Goal: Task Accomplishment & Management: Complete application form

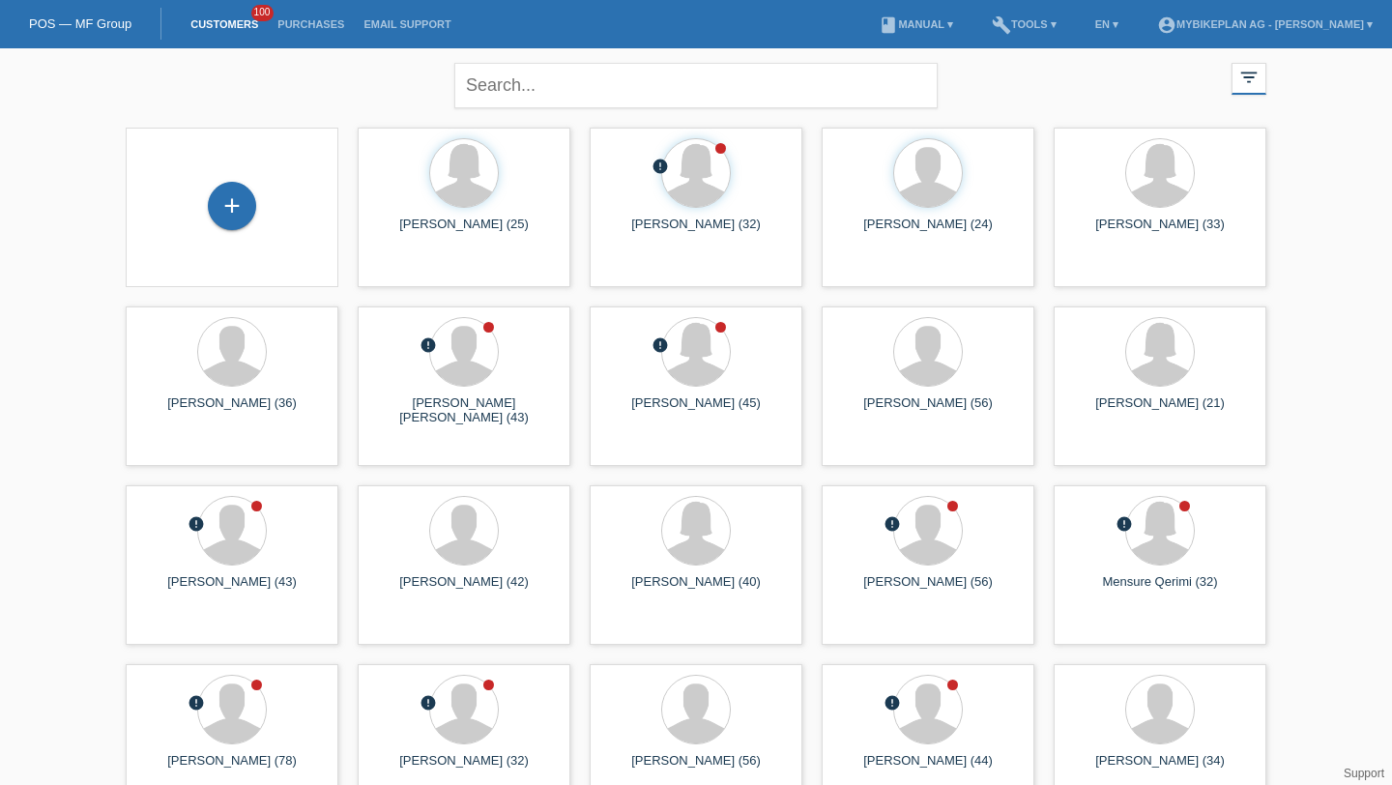
click at [259, 193] on div "+" at bounding box center [232, 207] width 182 height 51
click at [236, 204] on div "+" at bounding box center [232, 206] width 48 height 48
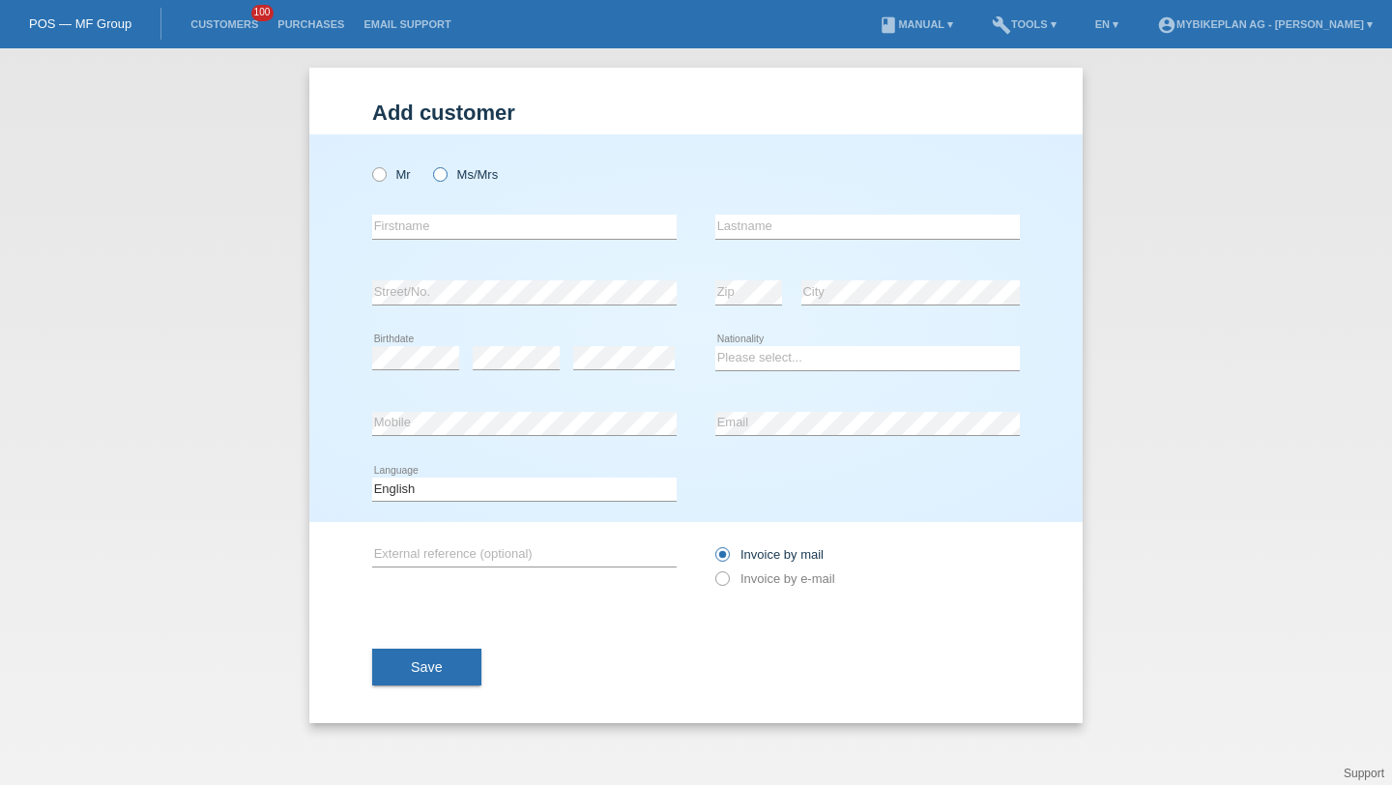
click at [464, 174] on label "Ms/Mrs" at bounding box center [465, 174] width 65 height 15
click at [446, 174] on input "Ms/Mrs" at bounding box center [439, 173] width 13 height 13
radio input "true"
click at [465, 220] on input "text" at bounding box center [524, 227] width 305 height 24
type input "Fabricia"
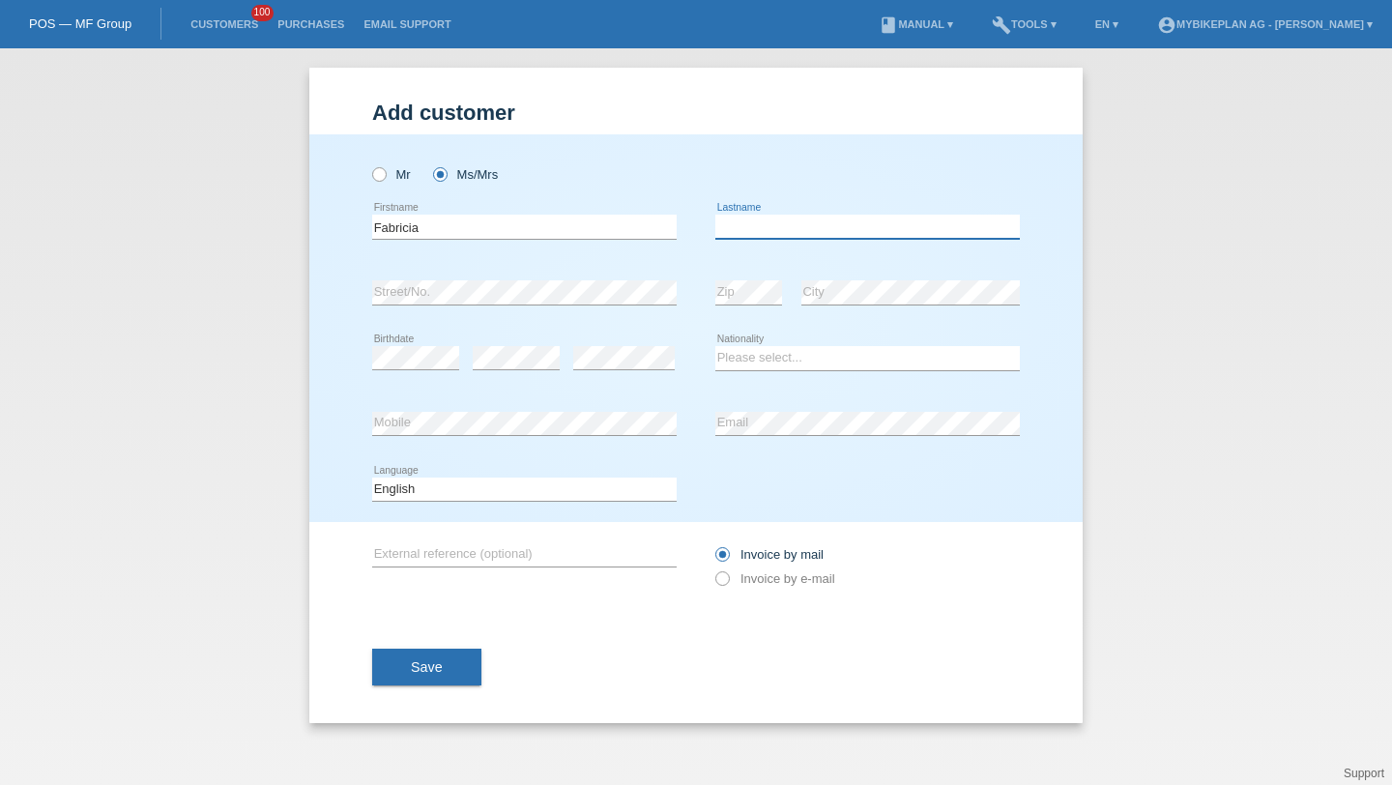
paste input "Moraïtinis"
type input "Moraïtinis"
click at [644, 344] on div "error" at bounding box center [624, 359] width 102 height 66
click at [838, 360] on select "Please select... Switzerland Austria Germany Liechtenstein ------------ Afghani…" at bounding box center [868, 357] width 305 height 23
select select "CH"
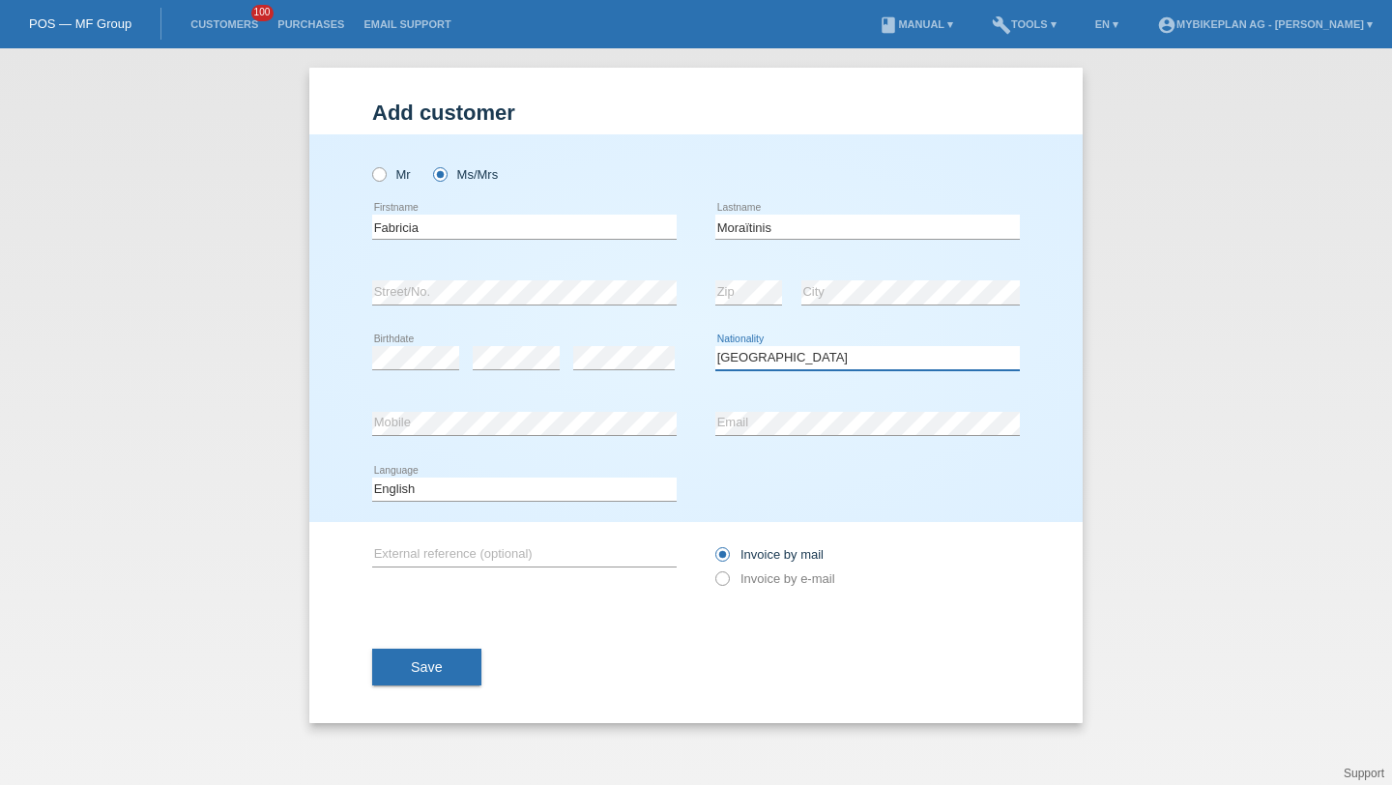
click at [716, 347] on select "Please select... Switzerland Austria Germany Liechtenstein ------------ Afghani…" at bounding box center [868, 357] width 305 height 23
click at [828, 439] on div "error Email" at bounding box center [868, 425] width 305 height 66
click at [620, 497] on select "Deutsch Français Italiano English" at bounding box center [524, 489] width 305 height 23
select select "de"
click at [372, 478] on select "Deutsch Français Italiano English" at bounding box center [524, 489] width 305 height 23
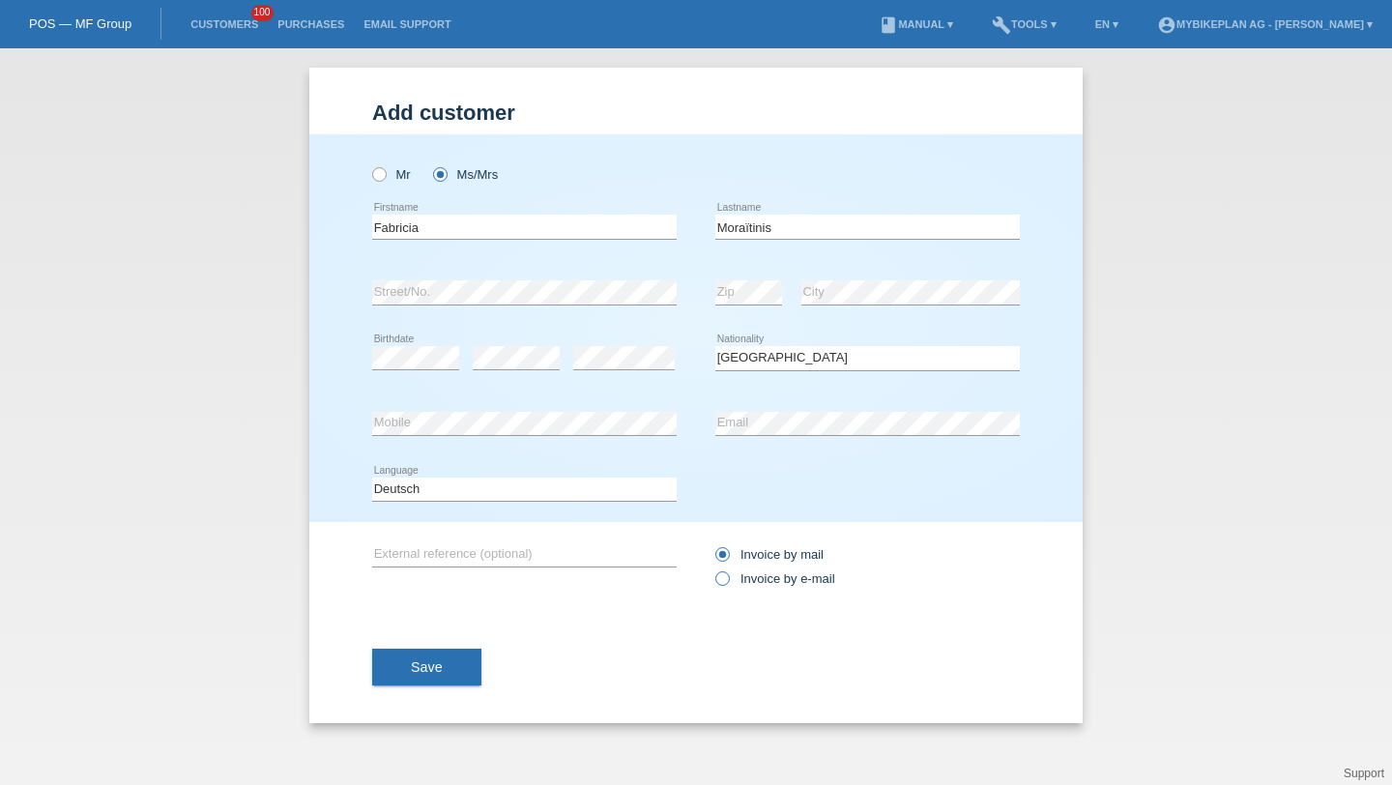
click at [757, 576] on label "Invoice by e-mail" at bounding box center [776, 578] width 120 height 15
click at [728, 576] on input "Invoice by e-mail" at bounding box center [722, 583] width 13 height 24
radio input "true"
click at [407, 673] on button "Save" at bounding box center [426, 667] width 109 height 37
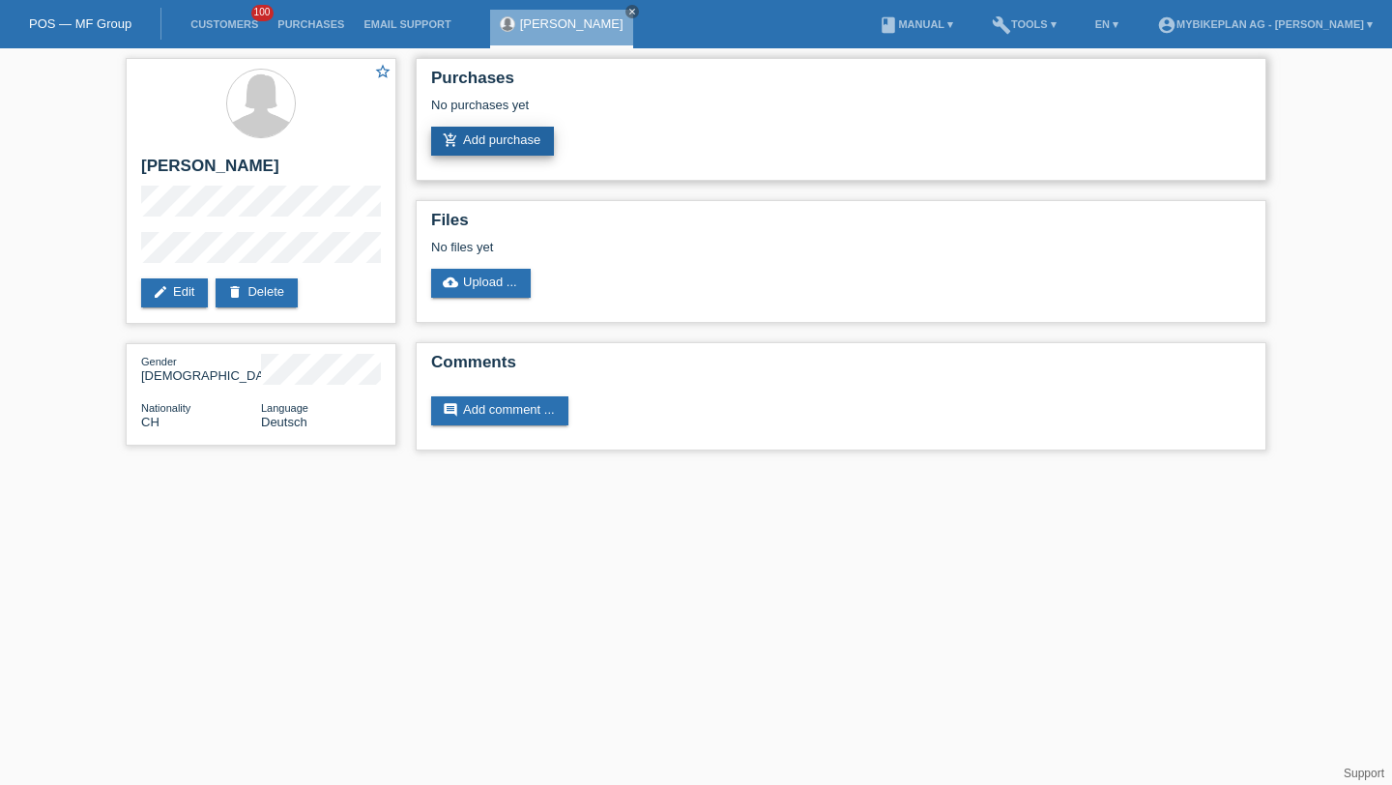
click at [477, 148] on link "add_shopping_cart Add purchase" at bounding box center [492, 141] width 123 height 29
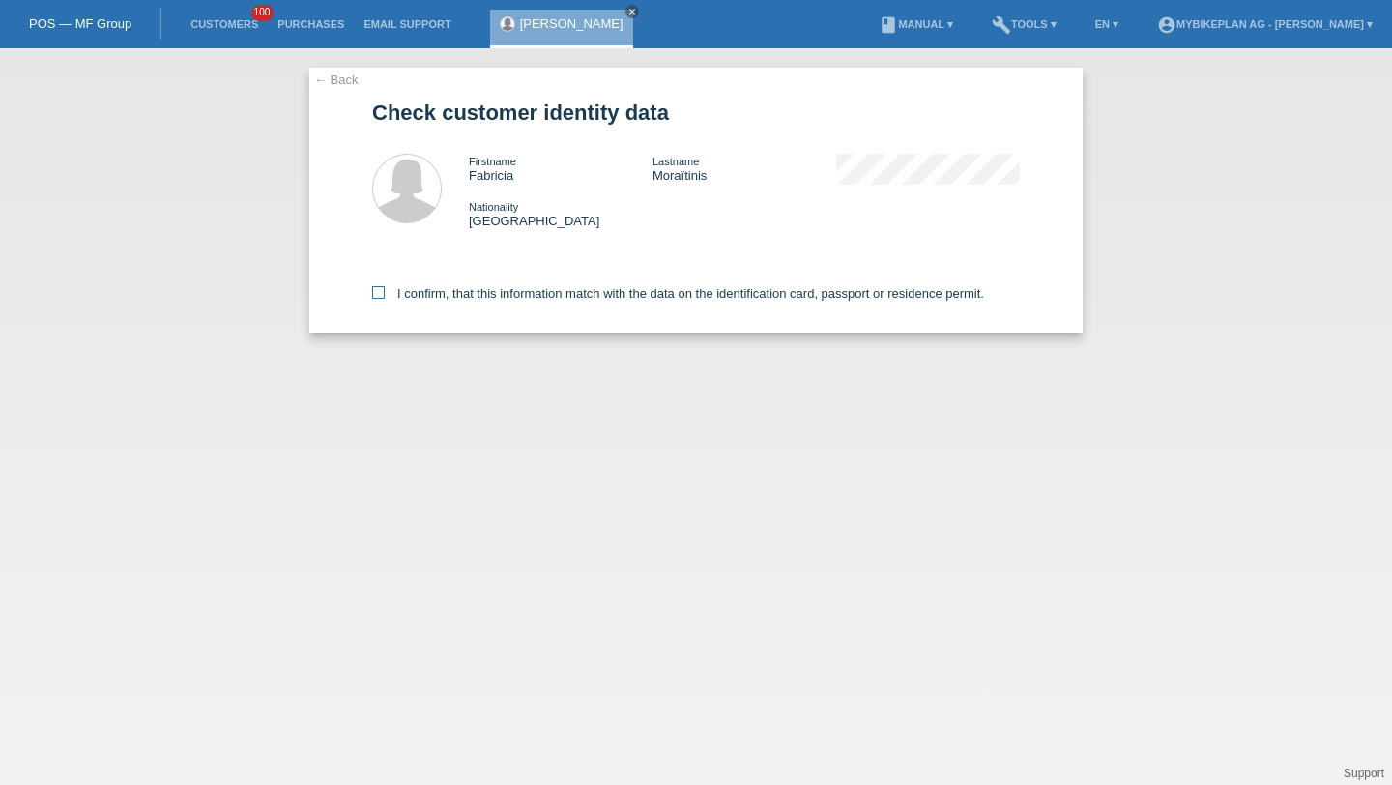
click at [504, 292] on label "I confirm, that this information match with the data on the identification card…" at bounding box center [678, 293] width 612 height 15
click at [385, 292] on input "I confirm, that this information match with the data on the identification card…" at bounding box center [378, 292] width 13 height 13
checkbox input "true"
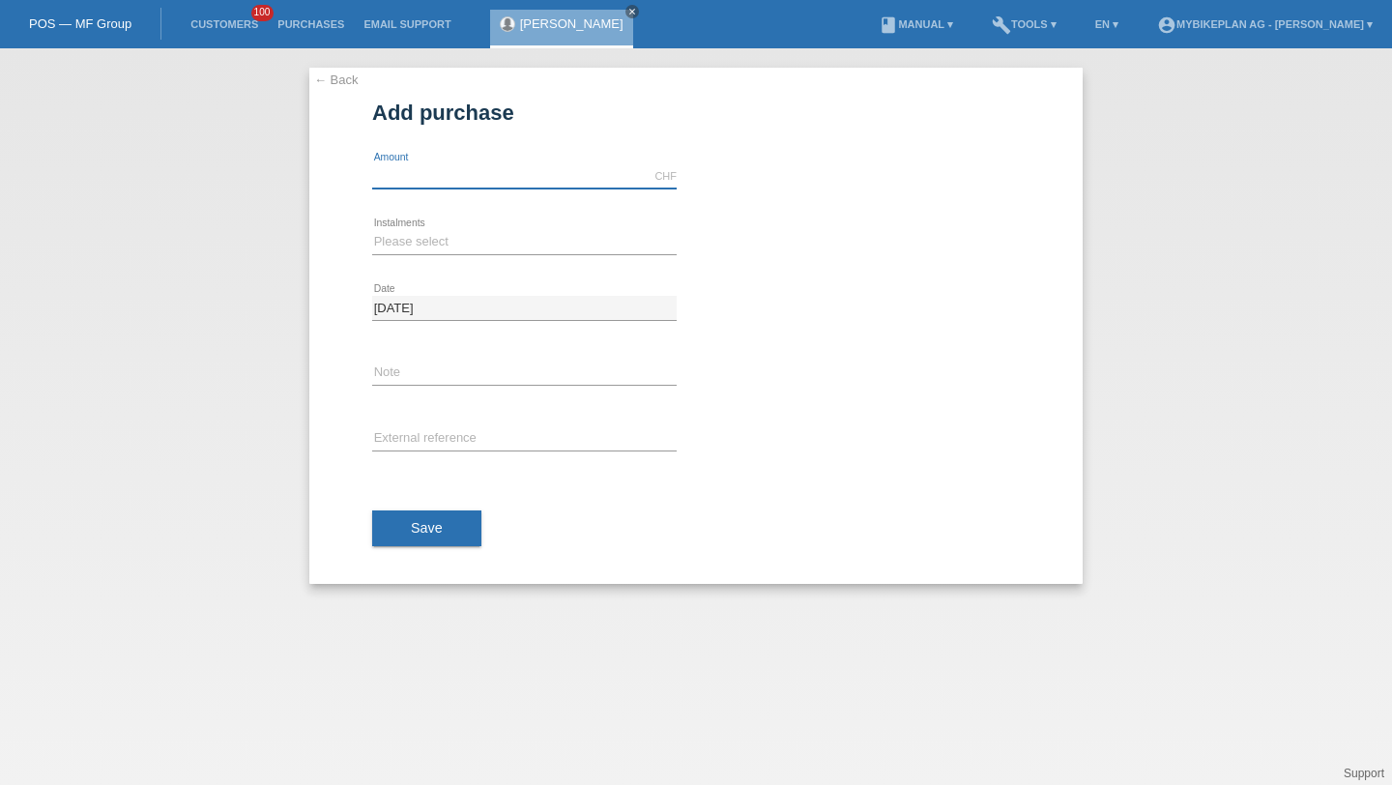
click at [415, 183] on input "text" at bounding box center [524, 176] width 305 height 24
type input "4490.00"
click at [411, 233] on select "Please select 6 instalments 12 instalments 18 instalments 24 instalments 36 ins…" at bounding box center [524, 241] width 305 height 23
select select "487"
click at [372, 230] on select "Please select 6 instalments 12 instalments 18 instalments 24 instalments 36 ins…" at bounding box center [524, 241] width 305 height 23
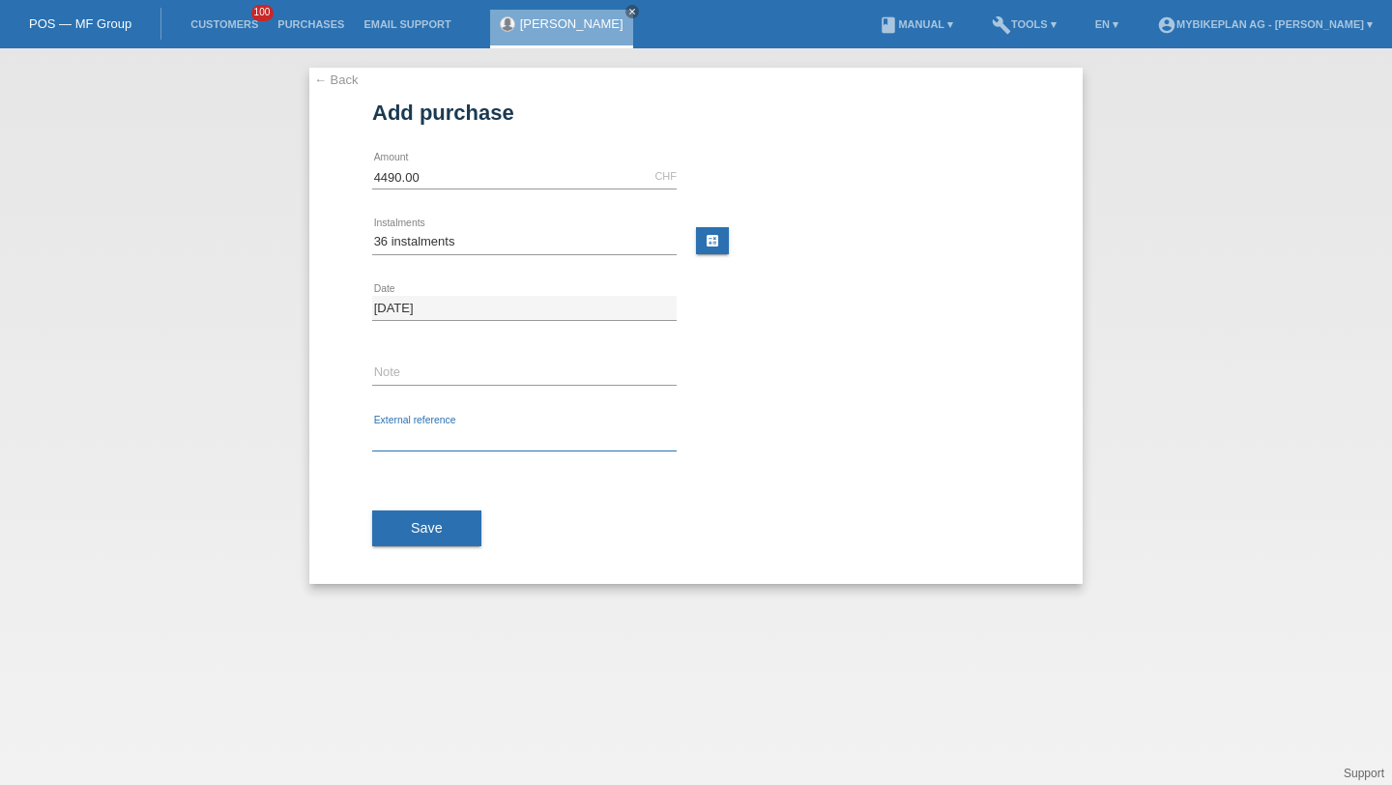
click at [408, 430] on input "text" at bounding box center [524, 439] width 305 height 24
paste input "44033250129"
type input "44033250129"
click at [420, 528] on span "Save" at bounding box center [427, 527] width 32 height 15
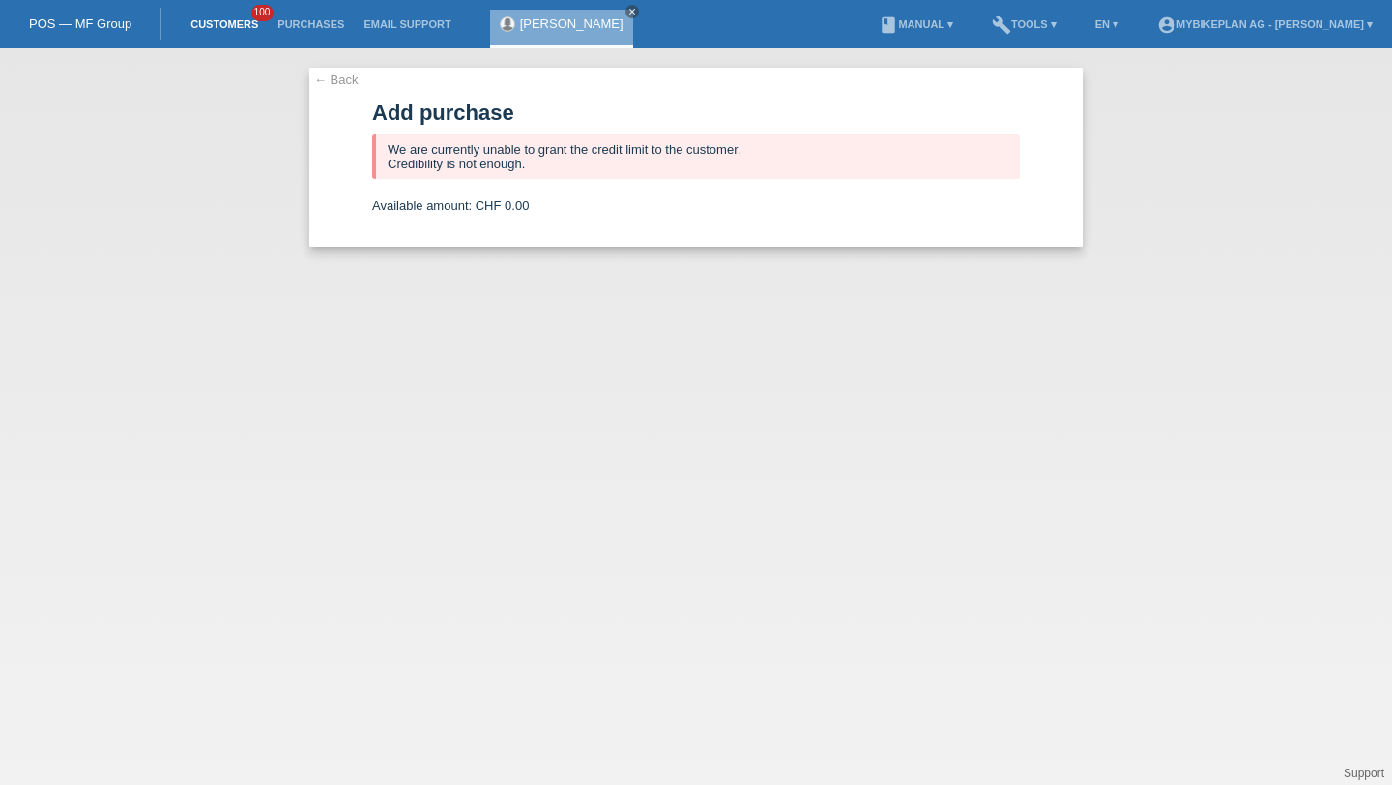
click at [241, 19] on link "Customers" at bounding box center [224, 24] width 87 height 12
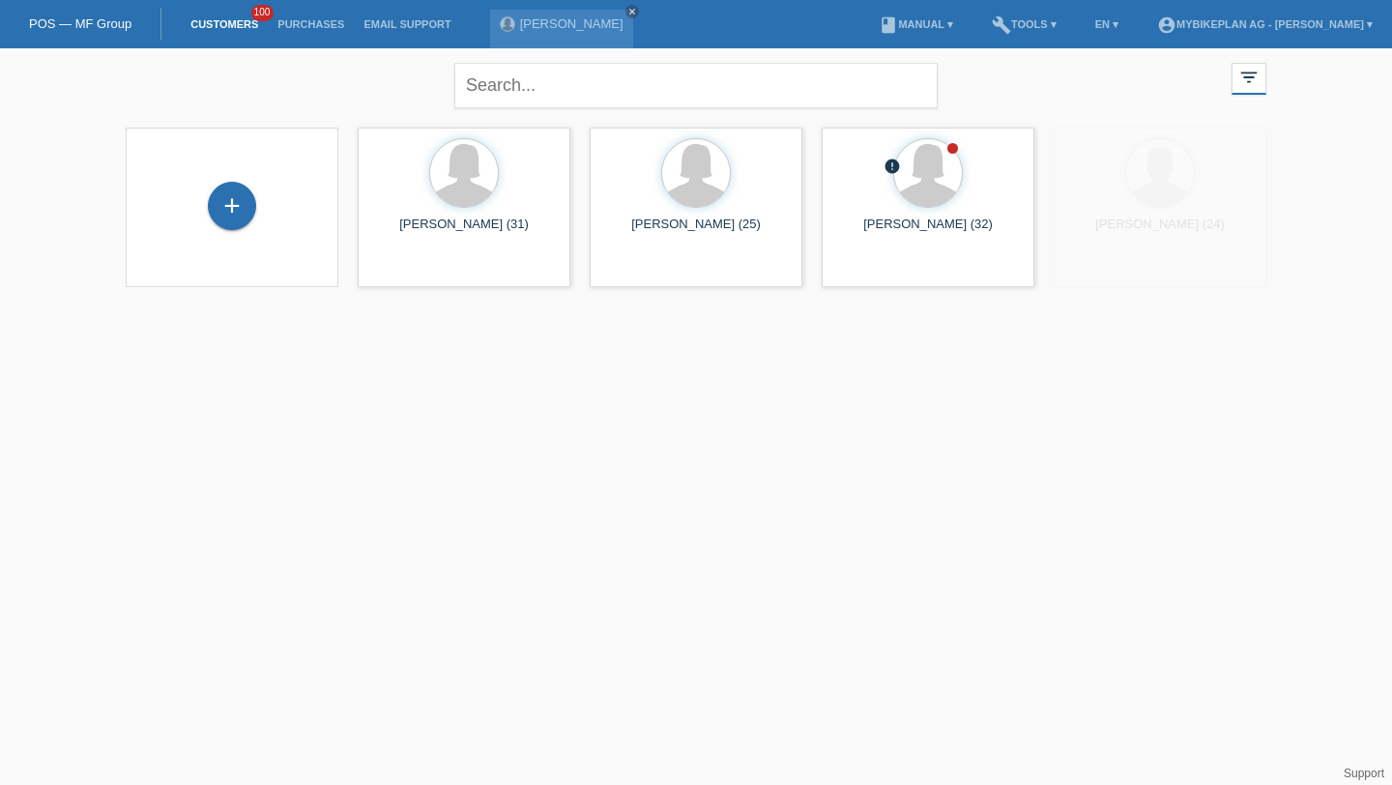
click at [248, 205] on div "+" at bounding box center [232, 206] width 48 height 48
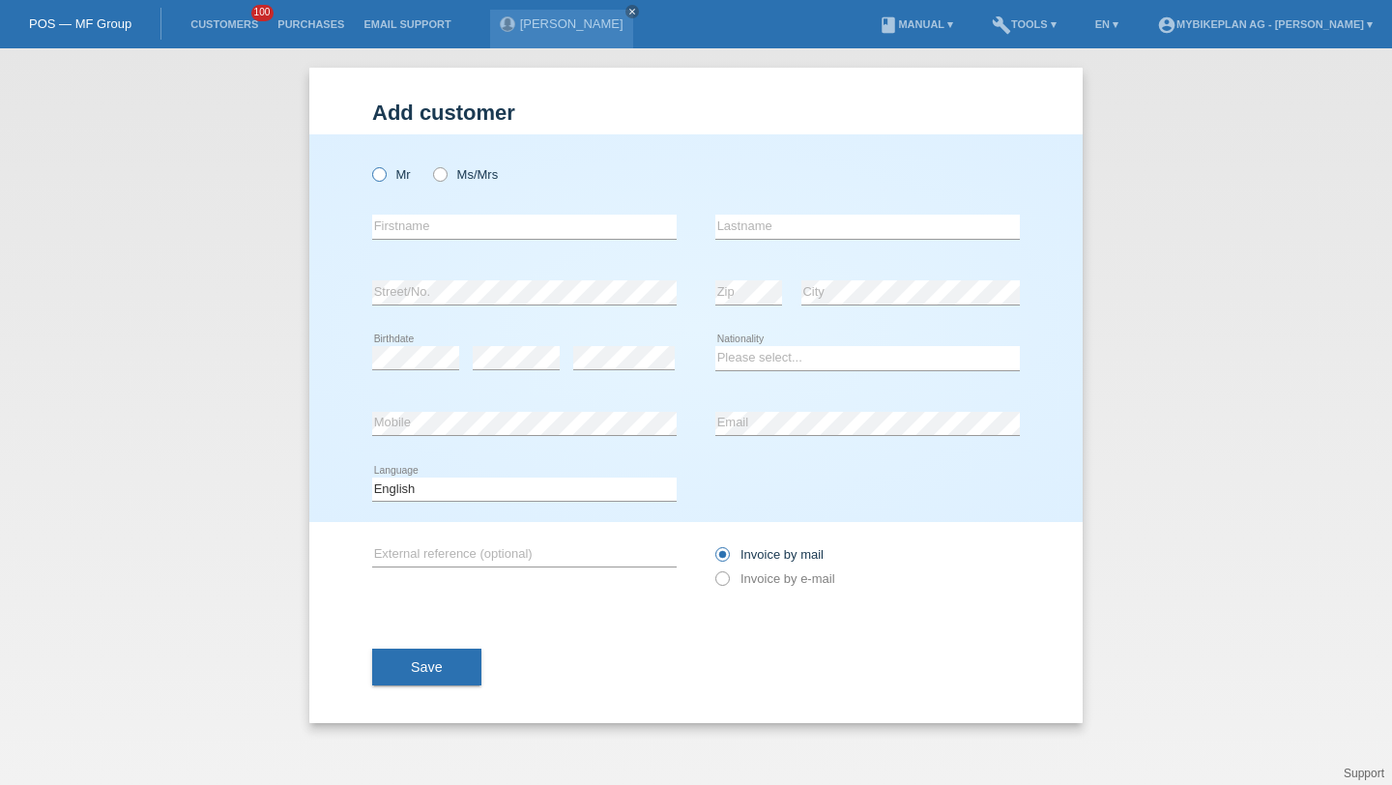
click at [410, 176] on div "Mr Ms/Mrs" at bounding box center [524, 175] width 305 height 40
click at [398, 178] on label "Mr" at bounding box center [391, 174] width 39 height 15
click at [385, 178] on input "Mr" at bounding box center [378, 173] width 13 height 13
radio input "true"
click at [404, 235] on input "text" at bounding box center [524, 227] width 305 height 24
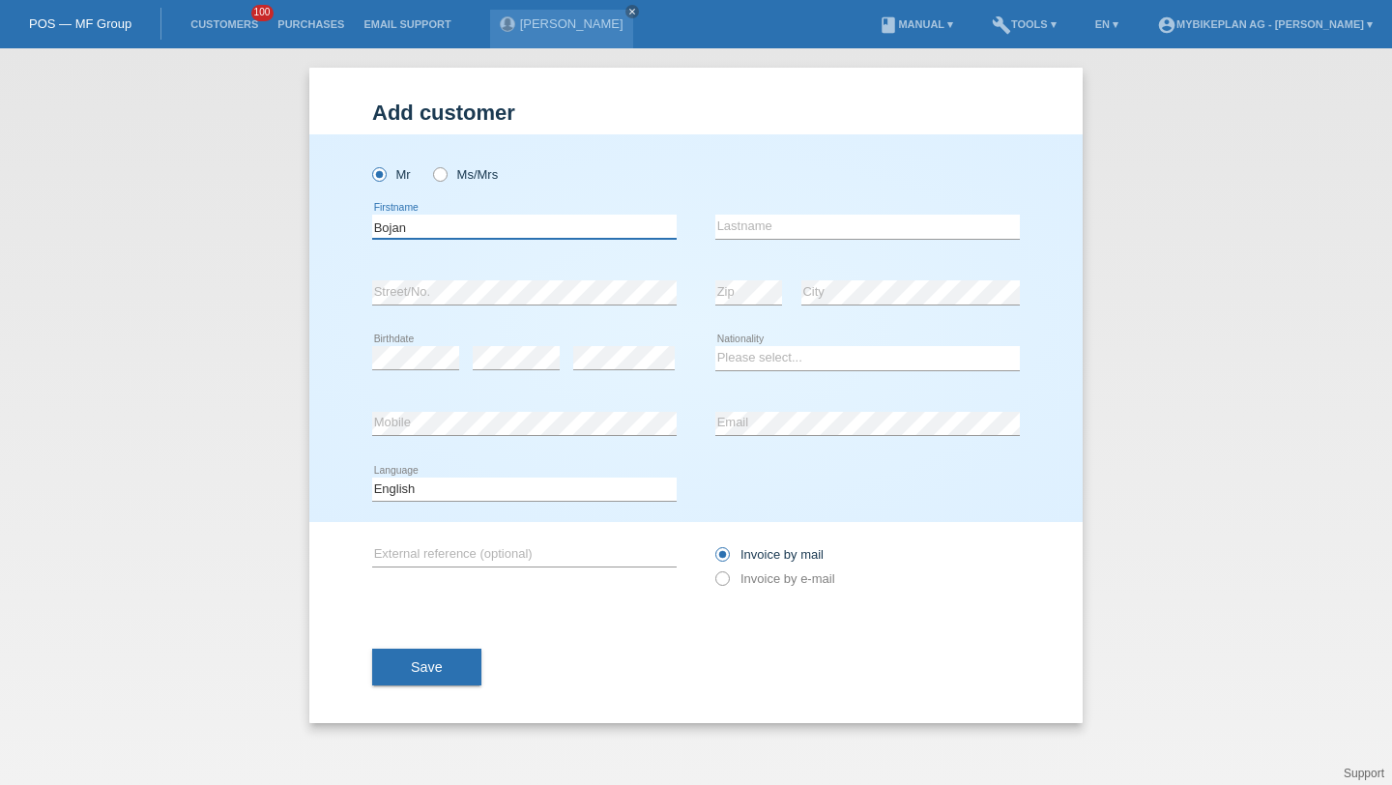
type input "Bojan"
paste input "Matozan"
type input "Matozan"
click at [527, 370] on icon at bounding box center [516, 369] width 87 height 1
click at [661, 329] on div "error" at bounding box center [624, 359] width 102 height 66
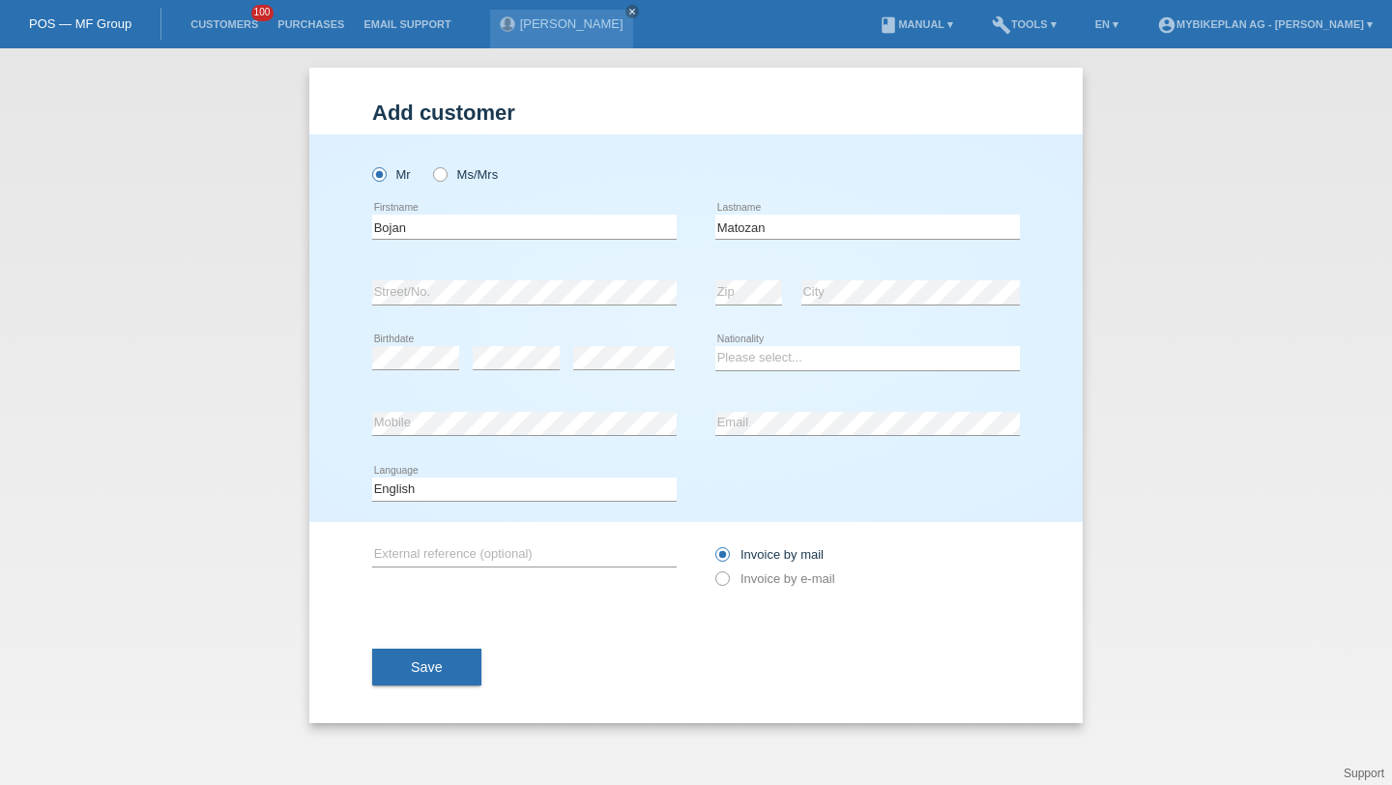
click at [637, 344] on div "error" at bounding box center [624, 359] width 102 height 66
click at [769, 367] on select "Please select... Switzerland Austria Germany Liechtenstein ------------ Afghani…" at bounding box center [868, 357] width 305 height 23
select select "CH"
click at [716, 347] on select "Please select... Switzerland Austria Germany Liechtenstein ------------ Afghani…" at bounding box center [868, 357] width 305 height 23
click at [527, 468] on div "Deutsch Français Italiano English error Language" at bounding box center [524, 490] width 305 height 66
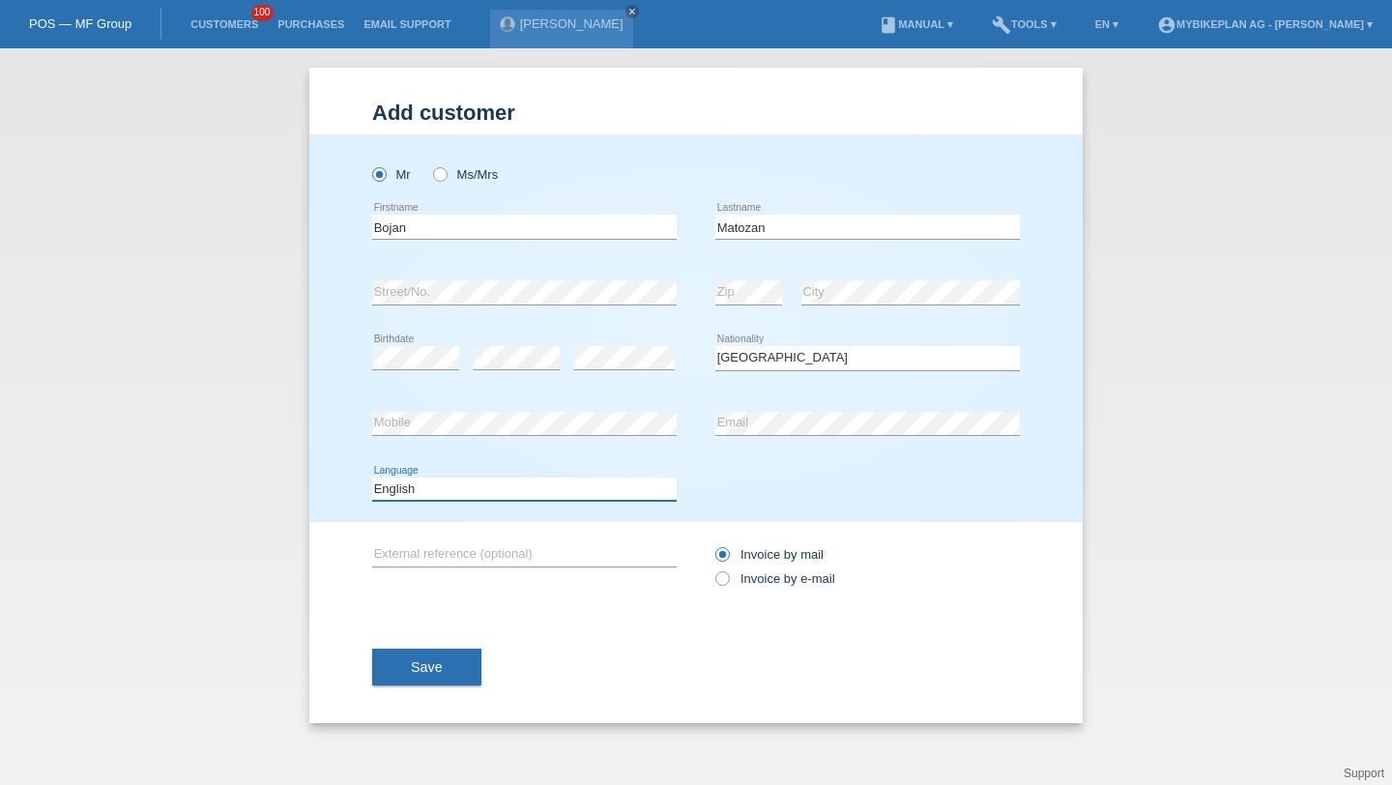
click at [507, 495] on select "Deutsch Français Italiano English" at bounding box center [524, 489] width 305 height 23
select select "de"
click at [372, 478] on select "Deutsch Français Italiano English" at bounding box center [524, 489] width 305 height 23
click at [770, 571] on div "Invoice by mail Invoice by e-mail" at bounding box center [868, 566] width 305 height 48
click at [765, 575] on label "Invoice by e-mail" at bounding box center [776, 578] width 120 height 15
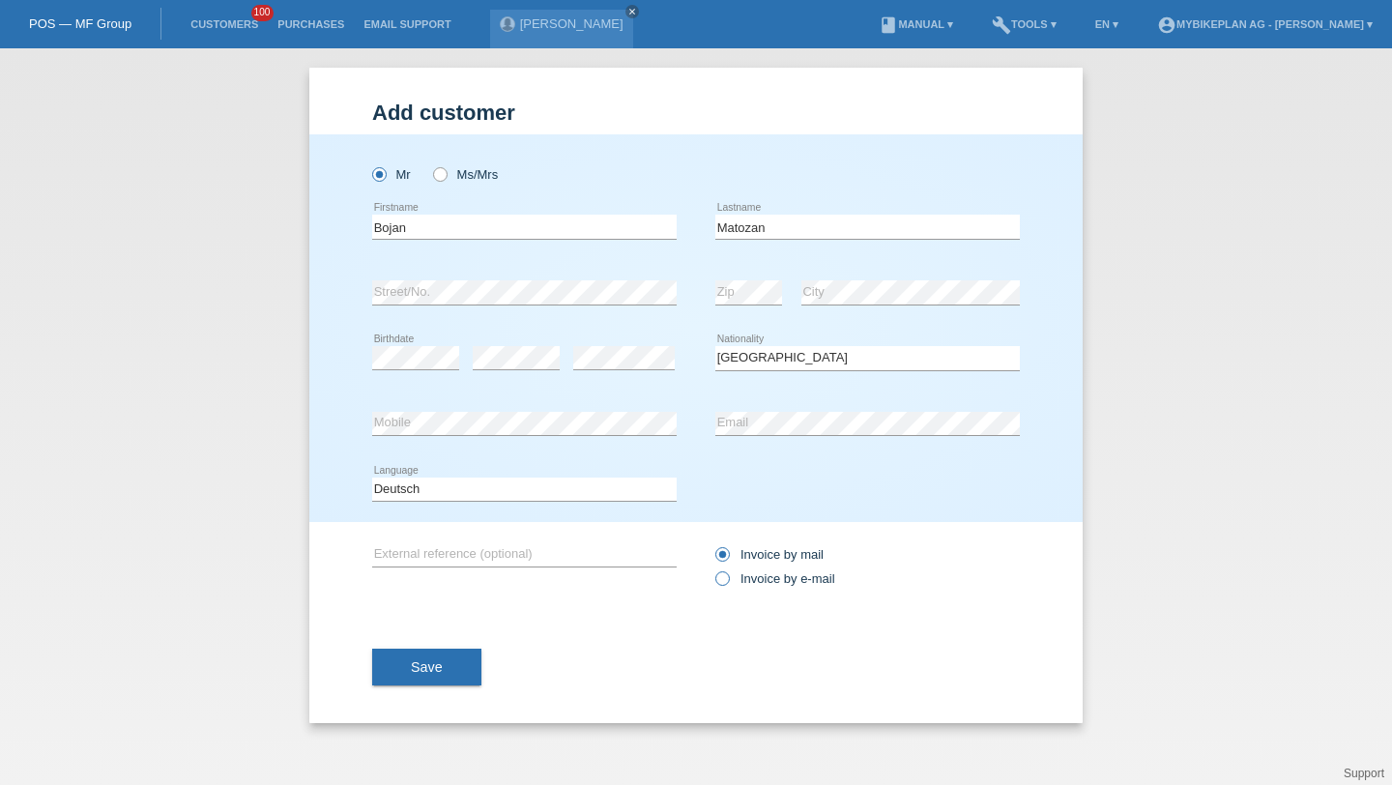
click at [826, 583] on label "Invoice by e-mail" at bounding box center [776, 578] width 120 height 15
click at [728, 583] on input "Invoice by e-mail" at bounding box center [722, 583] width 13 height 24
radio input "true"
click at [460, 658] on button "Save" at bounding box center [426, 667] width 109 height 37
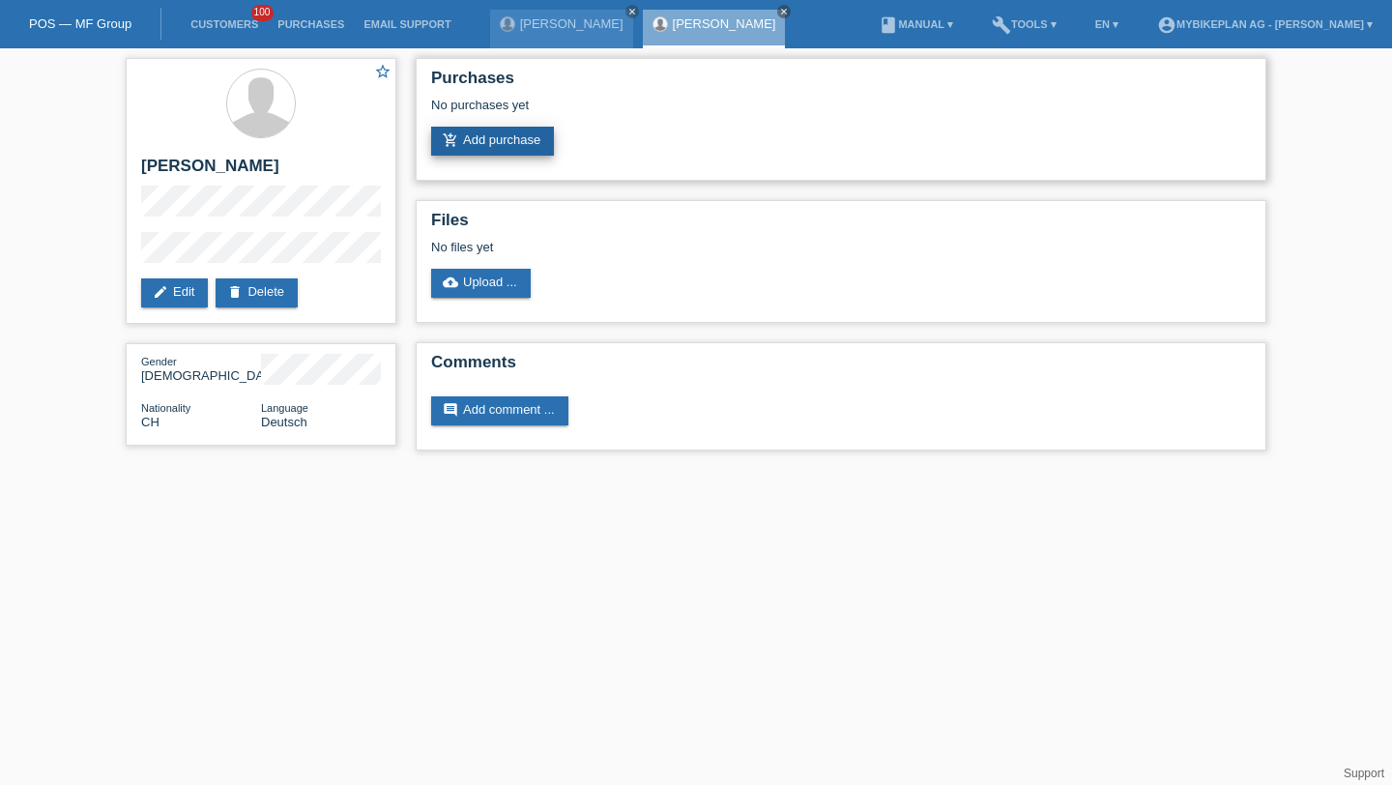
click at [531, 138] on link "add_shopping_cart Add purchase" at bounding box center [492, 141] width 123 height 29
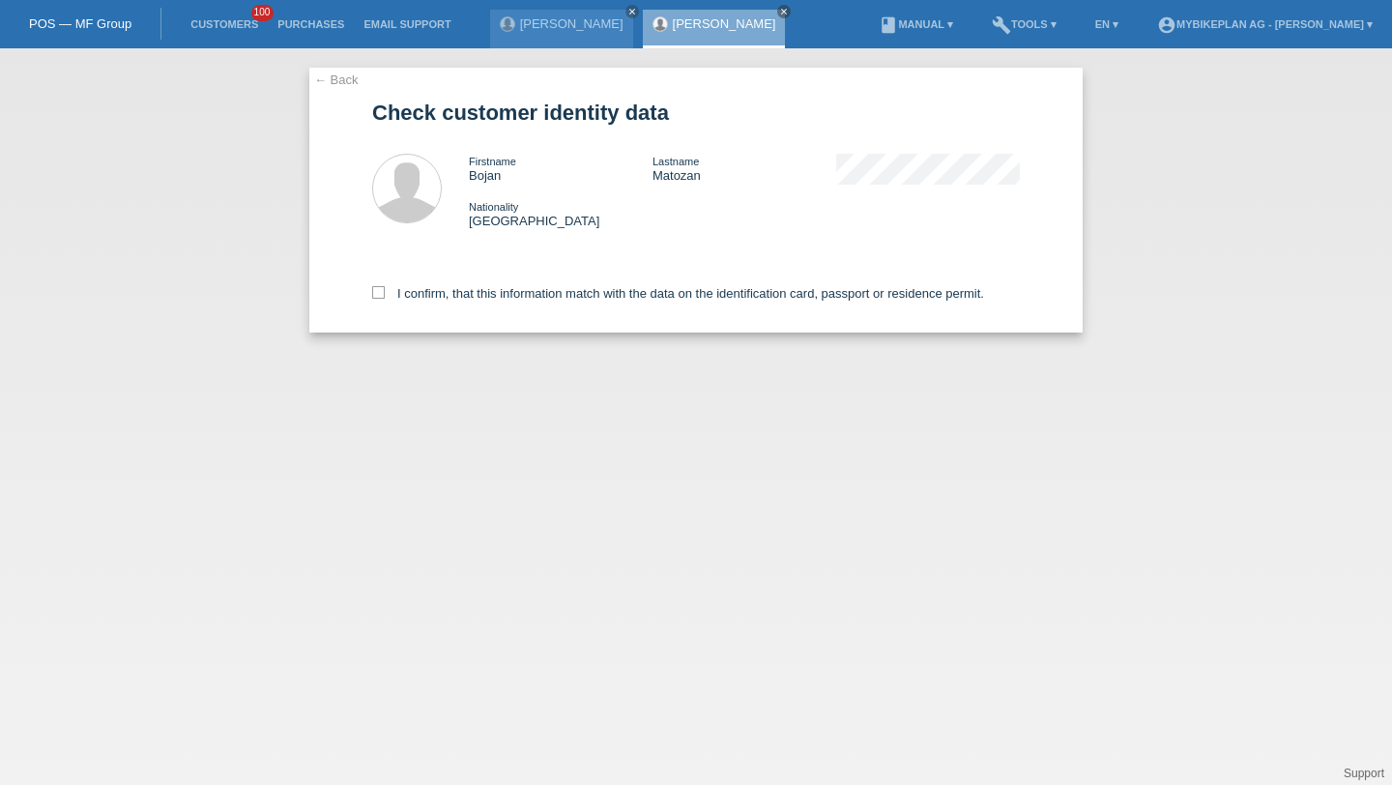
click at [470, 305] on div "I confirm, that this information match with the data on the identification card…" at bounding box center [696, 290] width 648 height 85
click at [474, 292] on label "I confirm, that this information match with the data on the identification card…" at bounding box center [678, 293] width 612 height 15
click at [385, 292] on input "I confirm, that this information match with the data on the identification card…" at bounding box center [378, 292] width 13 height 13
checkbox input "true"
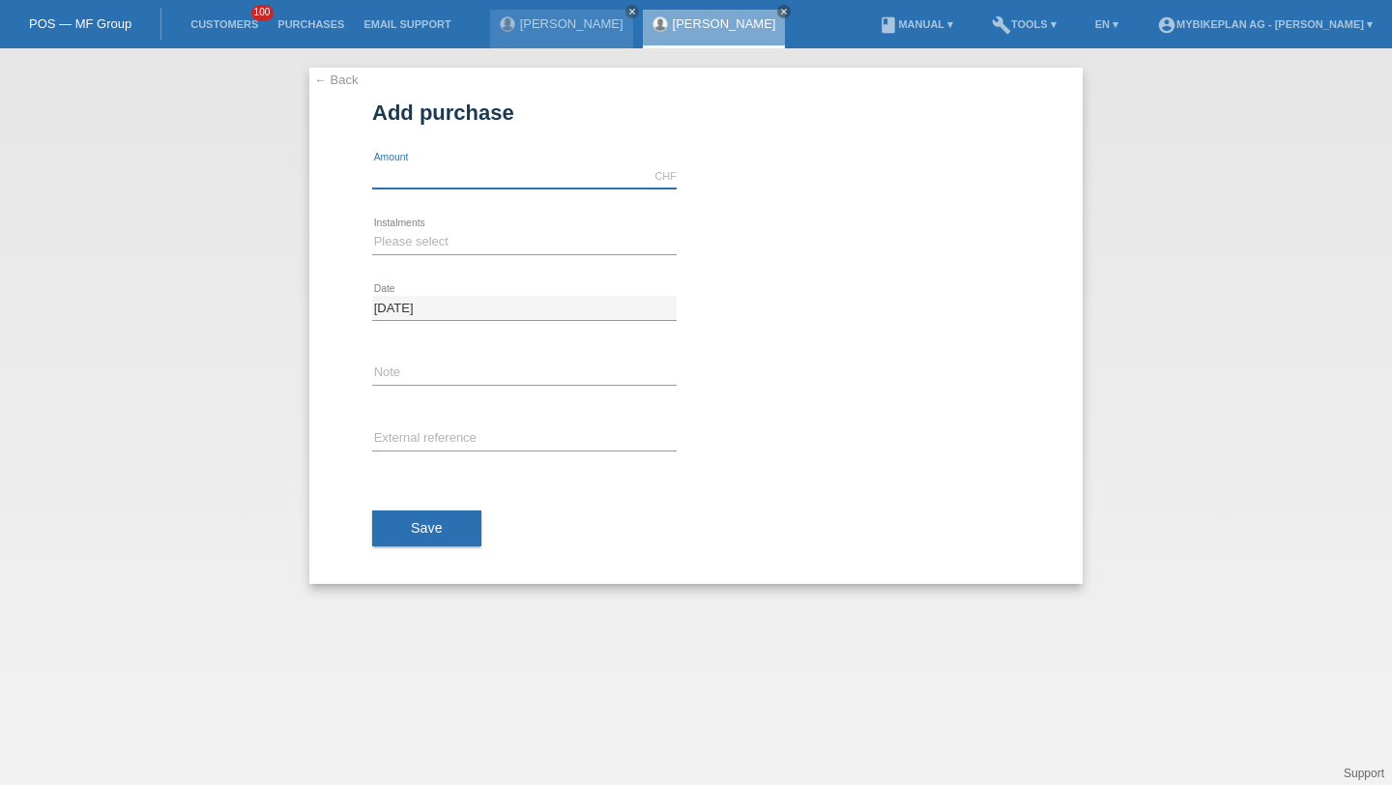
click at [430, 177] on input "text" at bounding box center [524, 176] width 305 height 24
type input "4490.00"
click at [396, 239] on select "Please select 6 instalments 12 instalments 18 instalments 24 instalments 36 ins…" at bounding box center [524, 241] width 305 height 23
select select "487"
click at [372, 230] on select "Please select 6 instalments 12 instalments 18 instalments 24 instalments 36 ins…" at bounding box center [524, 241] width 305 height 23
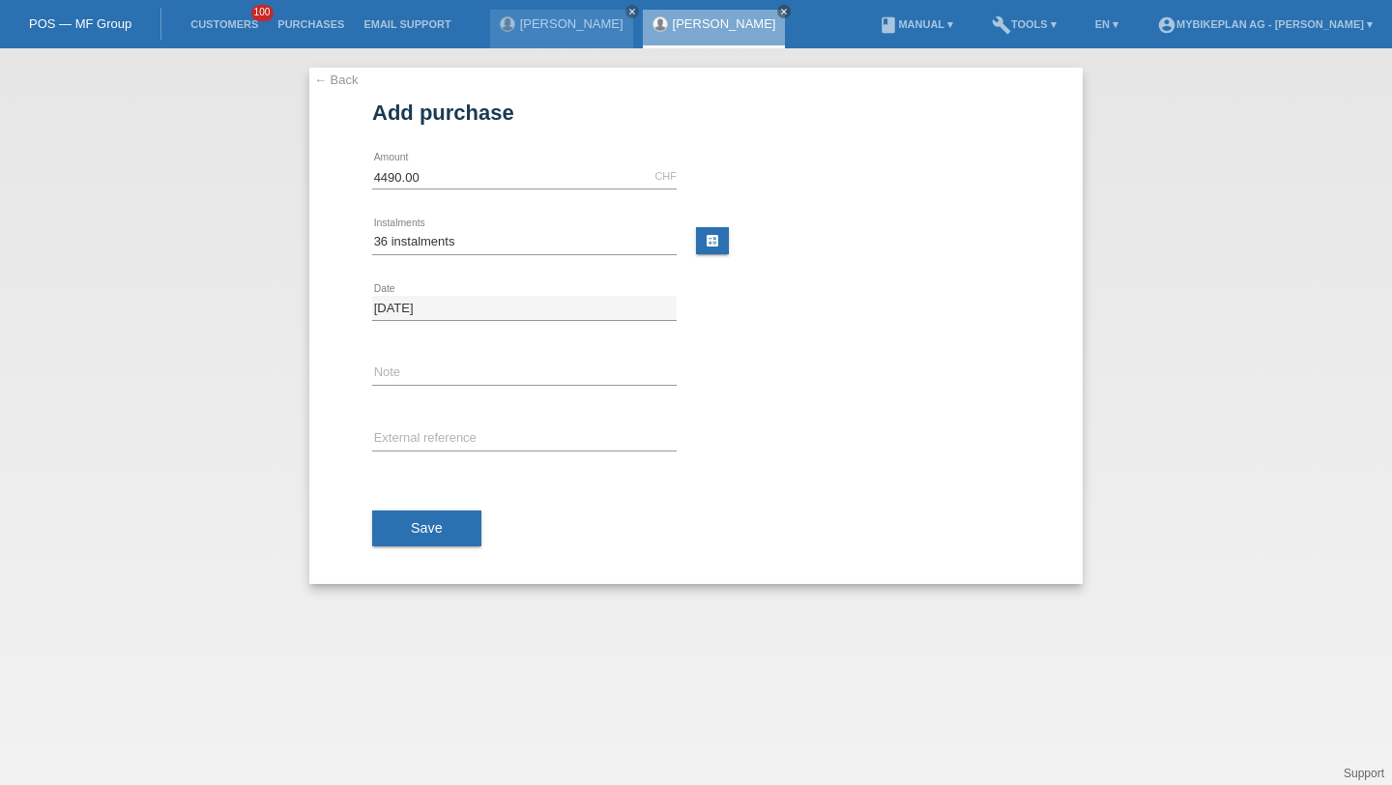
click at [410, 421] on div "error External reference" at bounding box center [524, 440] width 305 height 66
click at [410, 428] on input "text" at bounding box center [524, 439] width 305 height 24
paste input "44008227911"
type input "44008227911"
click at [394, 525] on button "Save" at bounding box center [426, 529] width 109 height 37
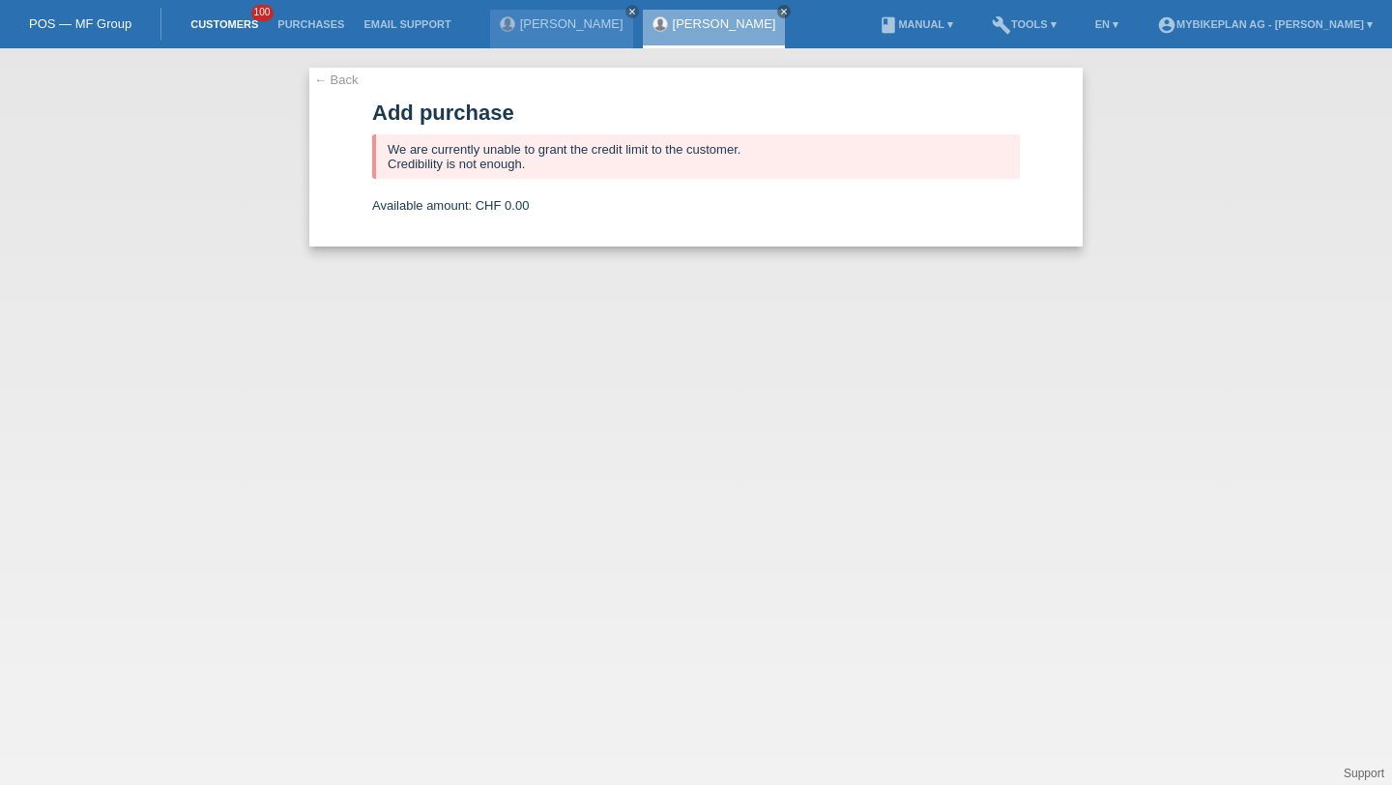
click at [234, 30] on link "Customers" at bounding box center [224, 24] width 87 height 12
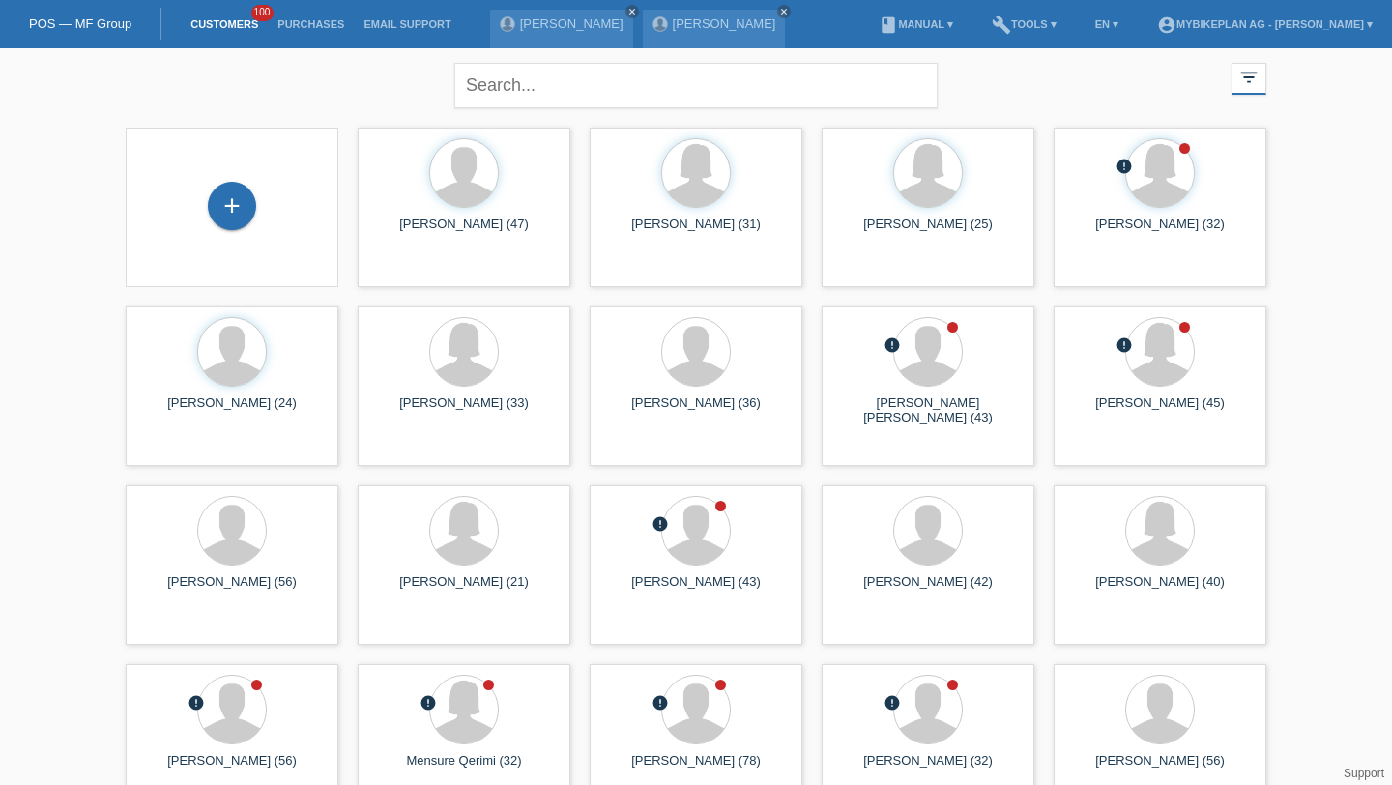
click at [252, 185] on div "+" at bounding box center [232, 207] width 182 height 51
click at [233, 202] on div "+" at bounding box center [232, 206] width 48 height 48
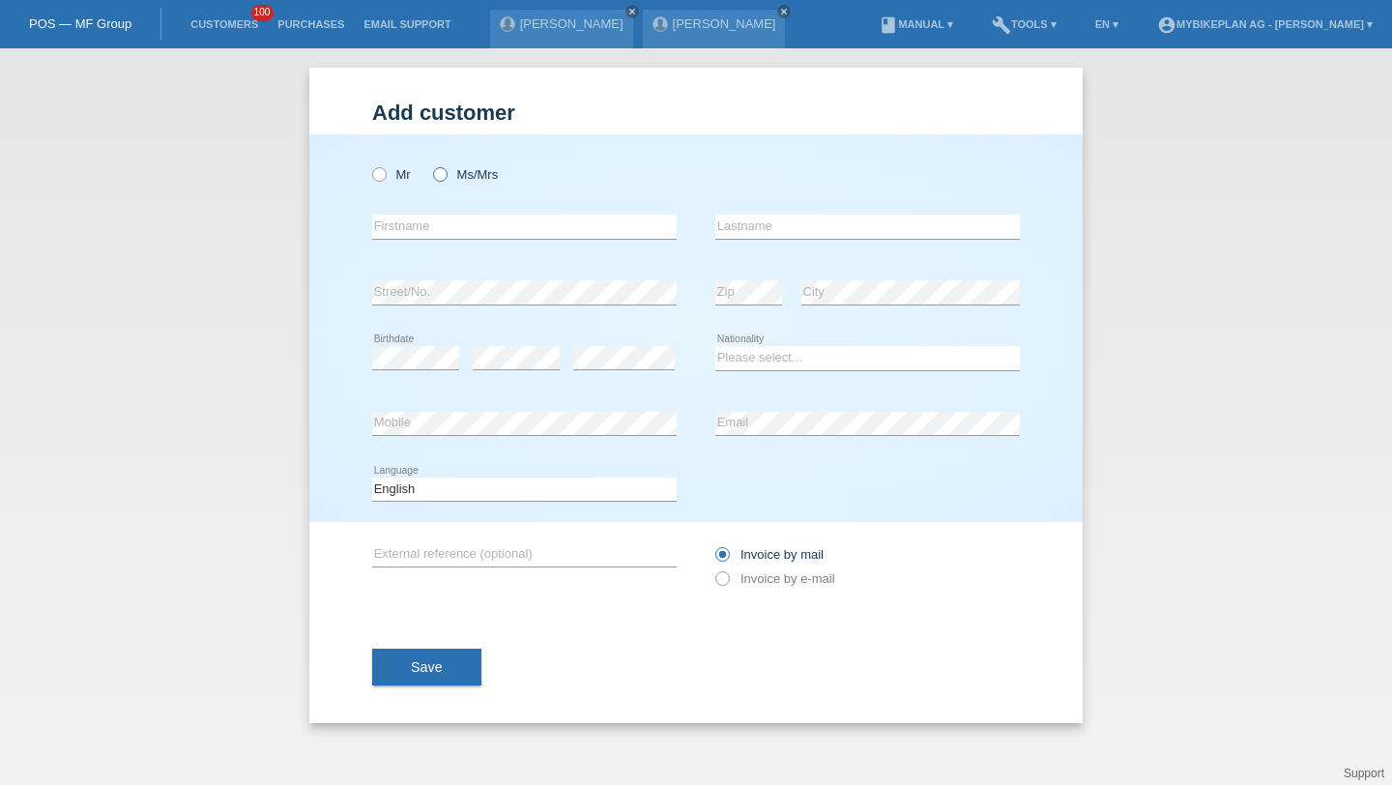
click at [468, 176] on label "Ms/Mrs" at bounding box center [465, 174] width 65 height 15
click at [446, 176] on input "Ms/Mrs" at bounding box center [439, 173] width 13 height 13
radio input "true"
click at [442, 229] on input "text" at bounding box center [524, 227] width 305 height 24
type input "<"
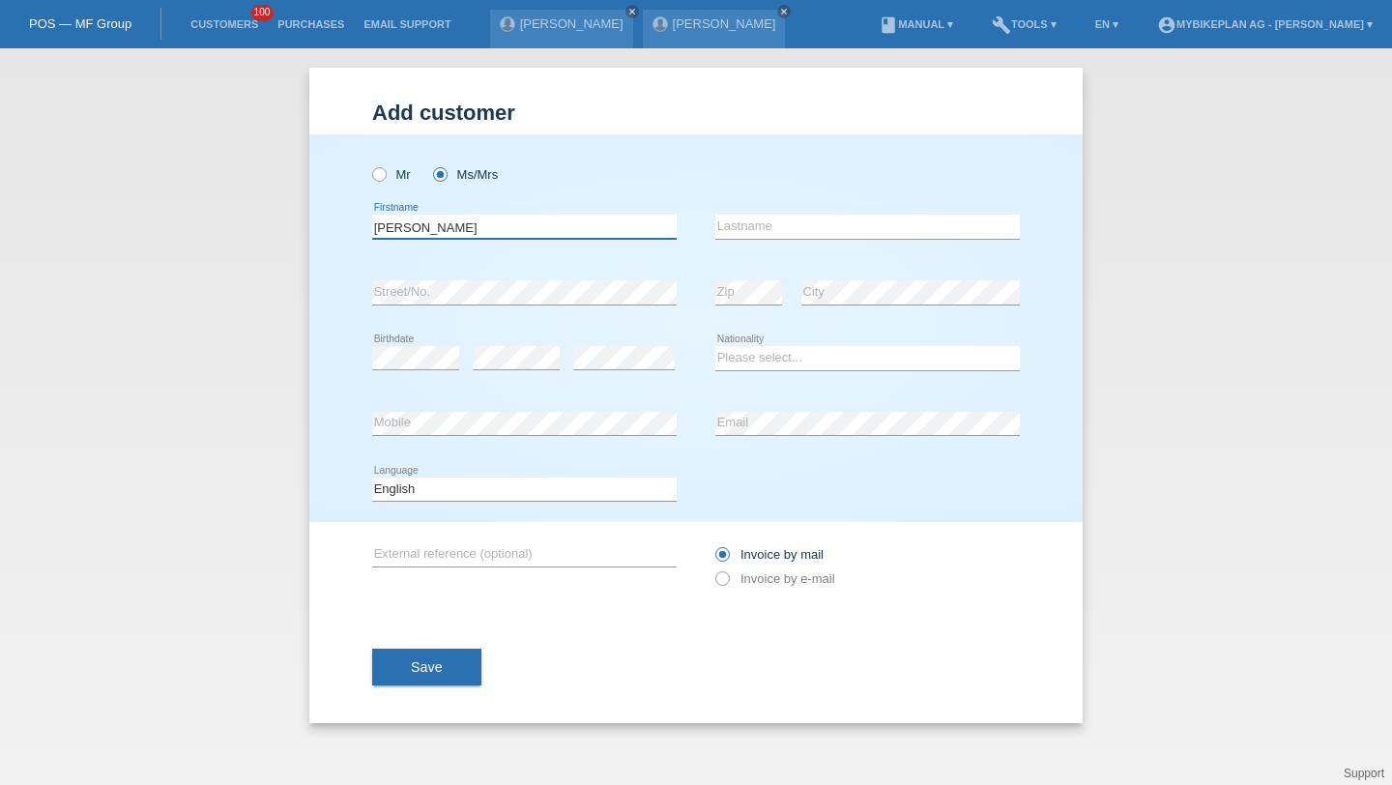
type input "[PERSON_NAME]"
paste input "Cutroneo"
type input "Cutroneo"
click at [698, 353] on div "error Birthdate error error Please select... [GEOGRAPHIC_DATA]" at bounding box center [696, 359] width 648 height 66
click at [729, 353] on select "Please select... [GEOGRAPHIC_DATA] [GEOGRAPHIC_DATA] [GEOGRAPHIC_DATA] [GEOGRAP…" at bounding box center [868, 357] width 305 height 23
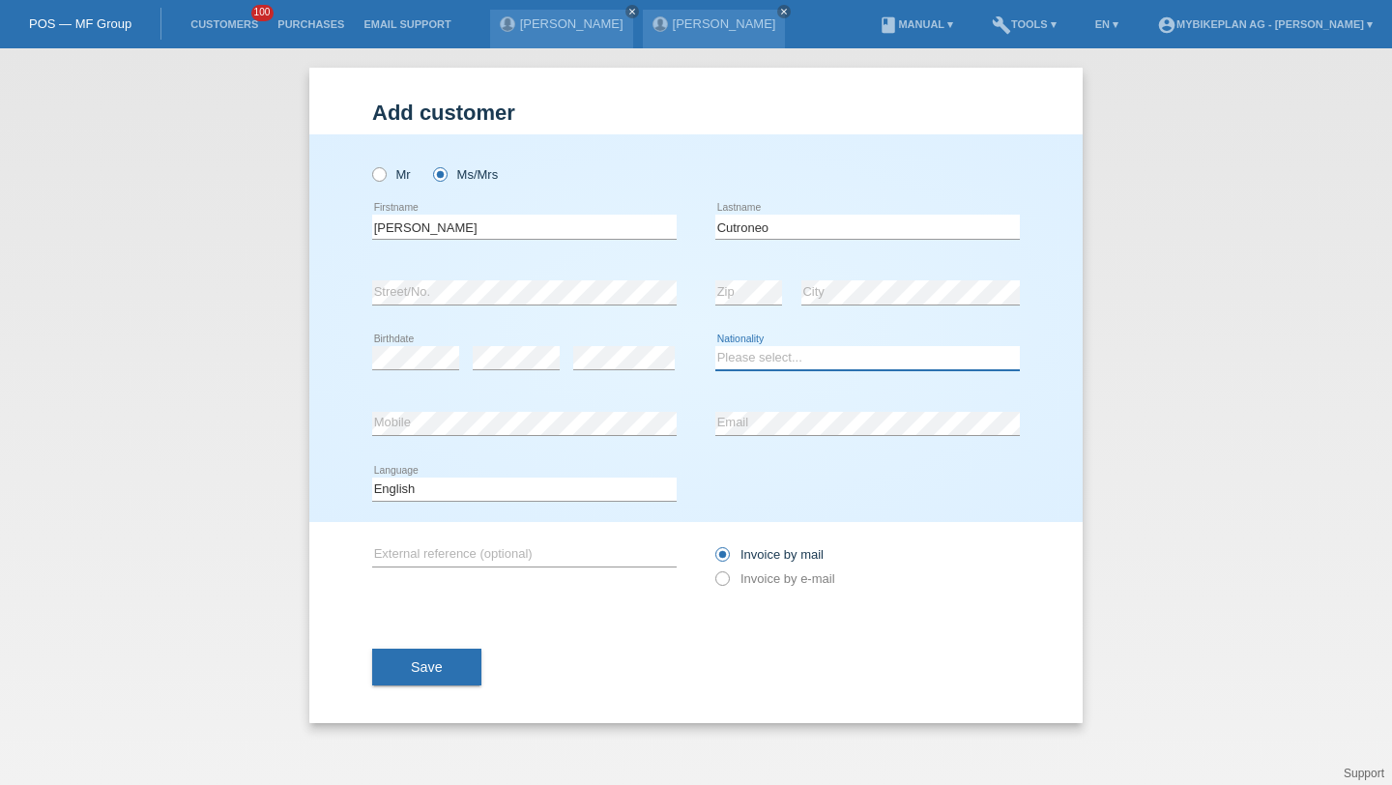
select select "CH"
click at [716, 347] on select "Please select... [GEOGRAPHIC_DATA] [GEOGRAPHIC_DATA] [GEOGRAPHIC_DATA] [GEOGRAP…" at bounding box center [868, 357] width 305 height 23
click at [618, 412] on div "error Mobile" at bounding box center [524, 425] width 305 height 66
click at [763, 408] on div "error Email" at bounding box center [868, 425] width 305 height 66
click at [570, 497] on select "Deutsch Français Italiano English" at bounding box center [524, 489] width 305 height 23
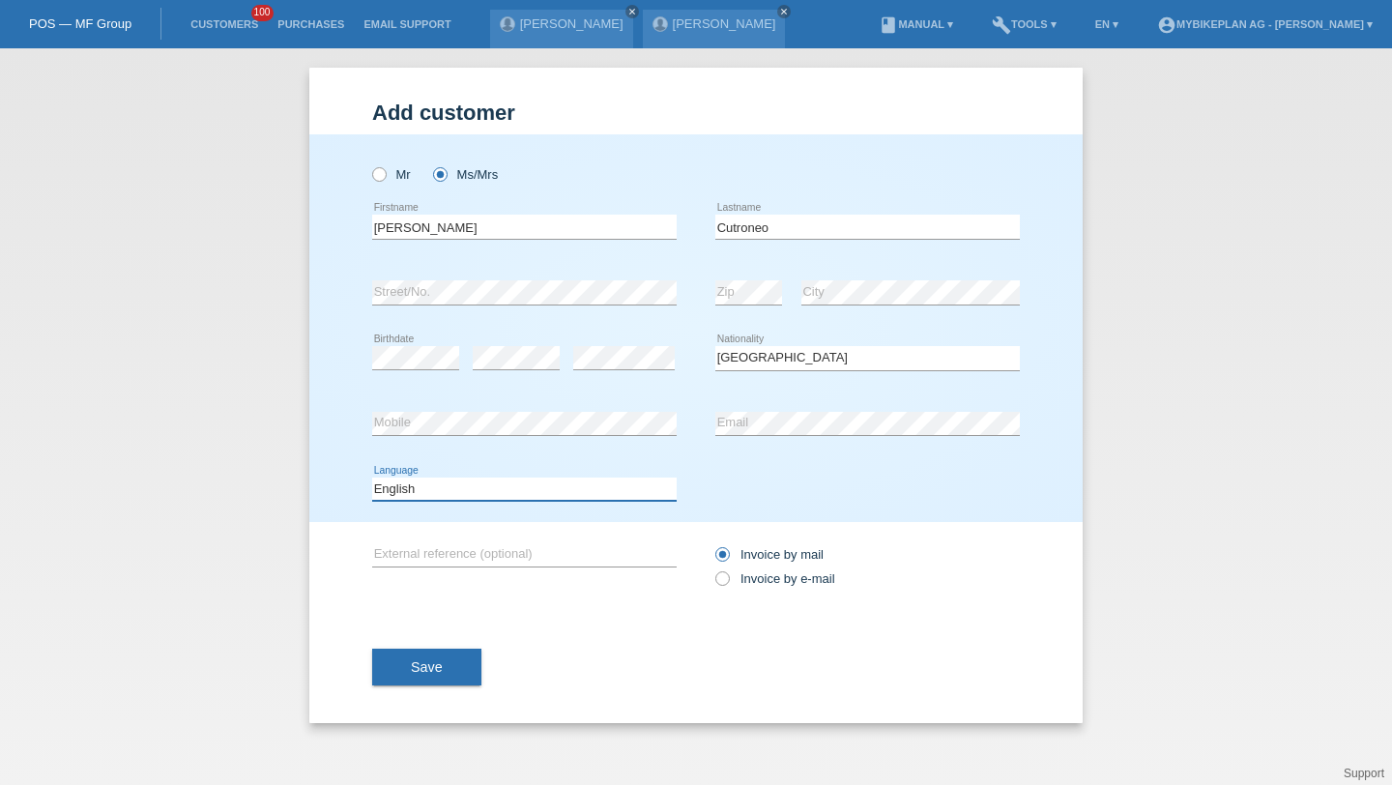
select select "de"
click at [372, 478] on select "Deutsch Français Italiano English" at bounding box center [524, 489] width 305 height 23
click at [775, 577] on label "Invoice by e-mail" at bounding box center [776, 578] width 120 height 15
click at [728, 577] on input "Invoice by e-mail" at bounding box center [722, 583] width 13 height 24
radio input "true"
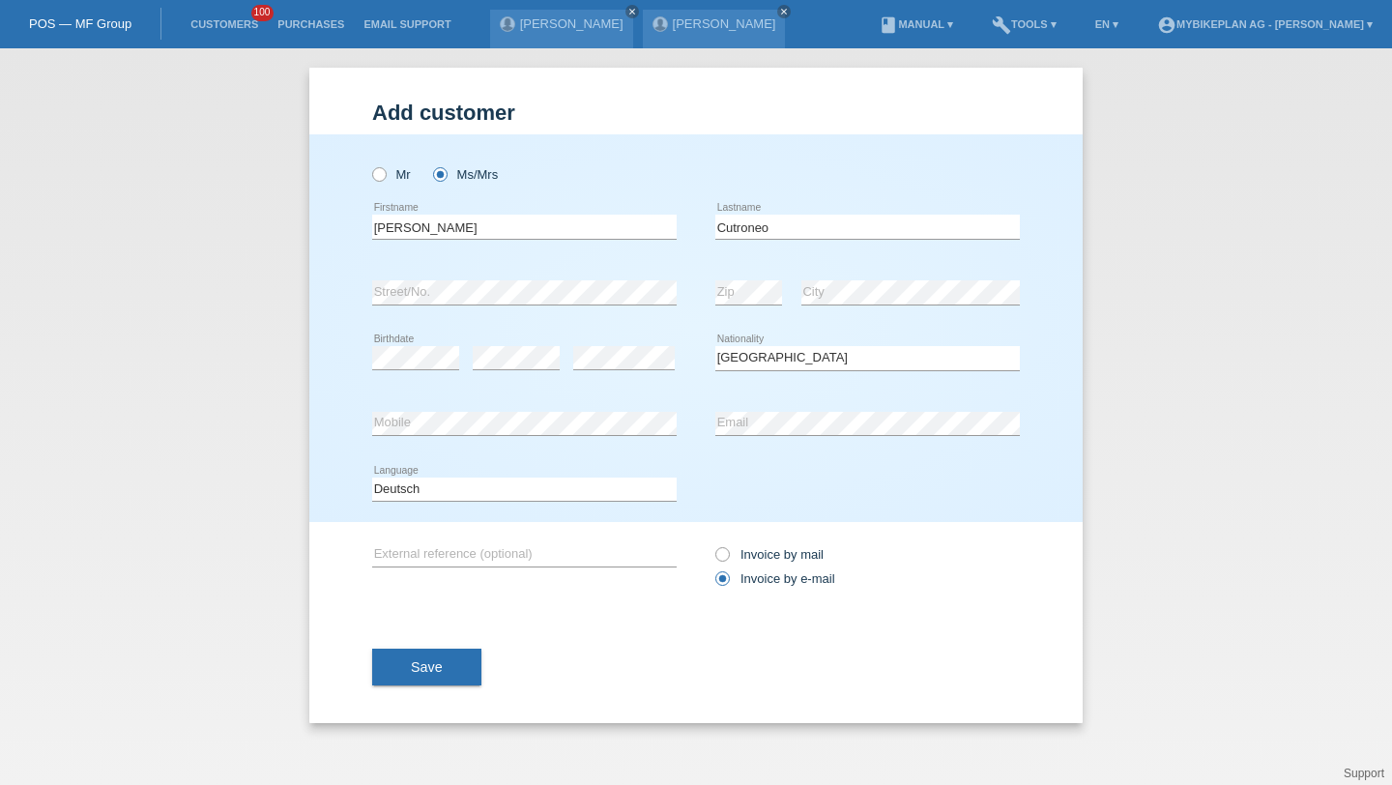
click at [485, 671] on div "Save" at bounding box center [696, 667] width 648 height 112
click at [459, 670] on button "Save" at bounding box center [426, 667] width 109 height 37
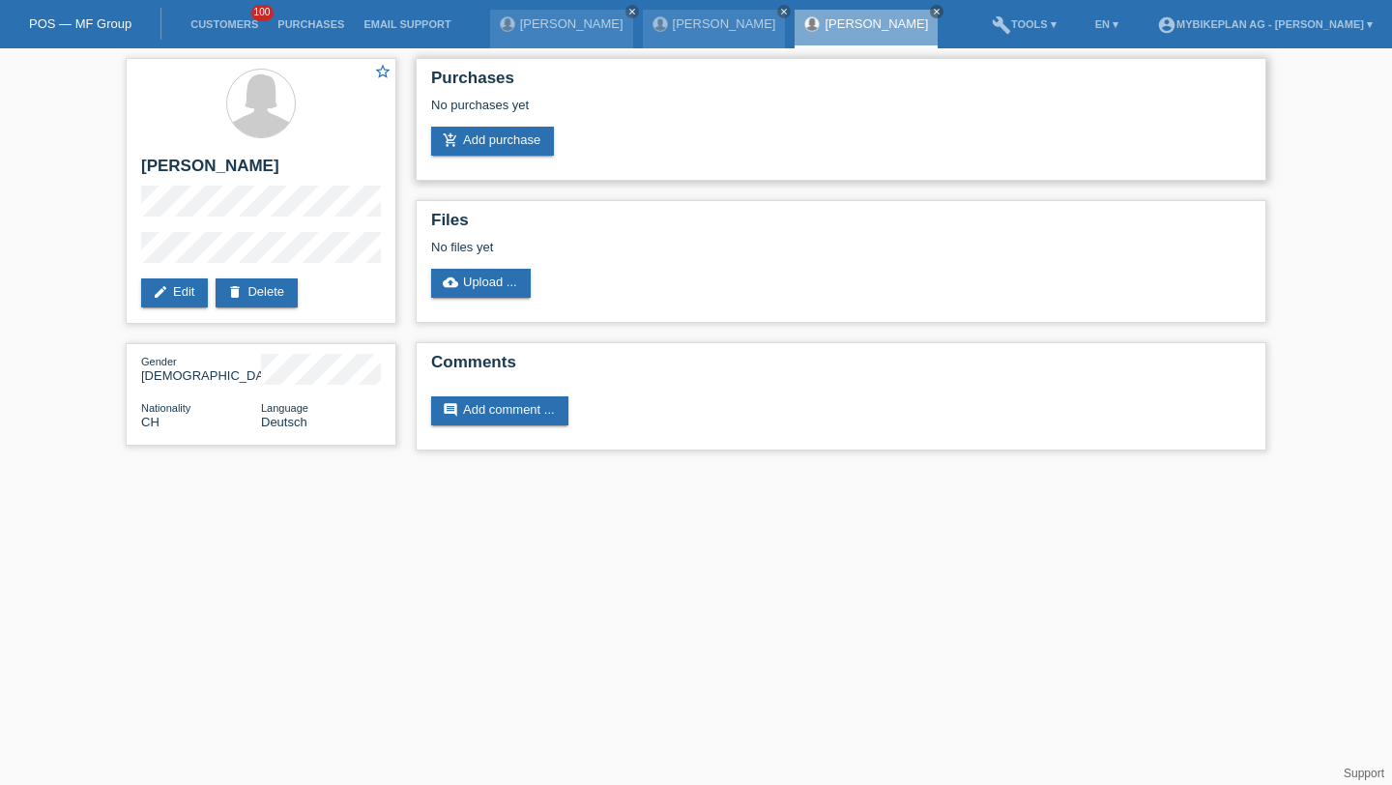
click at [496, 161] on div "Purchases No purchases yet add_shopping_cart Add purchase" at bounding box center [841, 119] width 851 height 123
click at [494, 133] on link "add_shopping_cart Add purchase" at bounding box center [492, 141] width 123 height 29
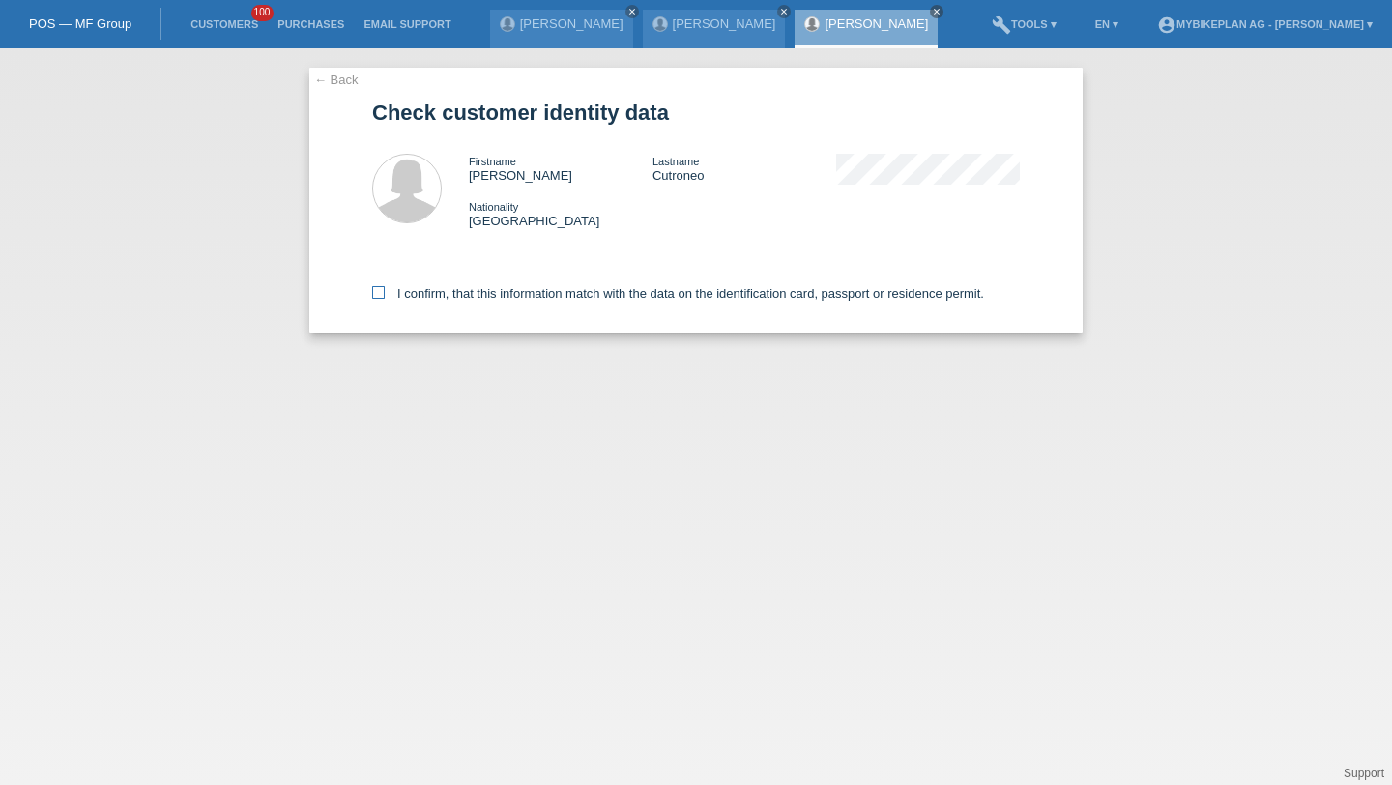
click at [551, 298] on label "I confirm, that this information match with the data on the identification card…" at bounding box center [678, 293] width 612 height 15
click at [385, 298] on input "I confirm, that this information match with the data on the identification card…" at bounding box center [378, 292] width 13 height 13
checkbox input "true"
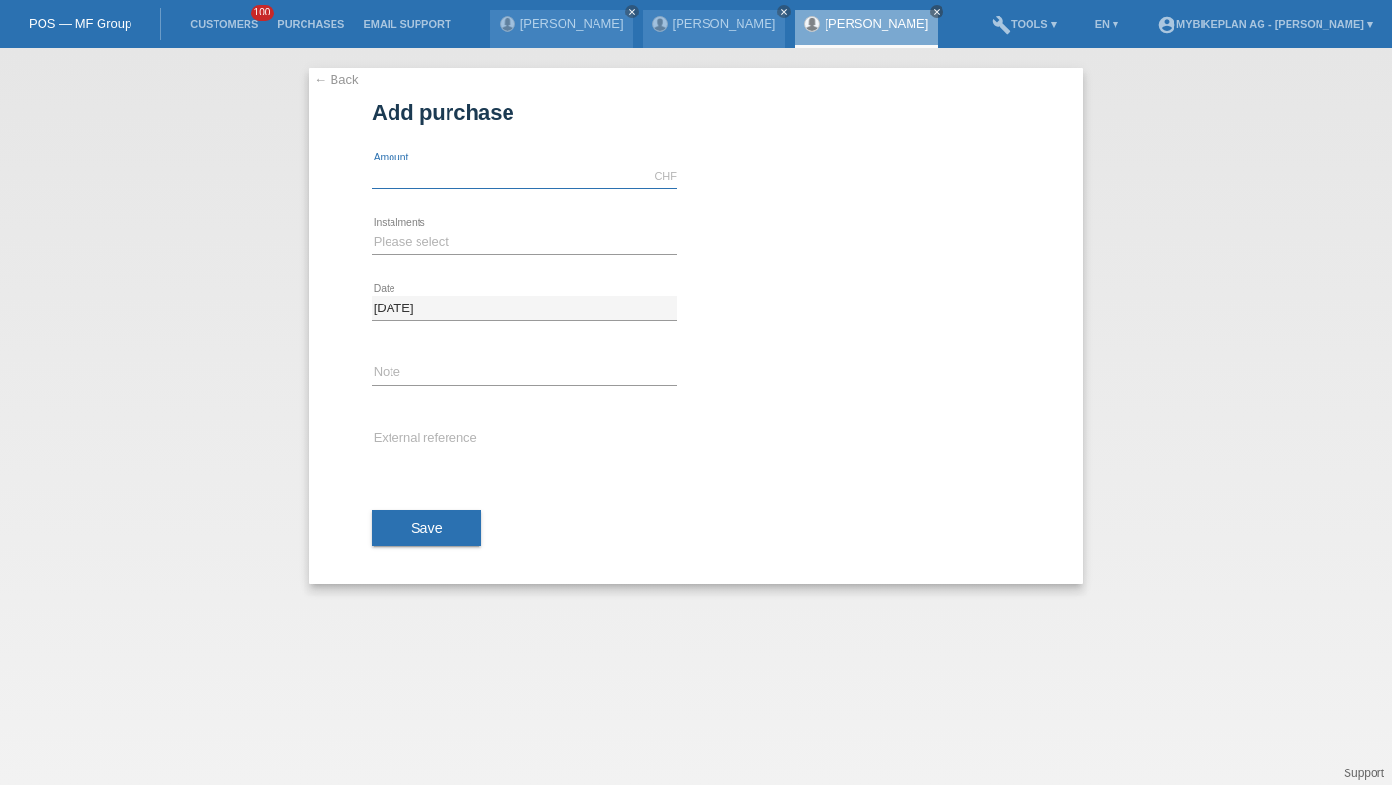
click at [508, 186] on input "text" at bounding box center [524, 176] width 305 height 24
type input "2999.00"
click at [408, 248] on select "Please select 6 instalments 12 instalments 18 instalments 24 instalments 36 ins…" at bounding box center [524, 241] width 305 height 23
select select "487"
click at [372, 230] on select "Please select 6 instalments 12 instalments 18 instalments 24 instalments 36 ins…" at bounding box center [524, 241] width 305 height 23
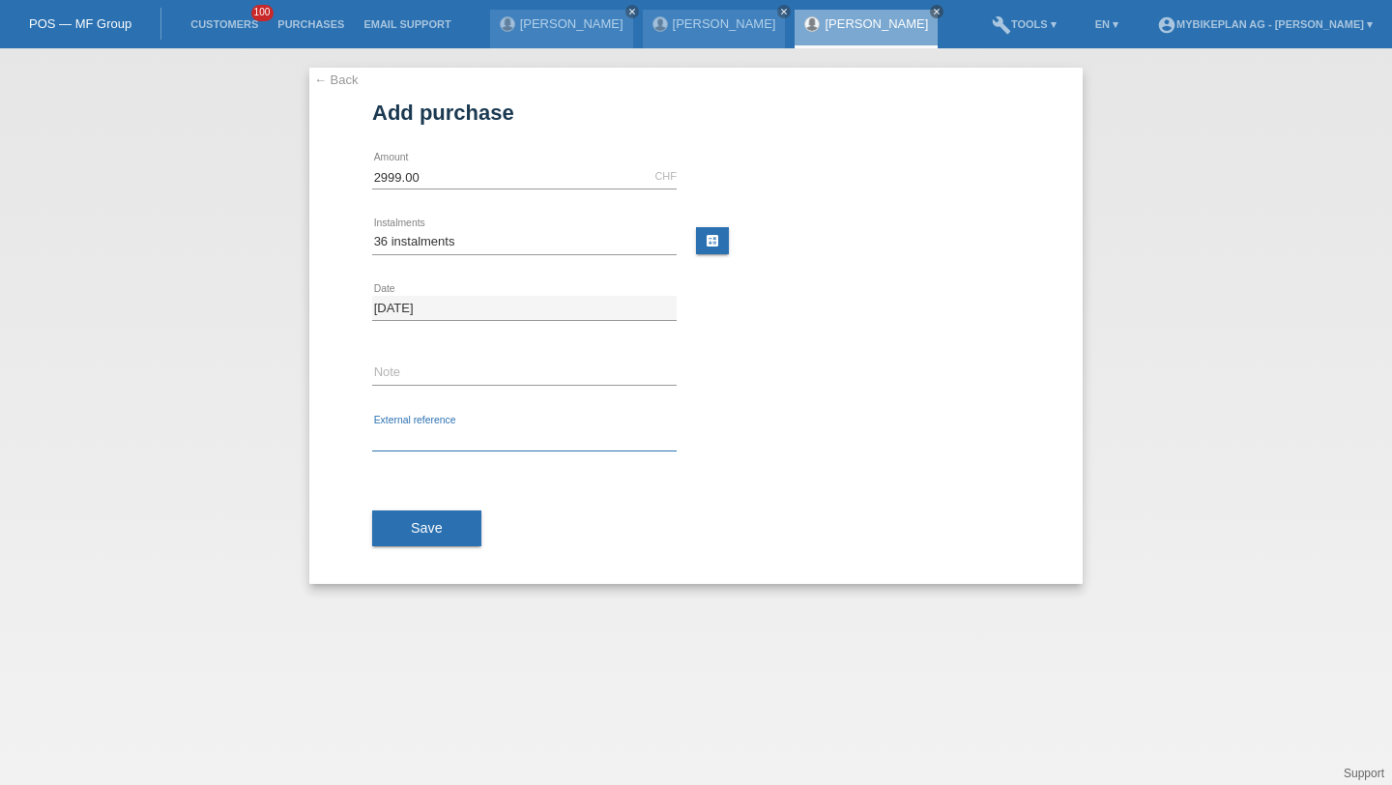
click at [423, 436] on input "text" at bounding box center [524, 439] width 305 height 24
paste input "44045546072"
type input "44045546072"
click at [407, 541] on button "Save" at bounding box center [426, 529] width 109 height 37
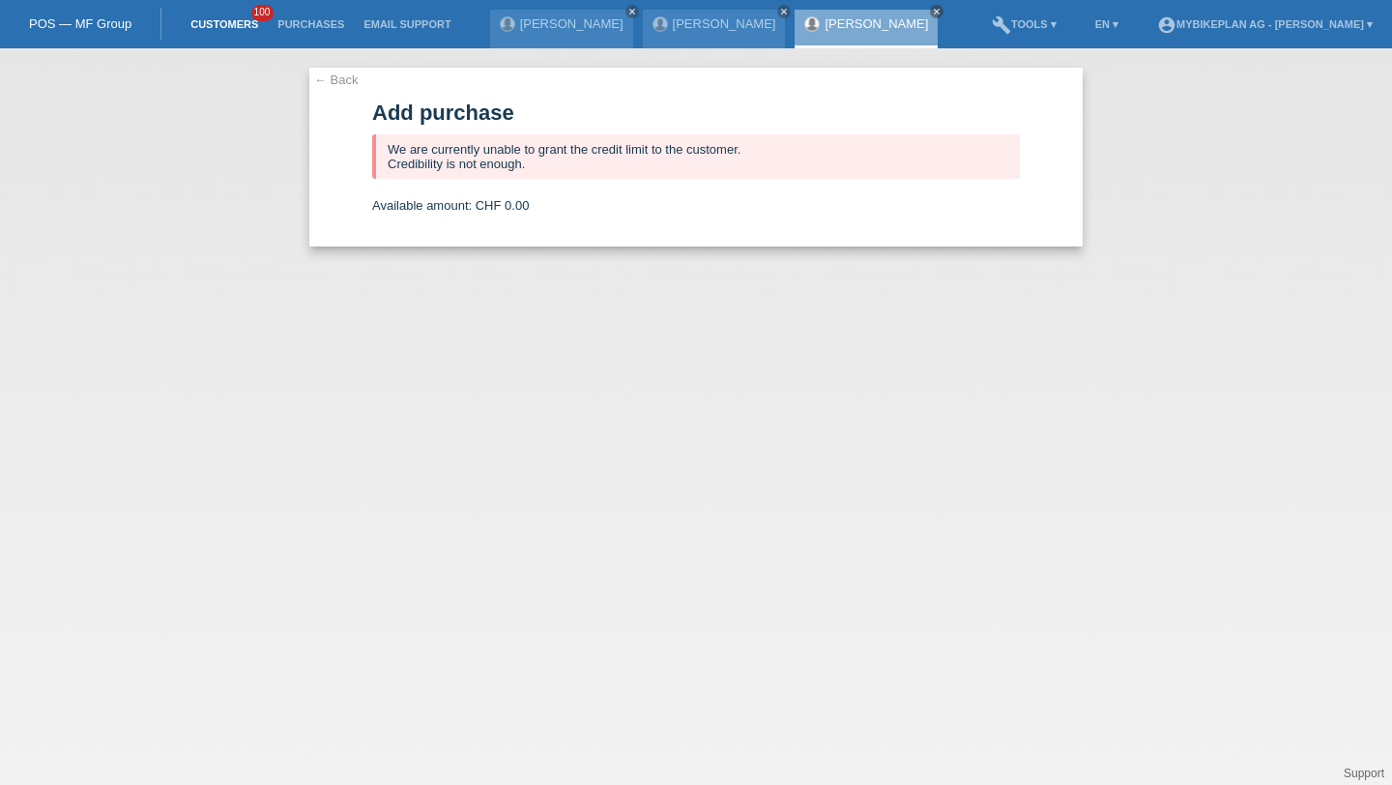
click at [217, 25] on link "Customers" at bounding box center [224, 24] width 87 height 12
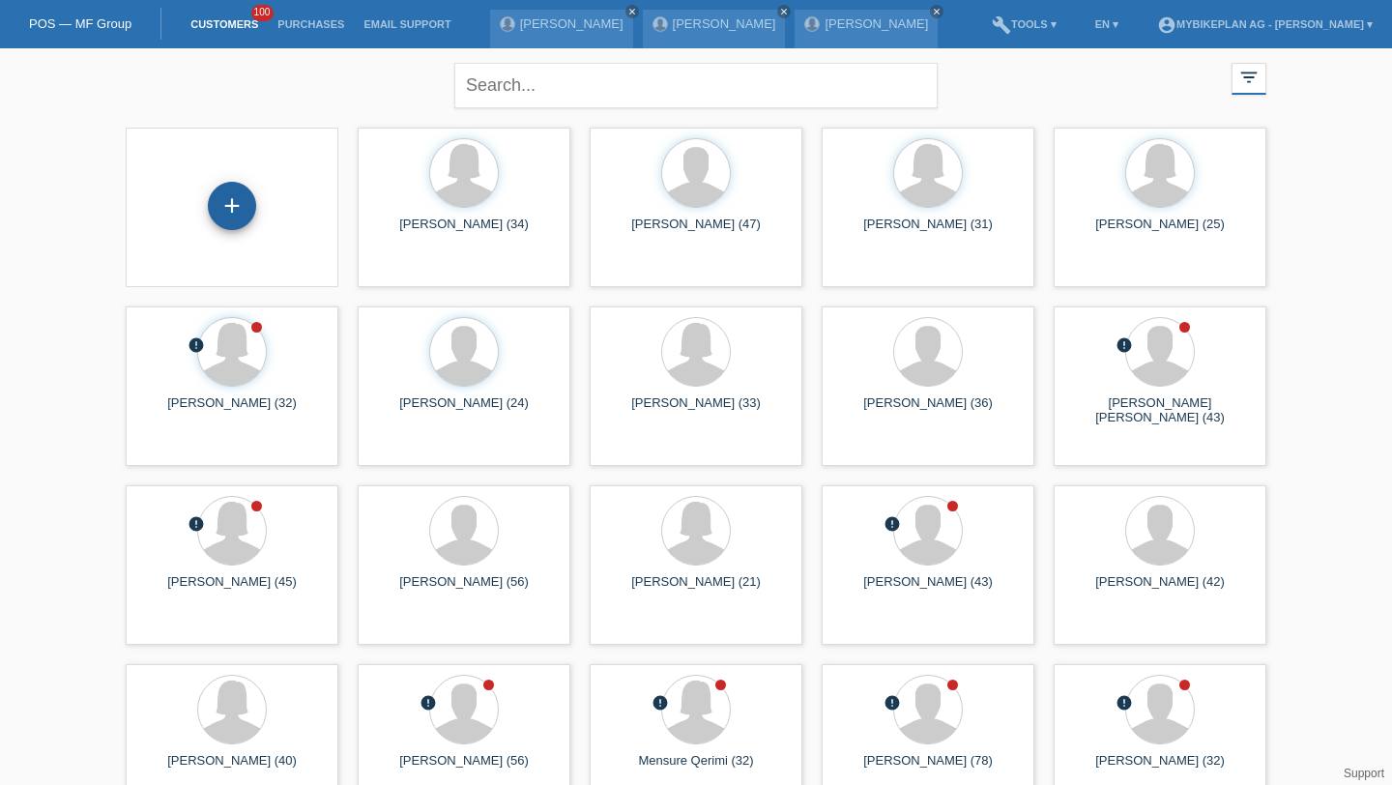
click at [230, 213] on div "+" at bounding box center [232, 206] width 48 height 48
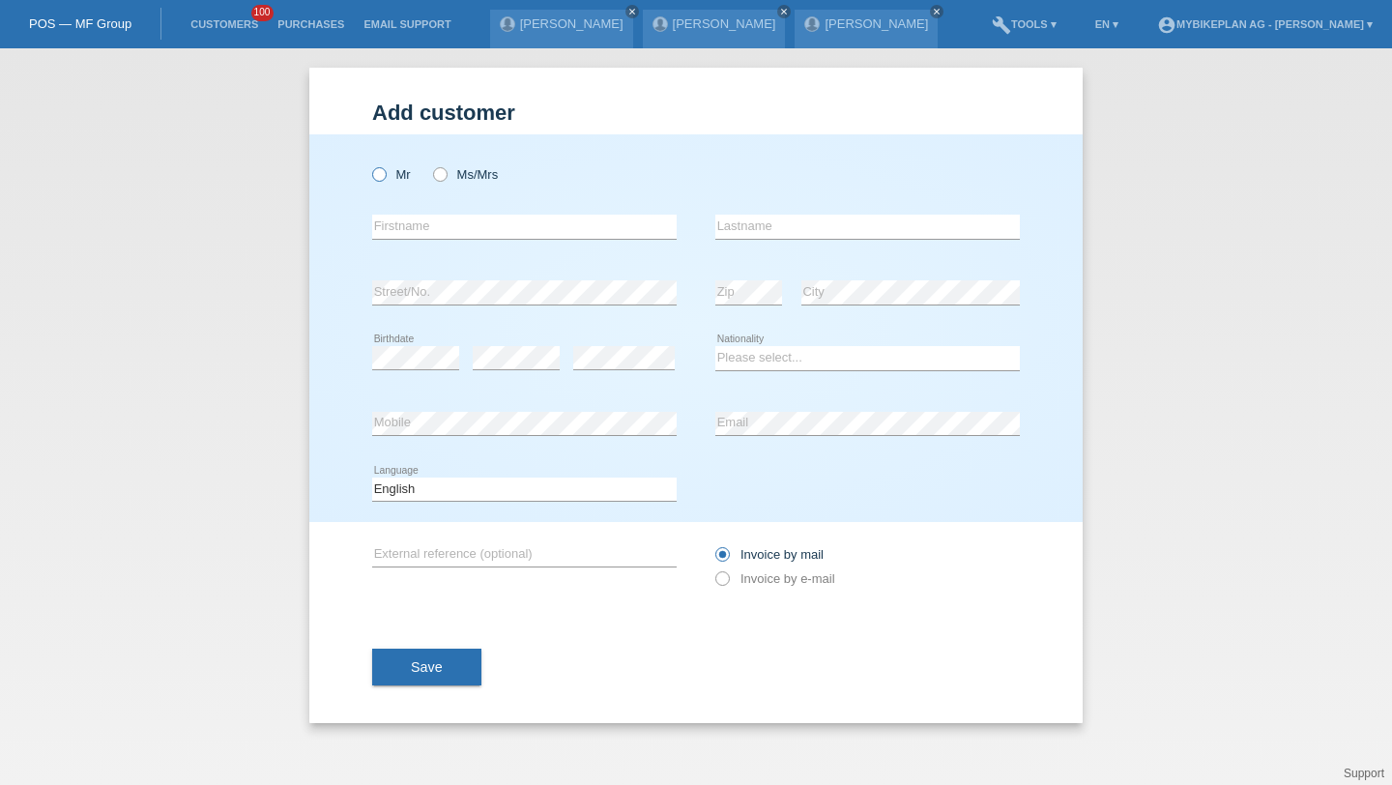
click at [402, 182] on label "Mr" at bounding box center [391, 174] width 39 height 15
click at [385, 180] on input "Mr" at bounding box center [378, 173] width 13 height 13
radio input "true"
click at [415, 241] on div "error Firstname" at bounding box center [524, 227] width 305 height 66
click at [435, 234] on input "text" at bounding box center [524, 227] width 305 height 24
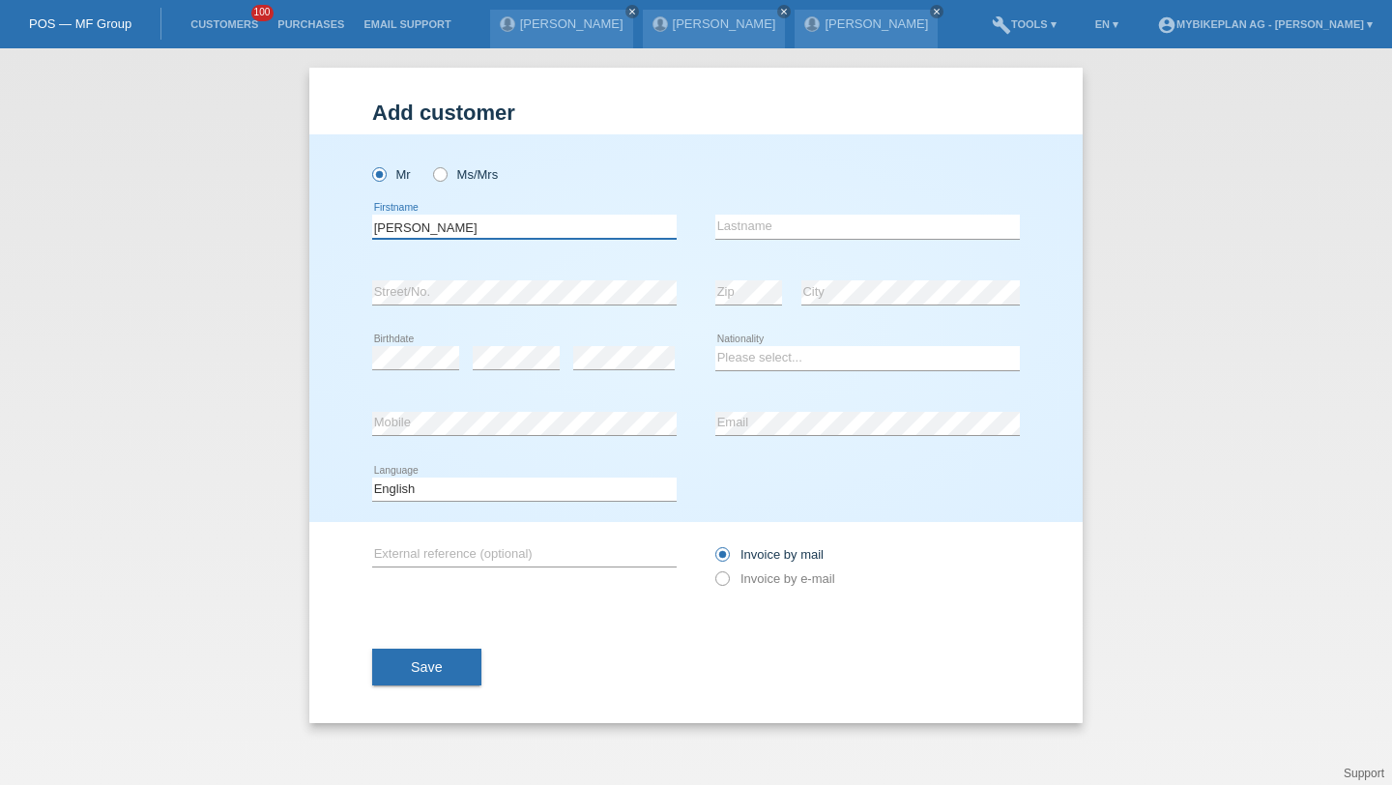
type input "[PERSON_NAME]"
type input "Basic"
click at [417, 370] on icon at bounding box center [415, 369] width 87 height 1
click at [761, 360] on select "Please select... Switzerland Austria Germany Liechtenstein ------------ Afghani…" at bounding box center [868, 357] width 305 height 23
select select "CH"
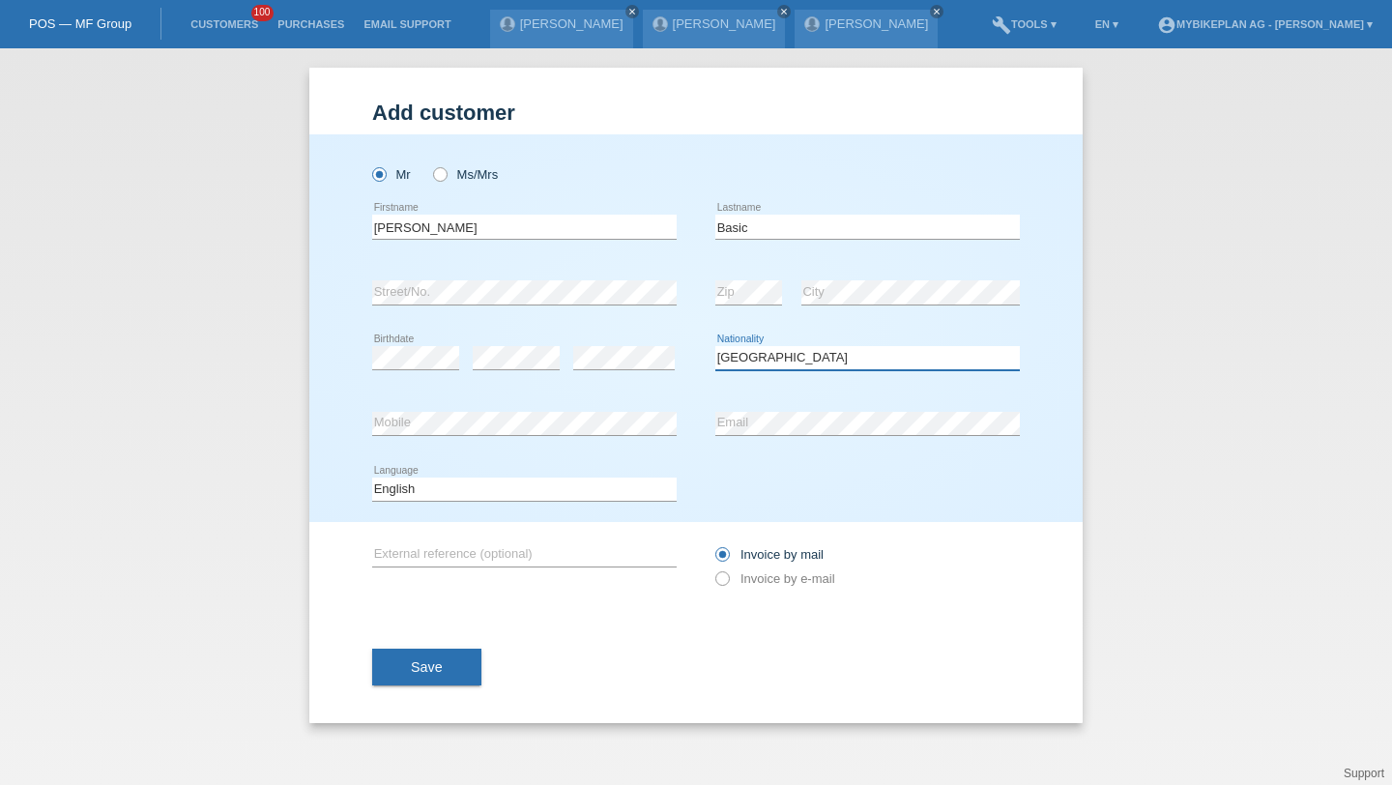
click at [716, 347] on select "Please select... Switzerland Austria Germany Liechtenstein ------------ Afghani…" at bounding box center [868, 357] width 305 height 23
click at [603, 489] on select "Deutsch Français Italiano English" at bounding box center [524, 489] width 305 height 23
select select "de"
click at [372, 478] on select "Deutsch Français Italiano English" at bounding box center [524, 489] width 305 height 23
click at [776, 585] on label "Invoice by e-mail" at bounding box center [776, 578] width 120 height 15
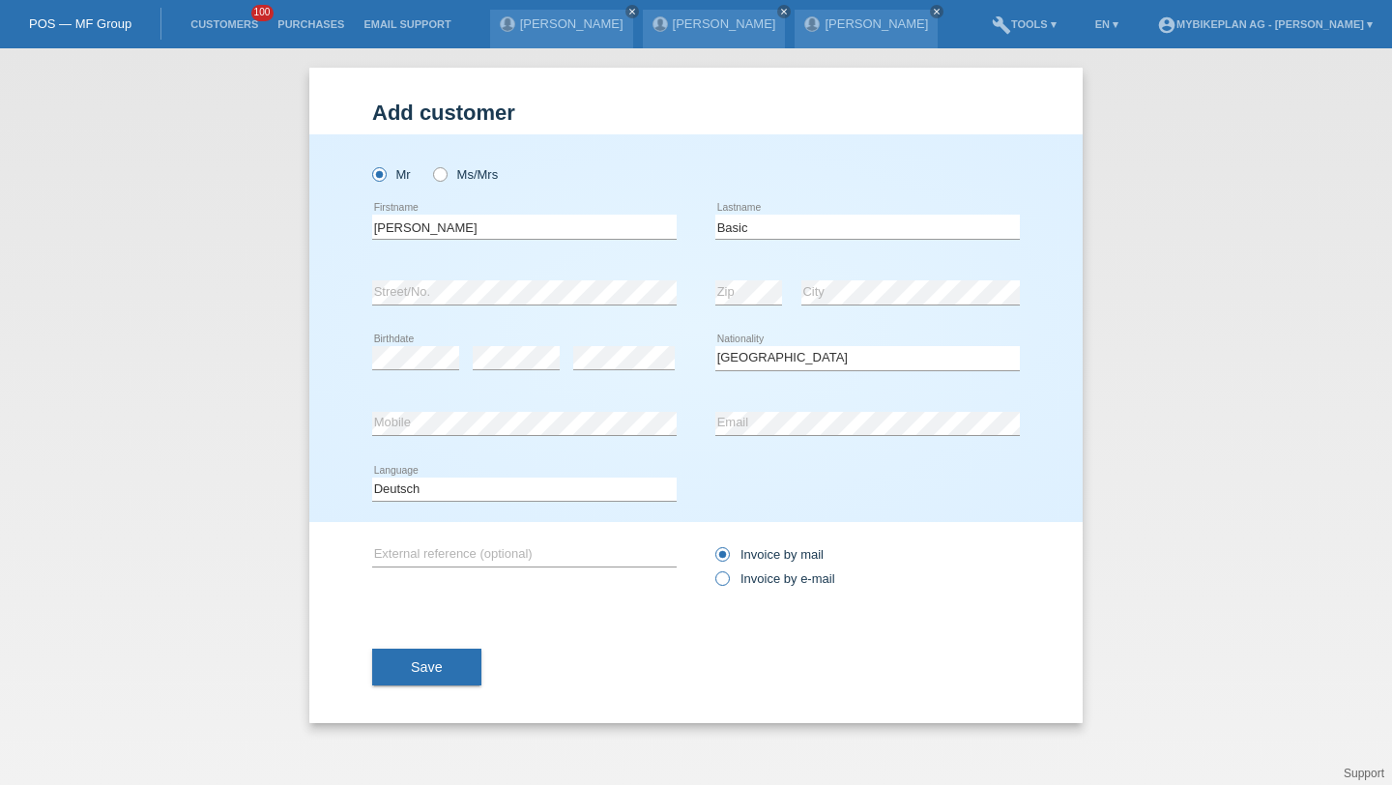
click at [728, 585] on input "Invoice by e-mail" at bounding box center [722, 583] width 13 height 24
radio input "true"
click at [387, 674] on button "Save" at bounding box center [426, 667] width 109 height 37
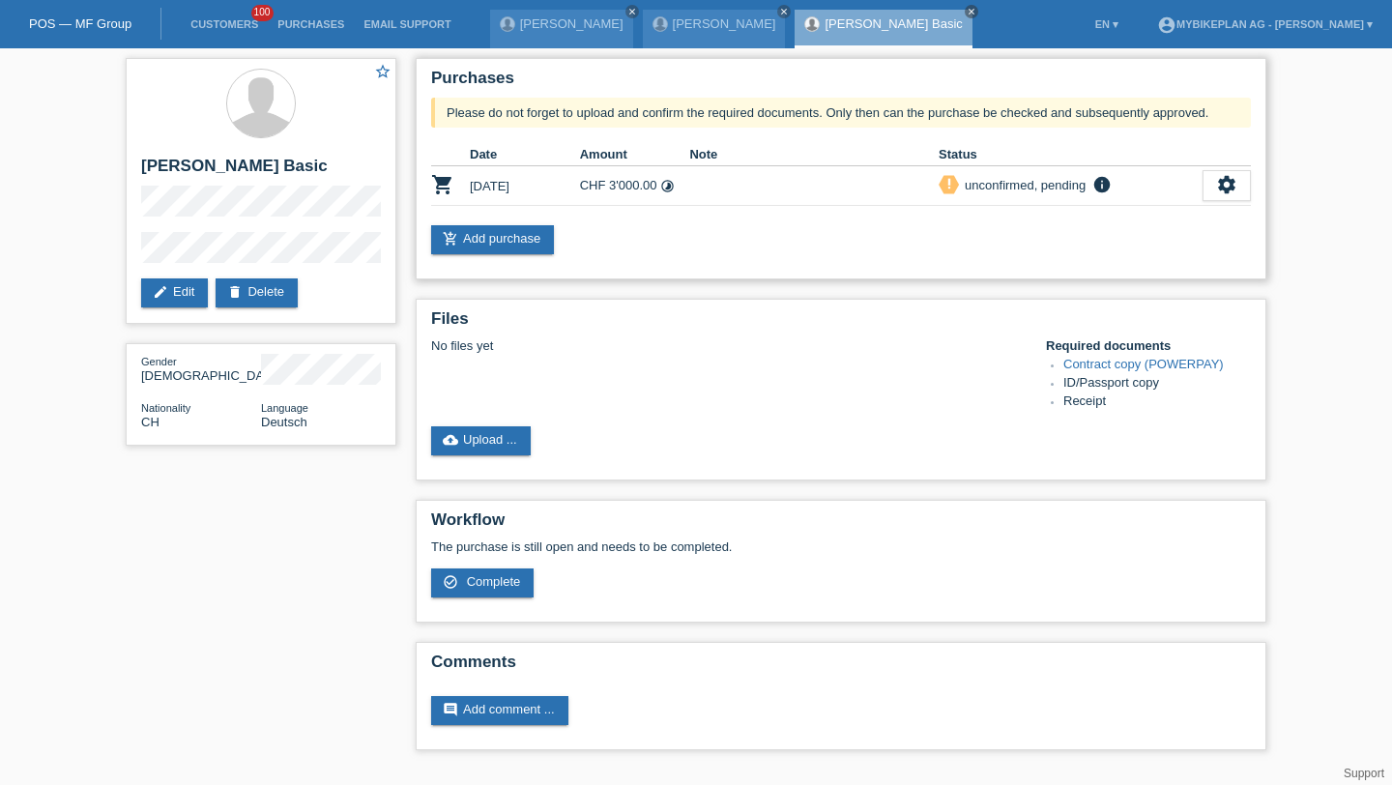
click at [474, 214] on div "Purchases Please do not forget to upload and confirm the required documents. On…" at bounding box center [841, 168] width 851 height 221
click at [1237, 182] on icon "settings" at bounding box center [1226, 184] width 21 height 21
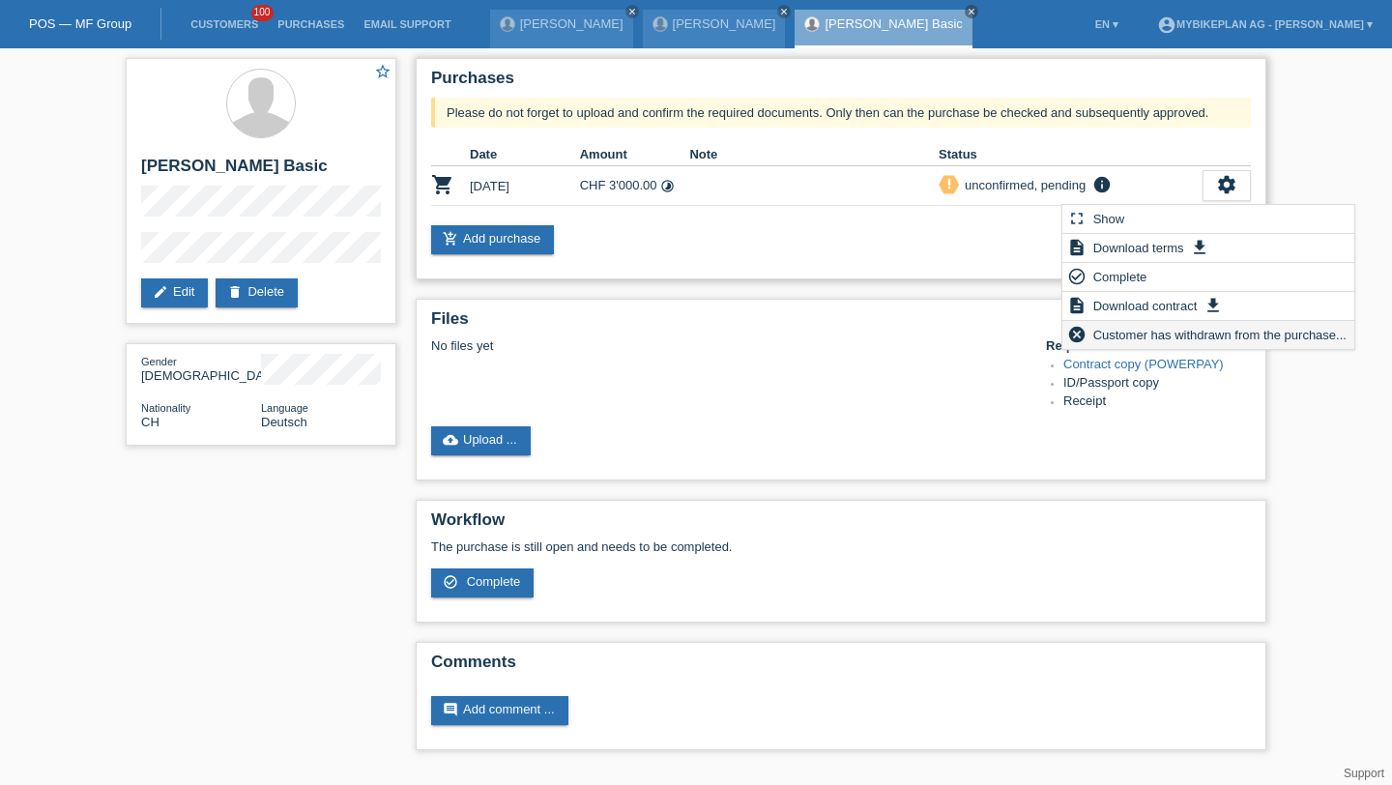
click at [1122, 332] on span "Customer has withdrawn from the purchase..." at bounding box center [1220, 334] width 259 height 23
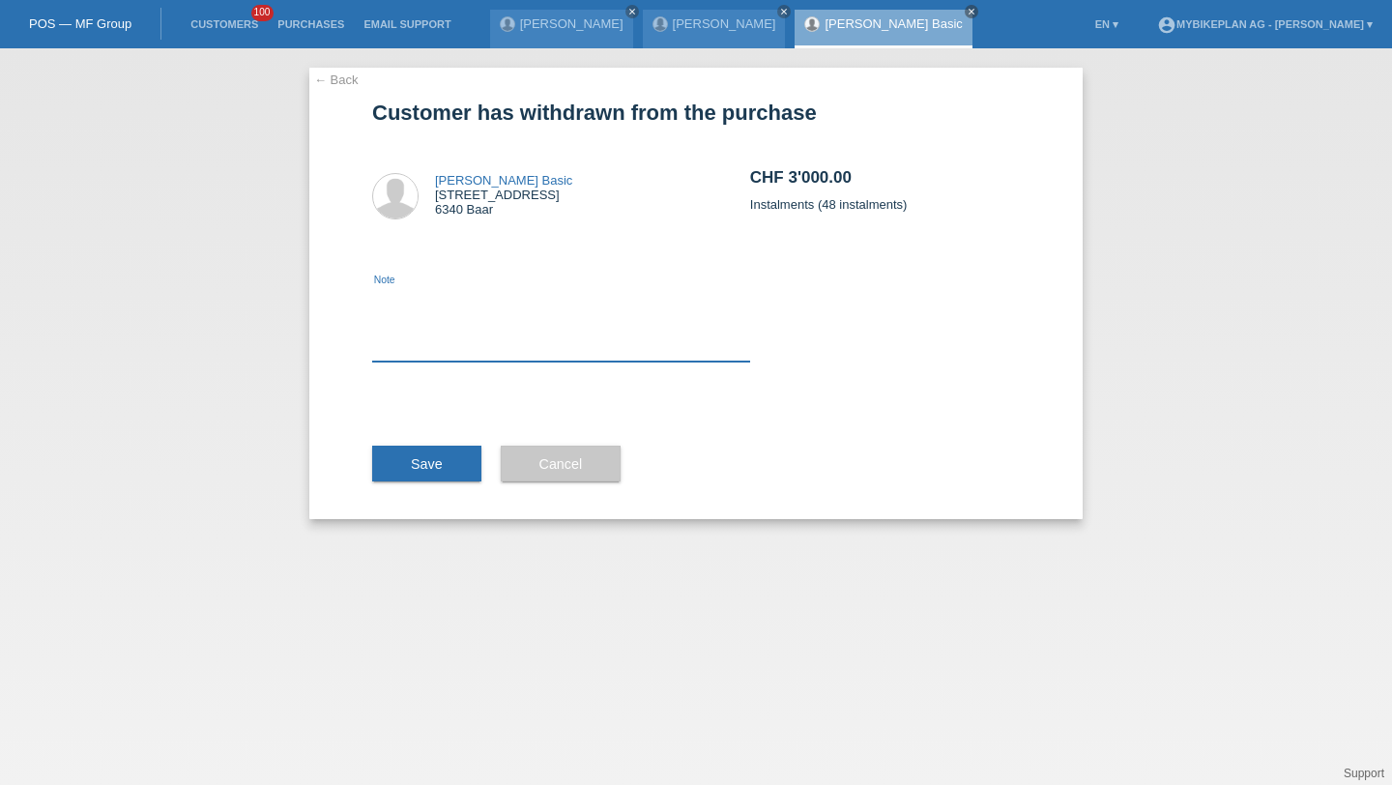
click at [582, 343] on textarea at bounding box center [561, 324] width 378 height 74
type textarea "Cancellation"
click at [446, 453] on button "Save" at bounding box center [426, 464] width 109 height 37
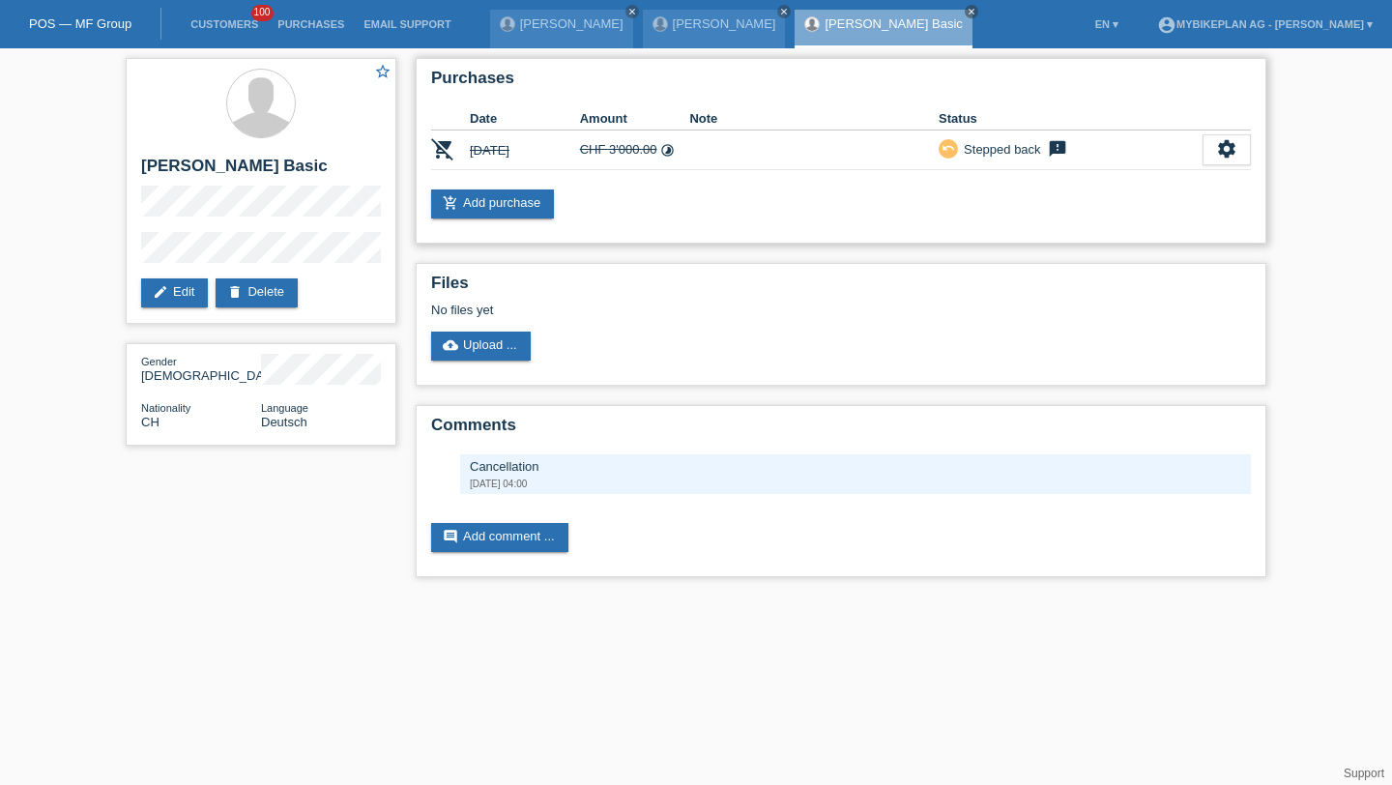
click at [530, 188] on div "Purchases Date Amount Note Status remove_shopping_cart [DATE] CHF 3'000.00 time…" at bounding box center [841, 151] width 851 height 186
click at [523, 209] on link "add_shopping_cart Add purchase" at bounding box center [492, 204] width 123 height 29
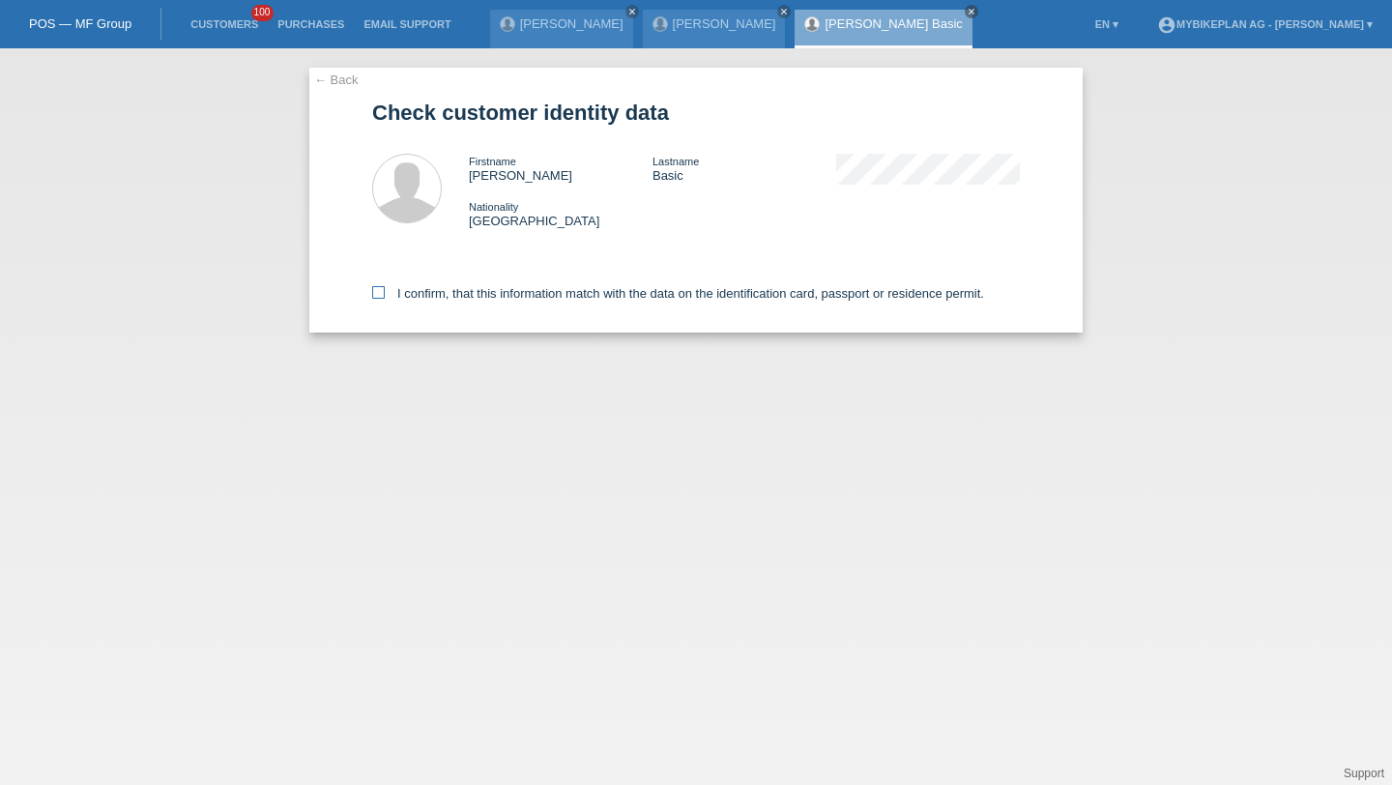
click at [445, 298] on label "I confirm, that this information match with the data on the identification card…" at bounding box center [678, 293] width 612 height 15
click at [385, 298] on input "I confirm, that this information match with the data on the identification card…" at bounding box center [378, 292] width 13 height 13
checkbox input "true"
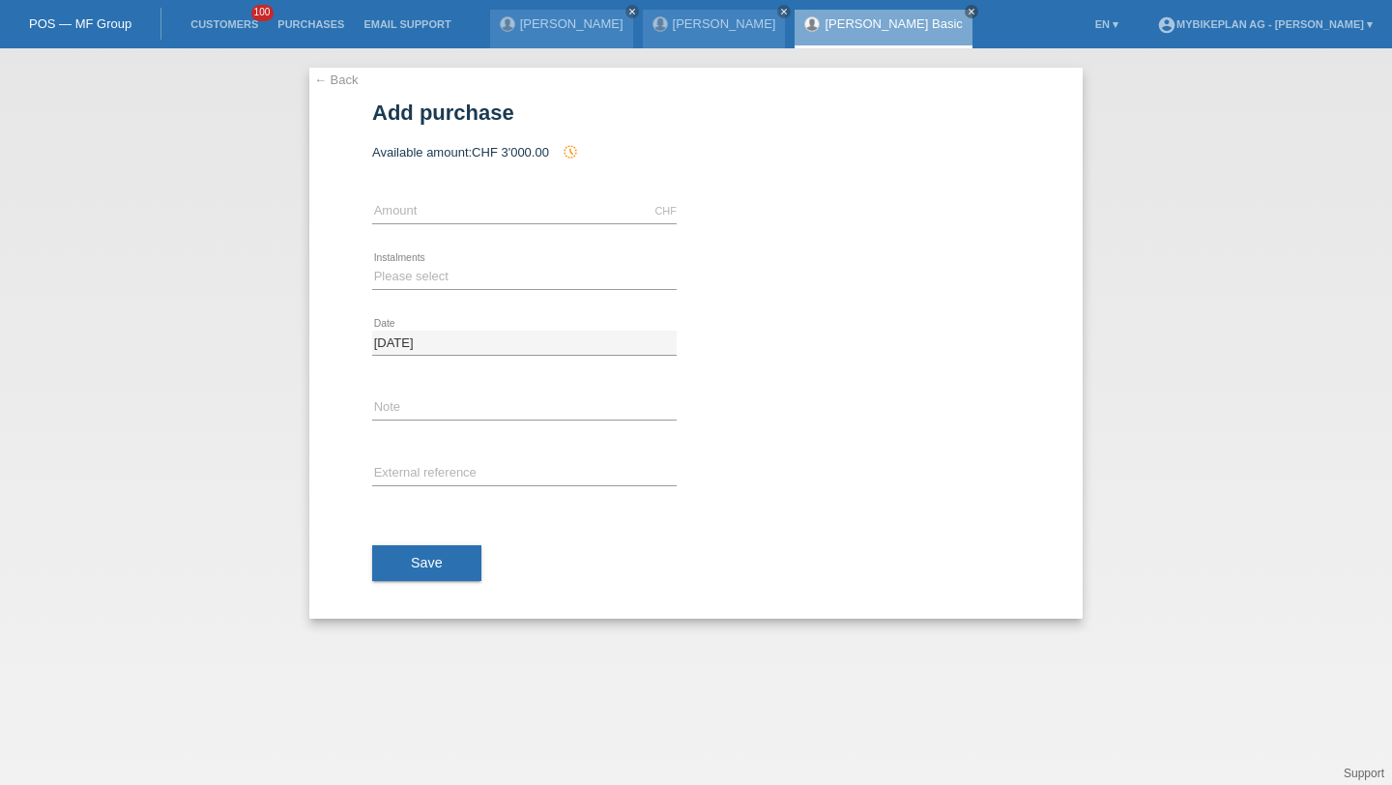
click at [422, 196] on div "CHF error Amount" at bounding box center [524, 212] width 305 height 66
click at [420, 208] on input "text" at bounding box center [524, 211] width 305 height 24
type input "4299.00"
click at [395, 262] on div "Please select 6 instalments 12 instalments 18 instalments 24 instalments 36 ins…" at bounding box center [524, 278] width 305 height 66
click at [395, 279] on select "Please select 6 instalments 12 instalments 18 instalments 24 instalments 36 ins…" at bounding box center [524, 276] width 305 height 23
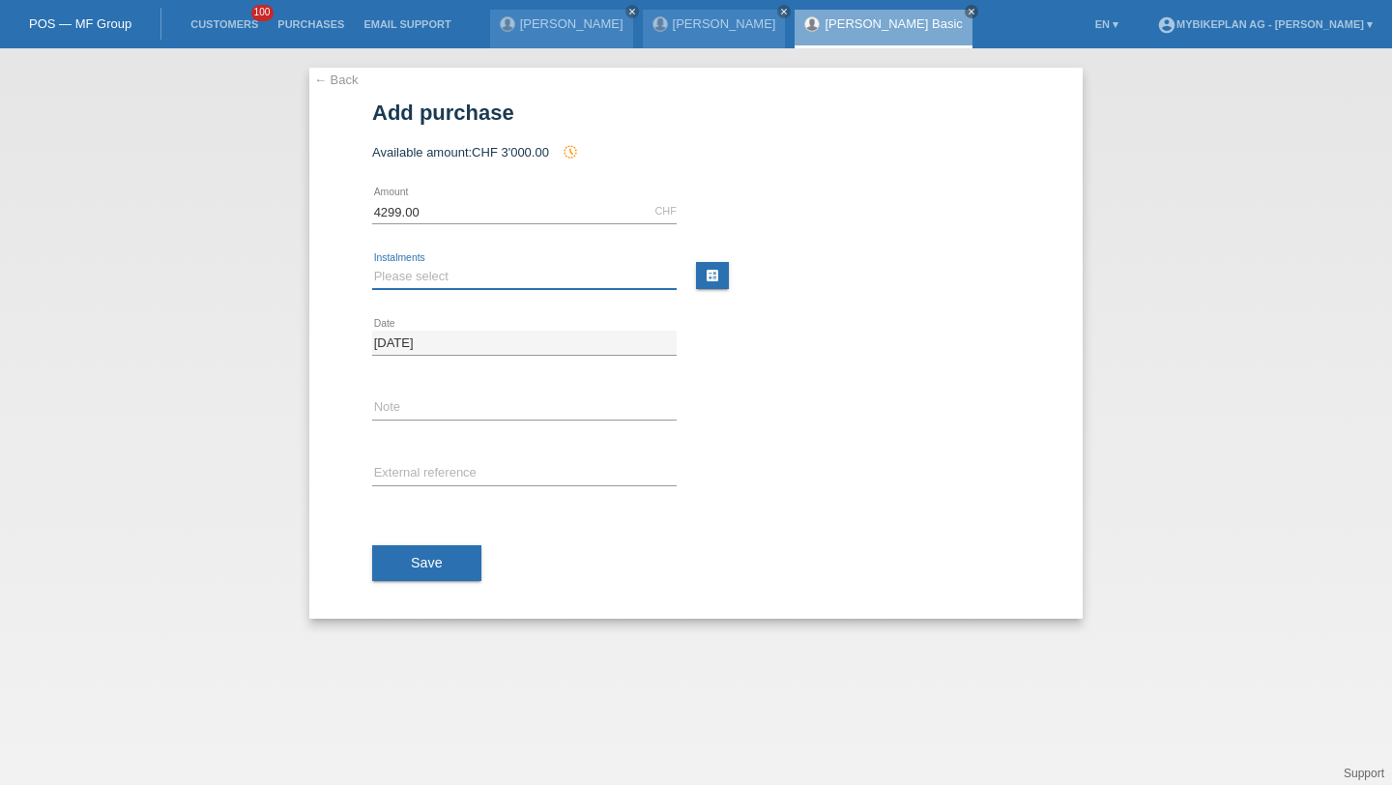
select select "488"
click at [372, 265] on select "Please select 6 instalments 12 instalments 18 instalments 24 instalments 36 ins…" at bounding box center [524, 276] width 305 height 23
click at [402, 460] on div "error External reference" at bounding box center [524, 475] width 305 height 66
click at [405, 475] on input "text" at bounding box center [524, 474] width 305 height 24
paste input "44047531047"
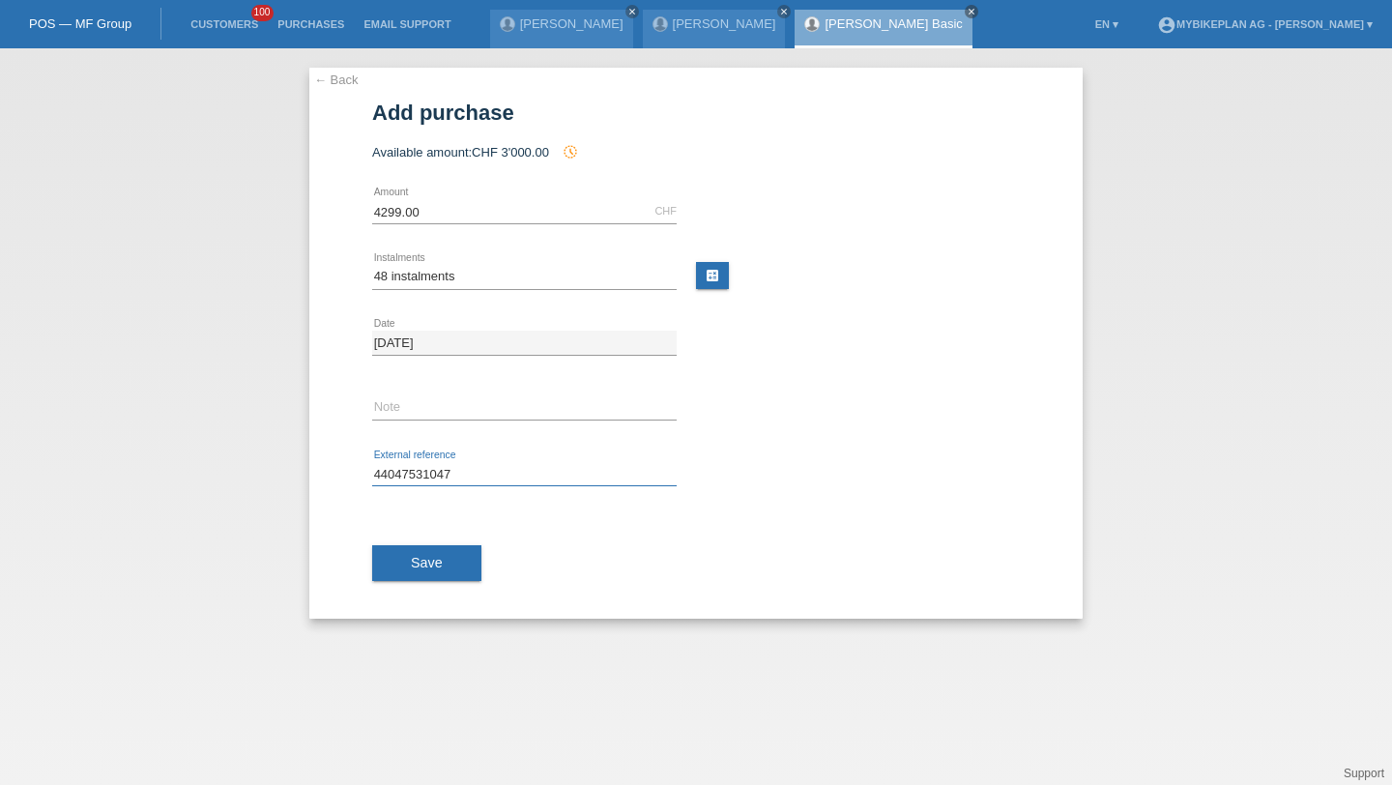
type input "44047531047"
click at [409, 567] on button "Save" at bounding box center [426, 563] width 109 height 37
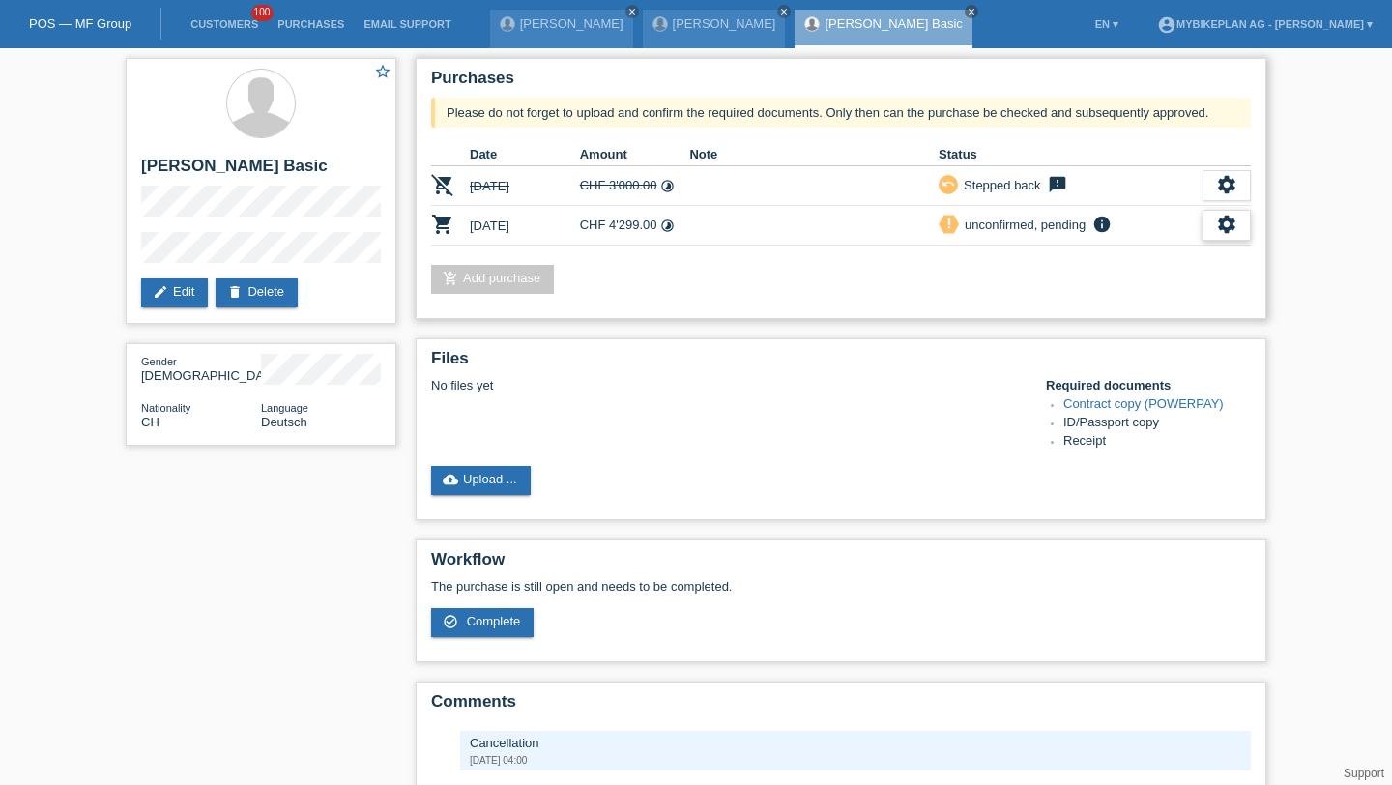
click at [1237, 218] on icon "settings" at bounding box center [1226, 224] width 21 height 21
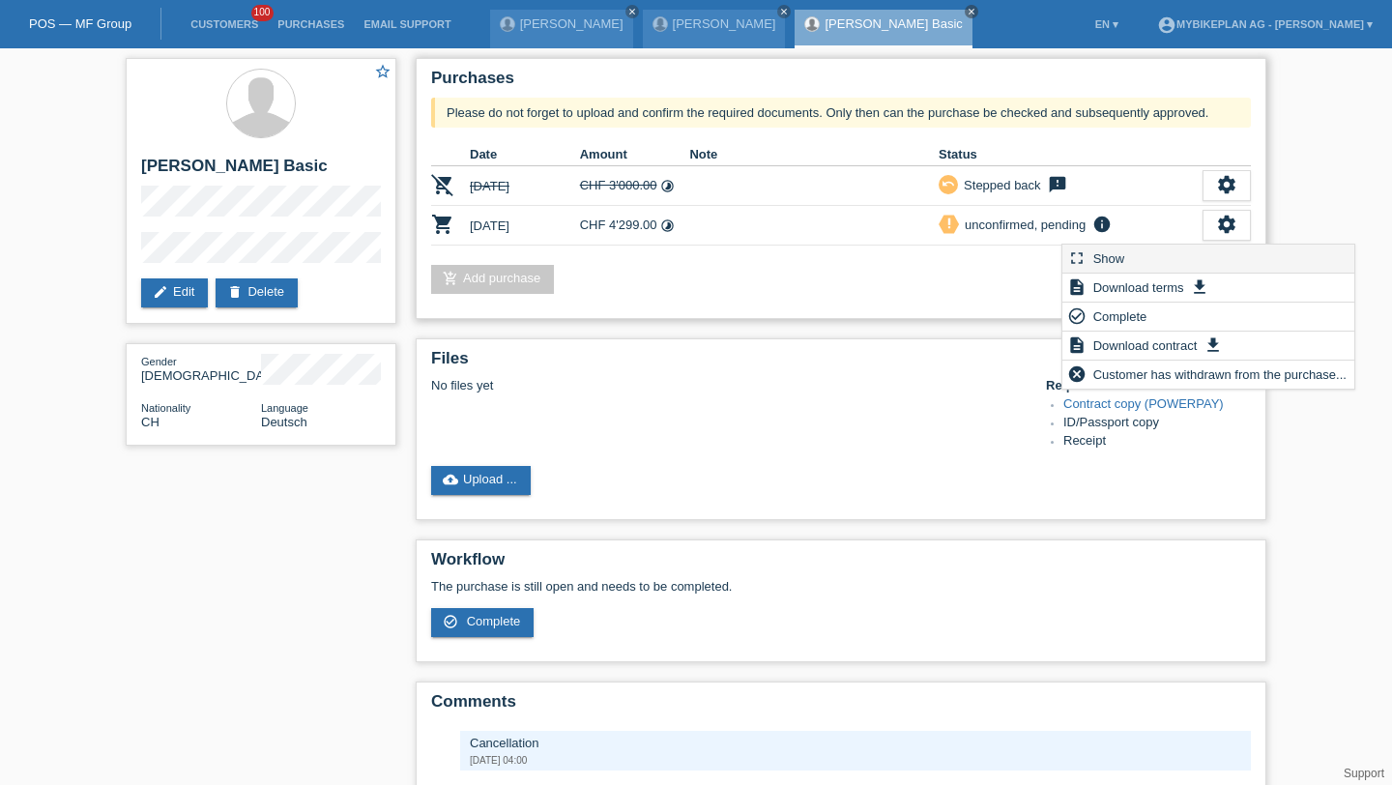
click at [1176, 245] on div "fullscreen Show" at bounding box center [1209, 259] width 292 height 29
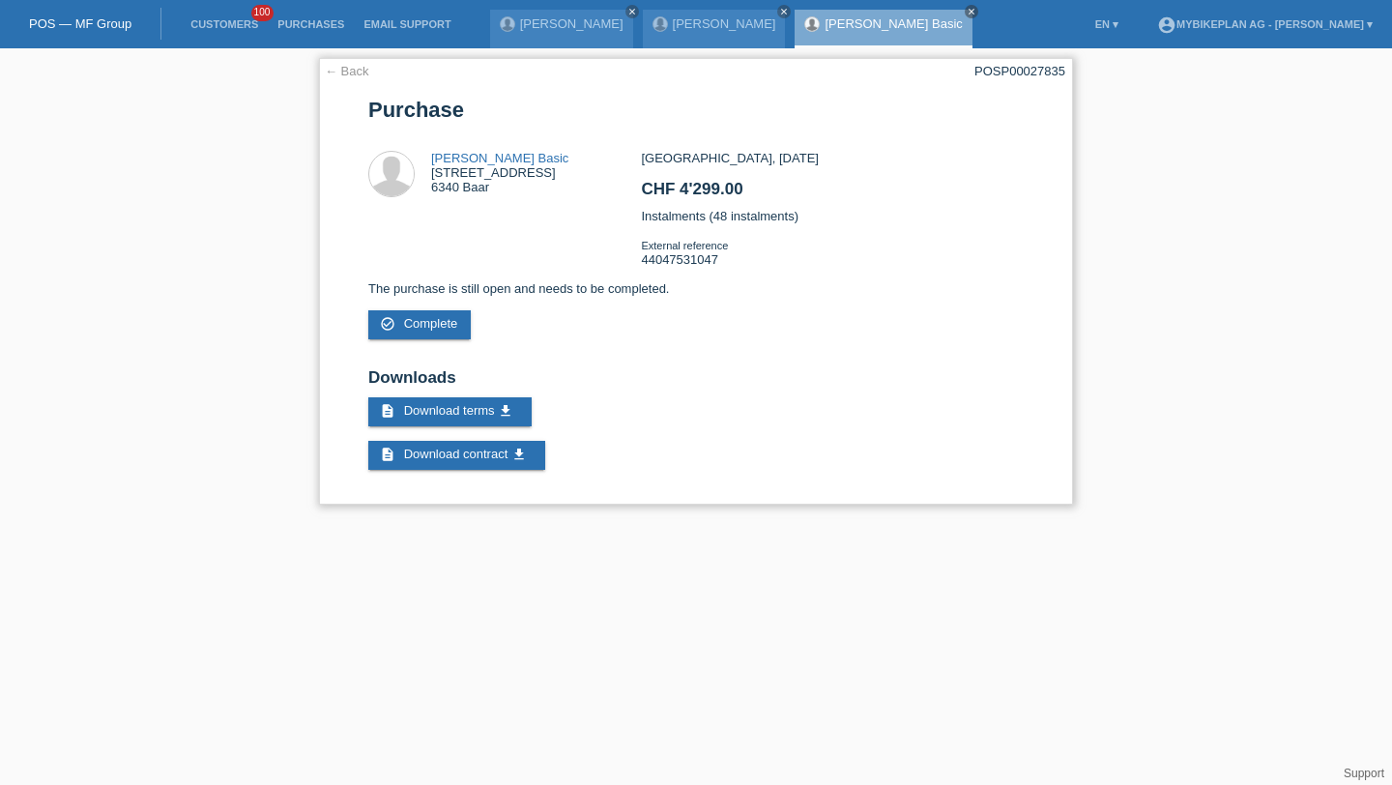
click at [1031, 69] on div "POSP00027835" at bounding box center [1020, 71] width 91 height 15
copy div "POSP00027835"
click at [223, 58] on div "← Back POSP00027835 Purchase Nermin Basic Altgasse 33 6340 Baar" at bounding box center [696, 286] width 1392 height 476
click at [223, 37] on li "Customers 100" at bounding box center [224, 24] width 87 height 49
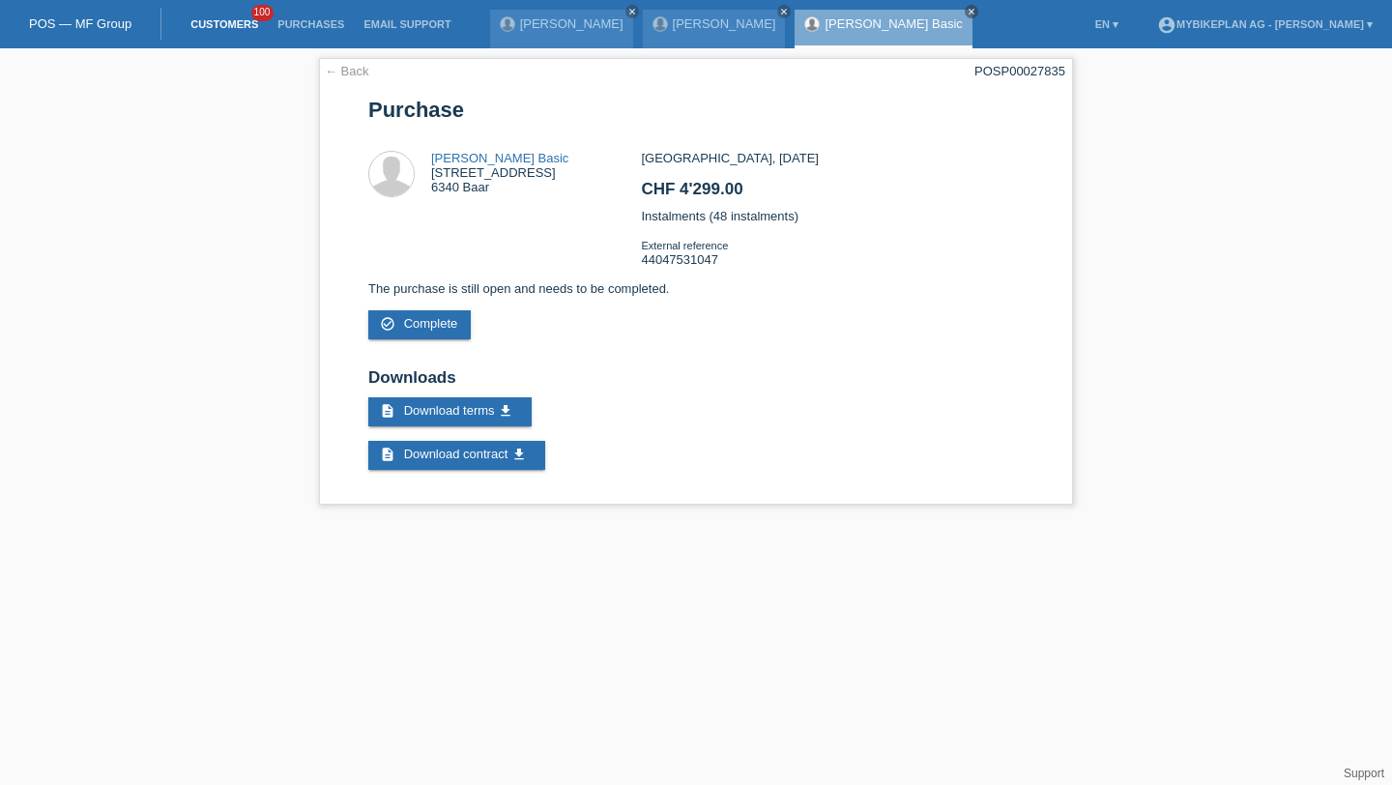
click at [223, 28] on link "Customers" at bounding box center [224, 24] width 87 height 12
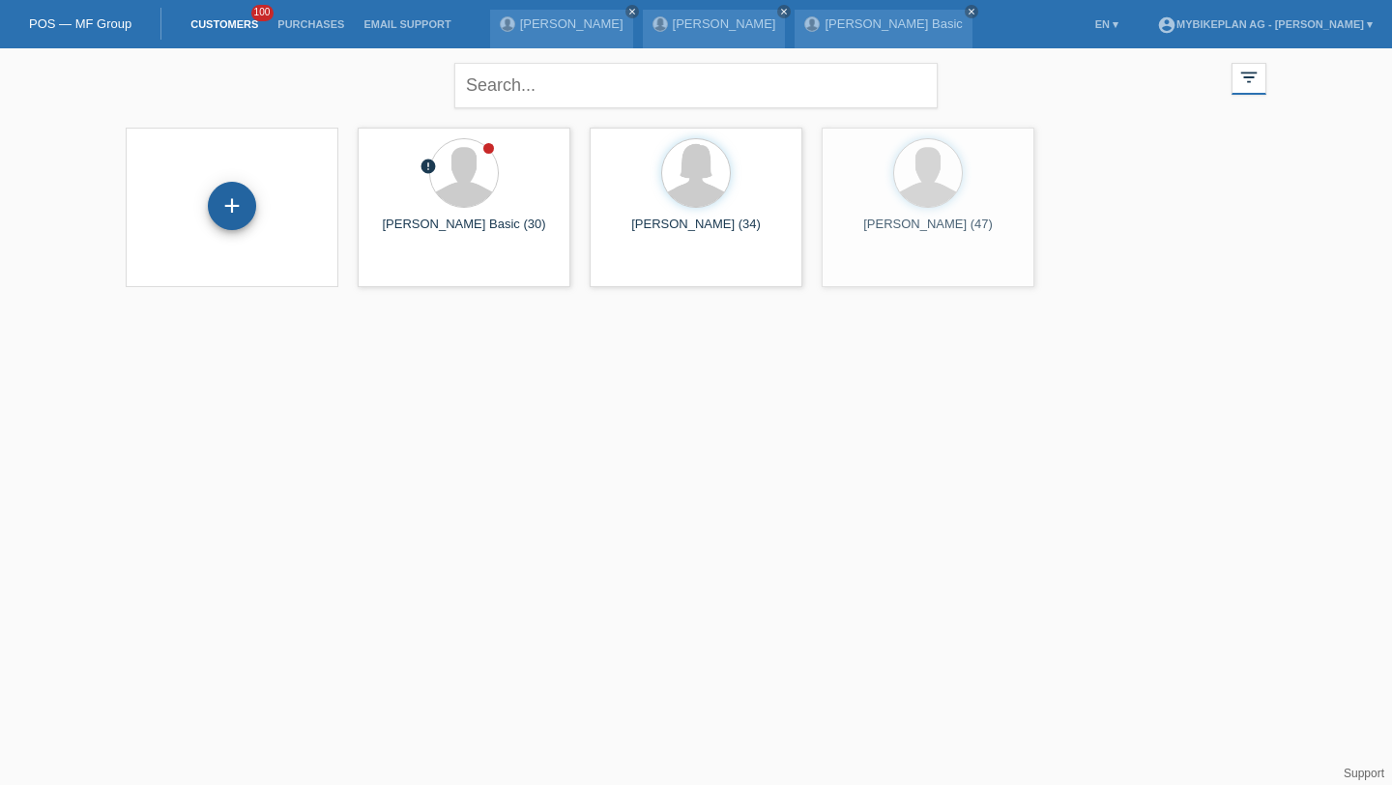
click at [228, 196] on div "+" at bounding box center [232, 206] width 48 height 48
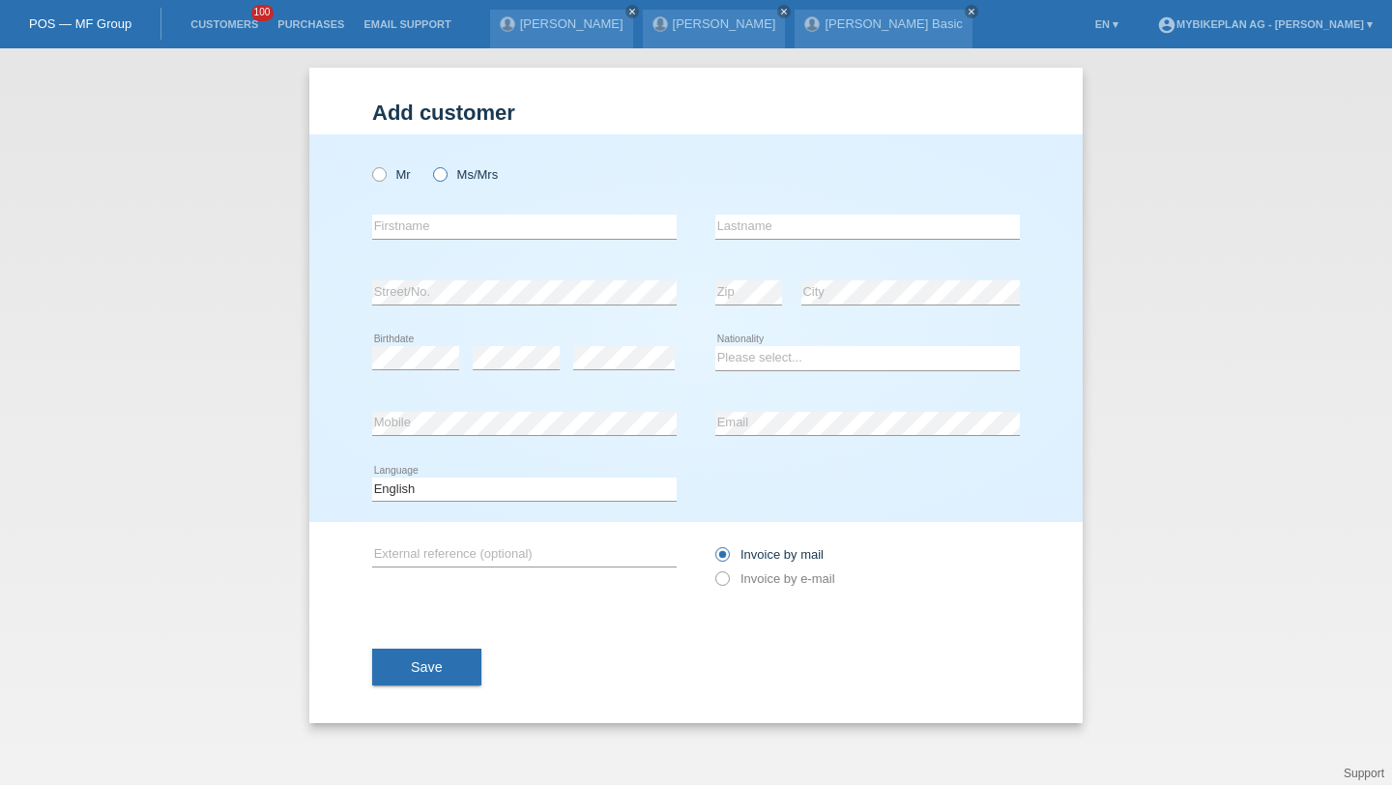
click at [430, 164] on icon at bounding box center [430, 164] width 0 height 0
click at [444, 177] on input "Ms/Mrs" at bounding box center [439, 173] width 13 height 13
radio input "true"
click at [424, 232] on input "text" at bounding box center [524, 227] width 305 height 24
paste input "[PERSON_NAME]"
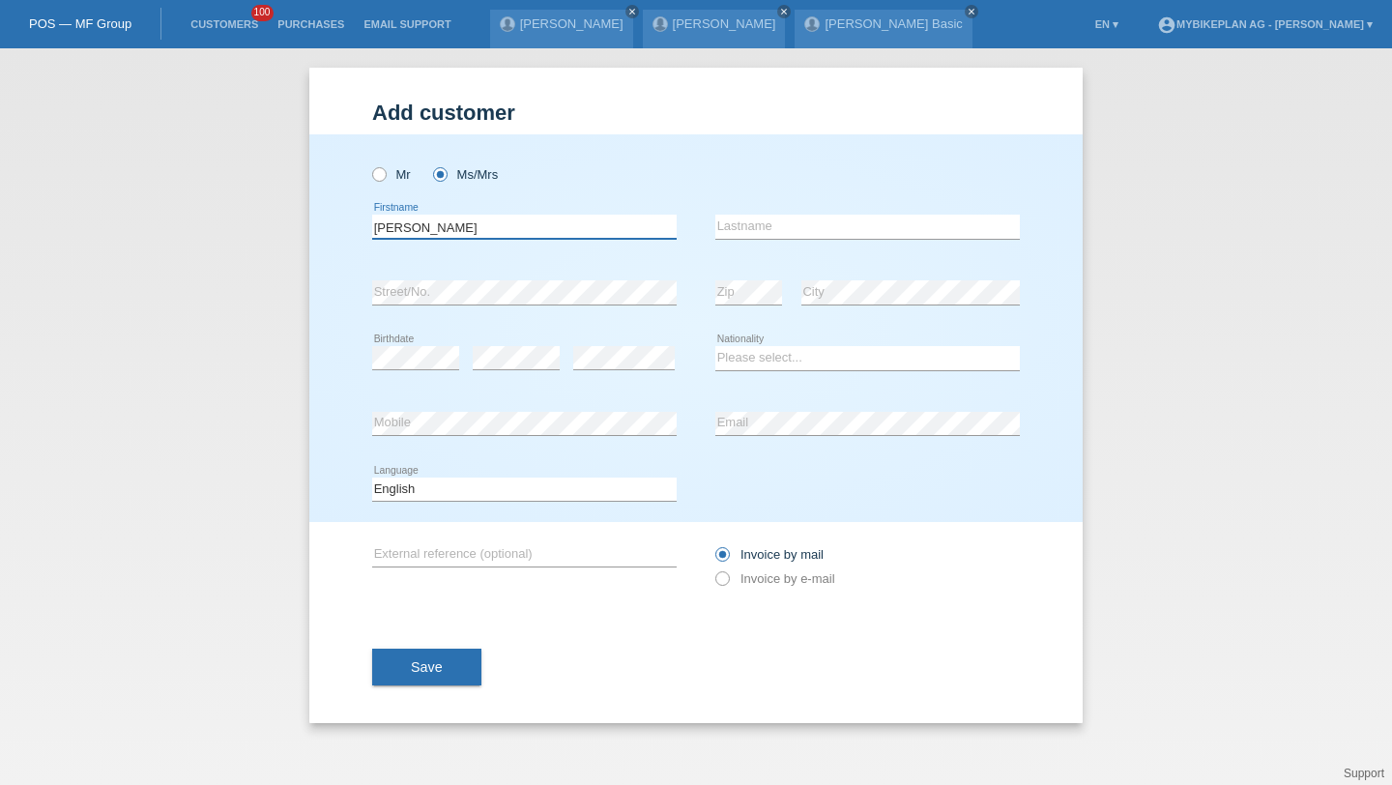
click at [435, 227] on input "[PERSON_NAME]" at bounding box center [524, 227] width 305 height 24
type input "[PERSON_NAME]"
click at [436, 346] on div "error Birthdate" at bounding box center [415, 359] width 87 height 66
click at [489, 344] on div "error" at bounding box center [516, 359] width 87 height 66
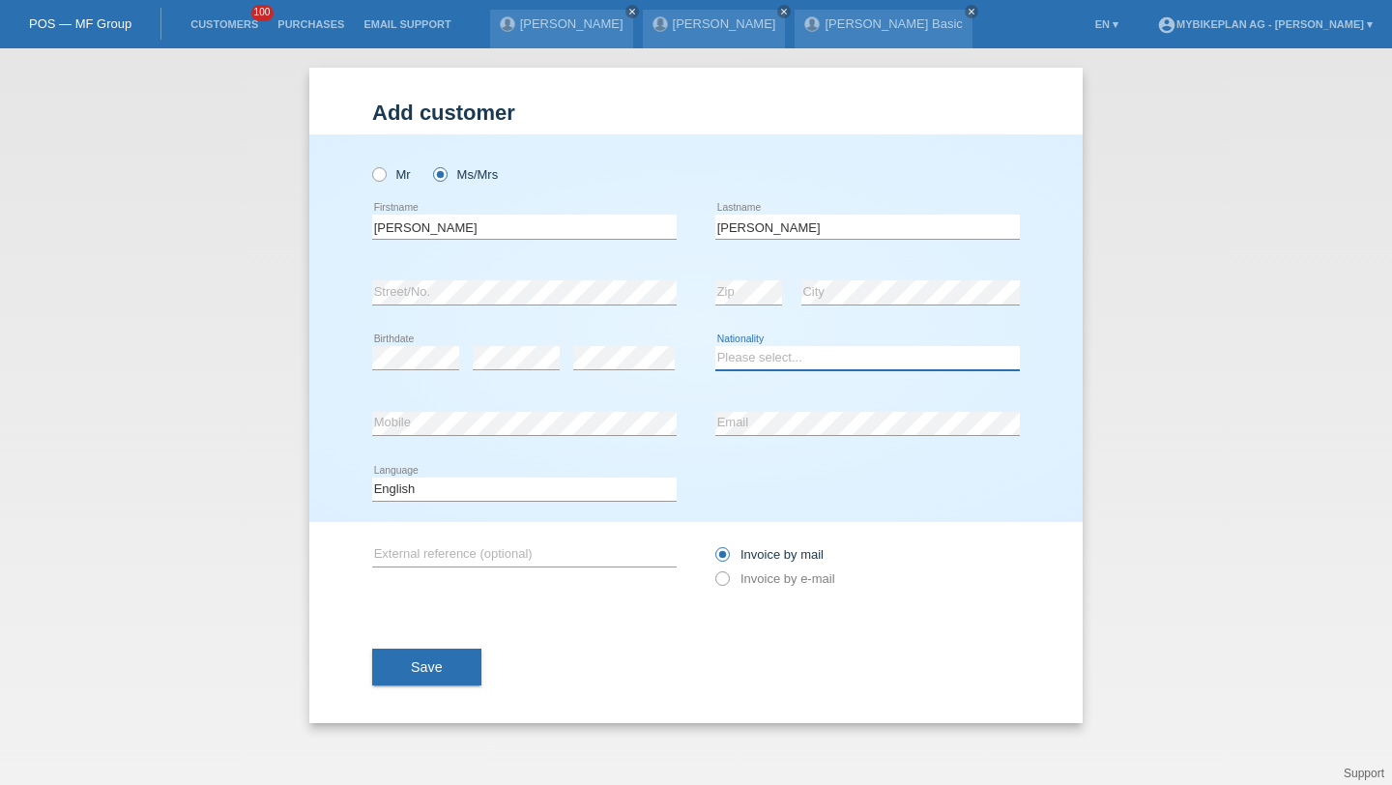
click at [769, 364] on select "Please select... [GEOGRAPHIC_DATA] [GEOGRAPHIC_DATA] [GEOGRAPHIC_DATA] [GEOGRAP…" at bounding box center [868, 357] width 305 height 23
click at [716, 347] on select "Please select... [GEOGRAPHIC_DATA] [GEOGRAPHIC_DATA] [GEOGRAPHIC_DATA] [GEOGRAP…" at bounding box center [868, 357] width 305 height 23
click at [749, 348] on select "Please select... [GEOGRAPHIC_DATA] [GEOGRAPHIC_DATA] [GEOGRAPHIC_DATA] [GEOGRAP…" at bounding box center [868, 357] width 305 height 23
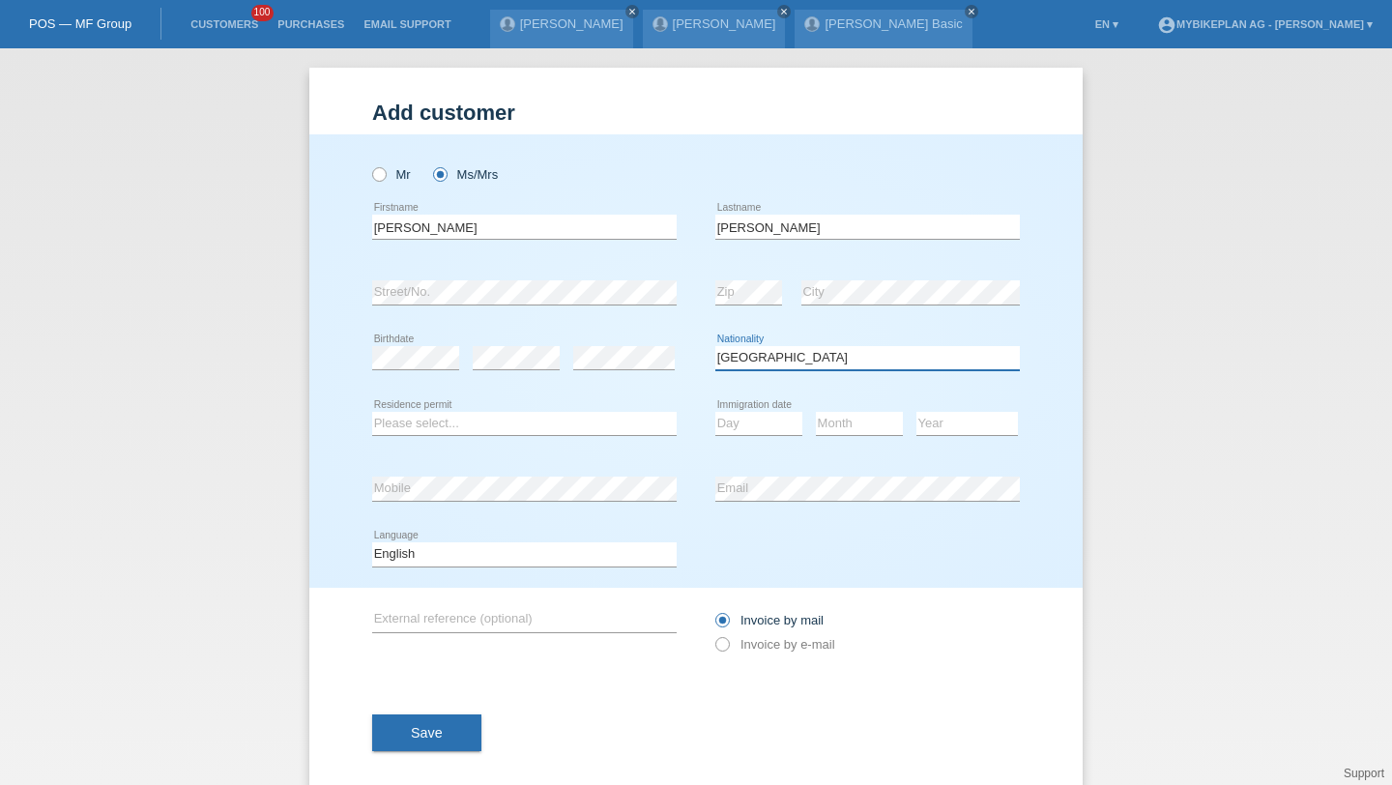
select select "CH"
click at [716, 347] on select "Please select... [GEOGRAPHIC_DATA] [GEOGRAPHIC_DATA] [GEOGRAPHIC_DATA] [GEOGRAP…" at bounding box center [868, 357] width 305 height 23
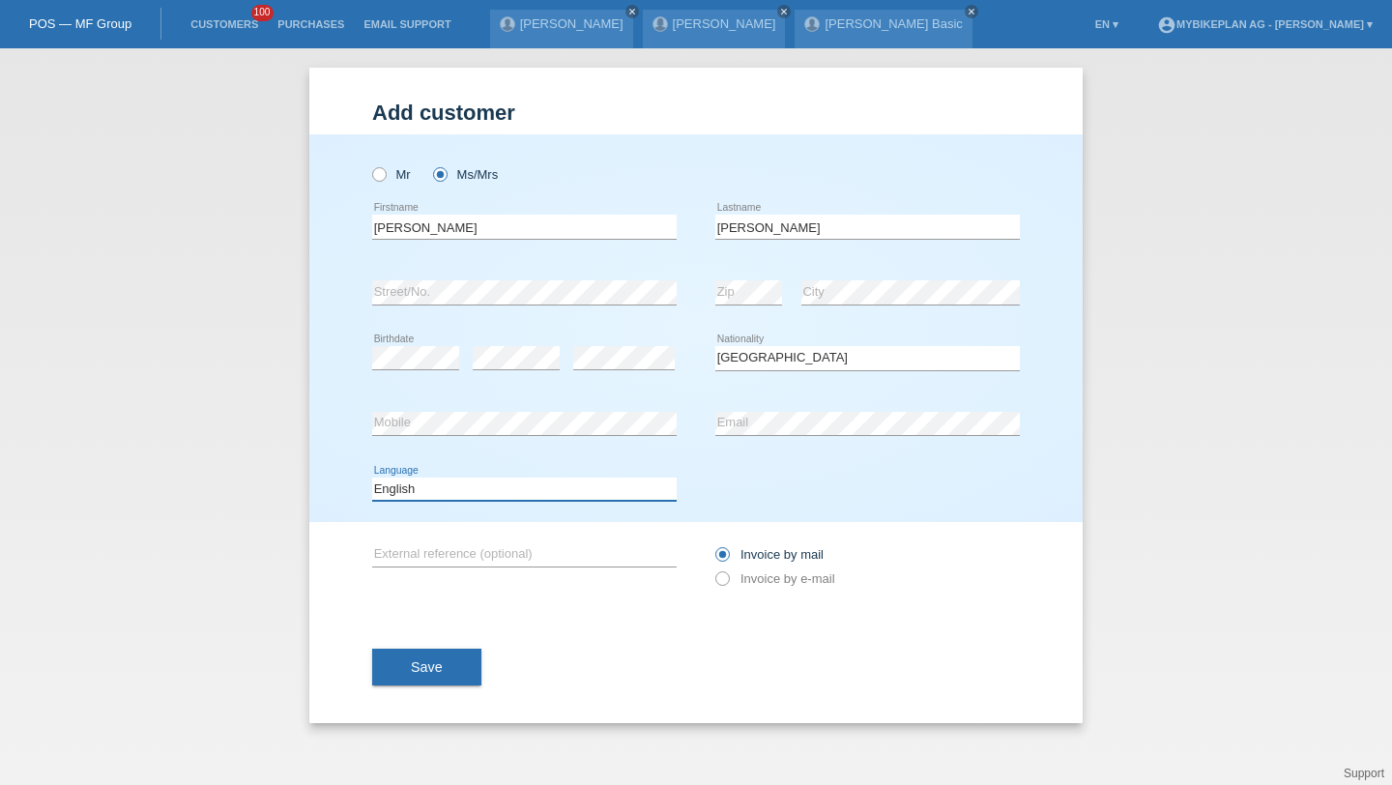
click at [625, 499] on select "Deutsch Français Italiano English" at bounding box center [524, 489] width 305 height 23
select select "de"
click at [372, 478] on select "Deutsch Français Italiano English" at bounding box center [524, 489] width 305 height 23
click at [734, 575] on label "Invoice by e-mail" at bounding box center [776, 578] width 120 height 15
click at [728, 575] on input "Invoice by e-mail" at bounding box center [722, 583] width 13 height 24
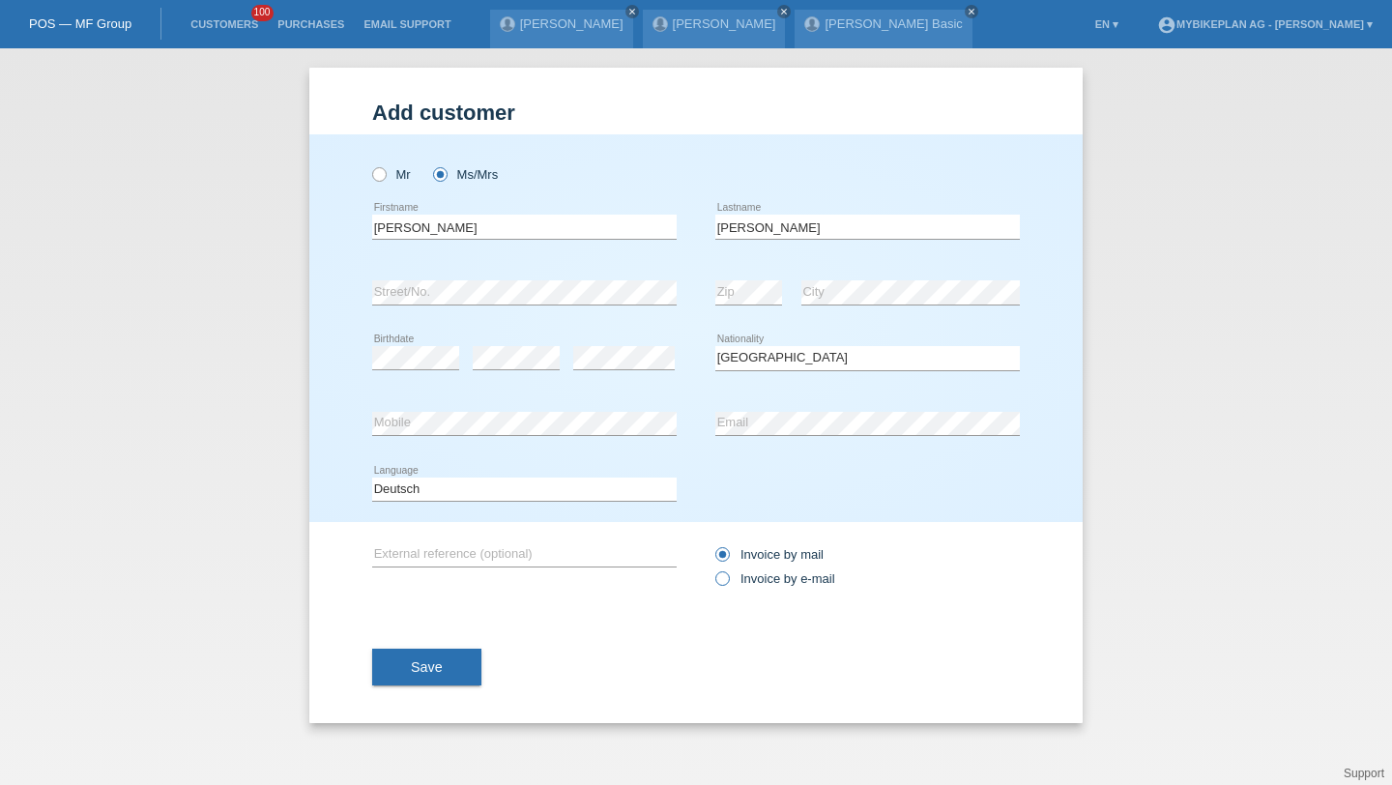
radio input "true"
click at [454, 669] on button "Save" at bounding box center [426, 667] width 109 height 37
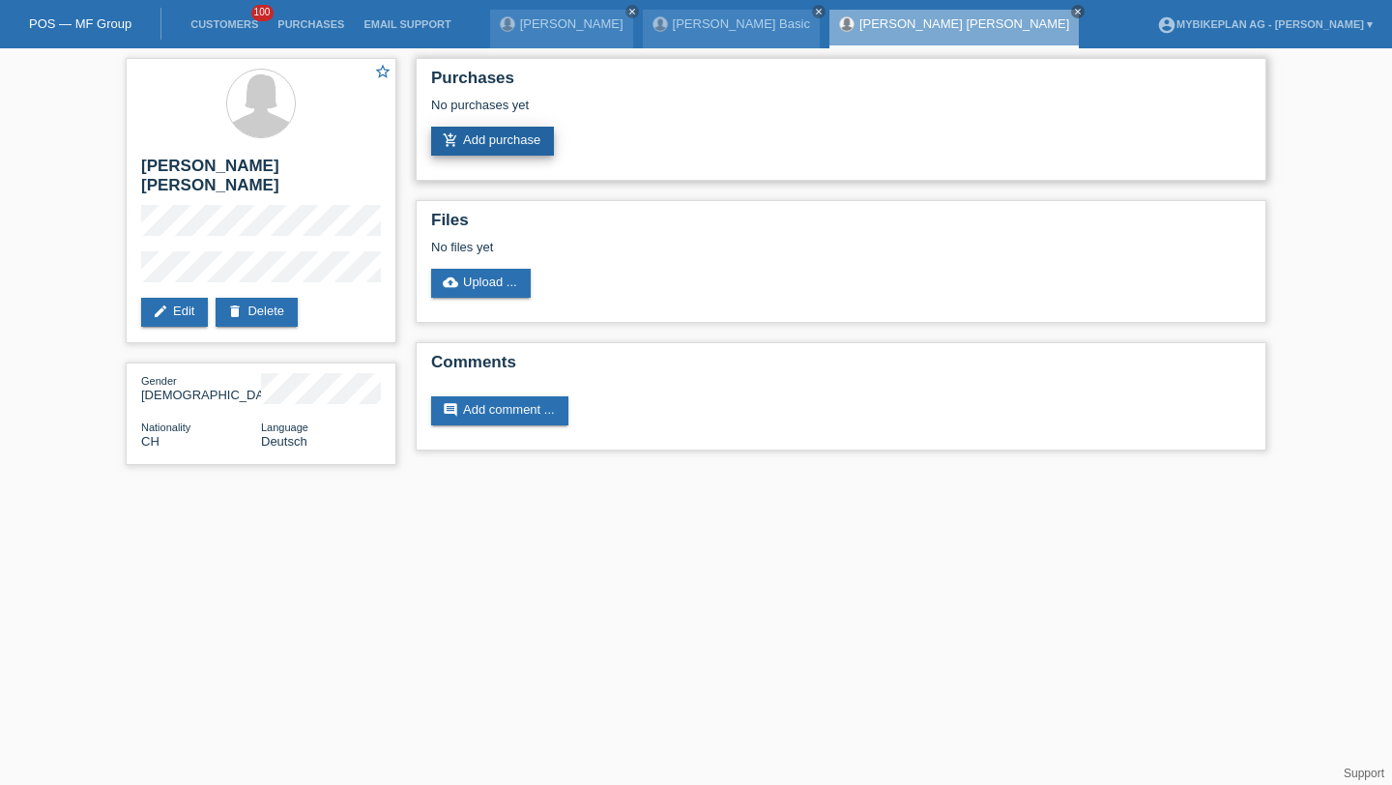
click at [532, 133] on link "add_shopping_cart Add purchase" at bounding box center [492, 141] width 123 height 29
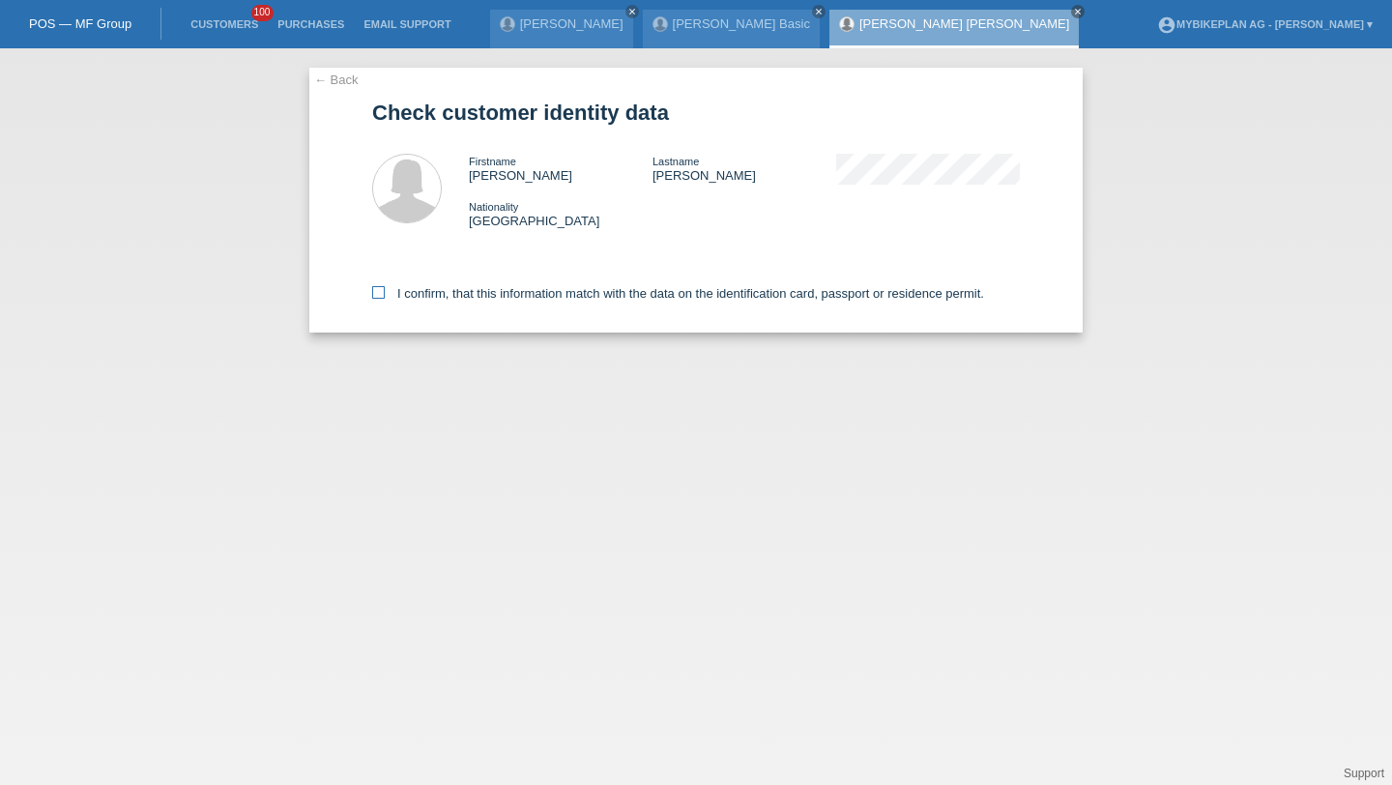
click at [393, 301] on label "I confirm, that this information match with the data on the identification card…" at bounding box center [678, 293] width 612 height 15
click at [385, 299] on input "I confirm, that this information match with the data on the identification card…" at bounding box center [378, 292] width 13 height 13
checkbox input "true"
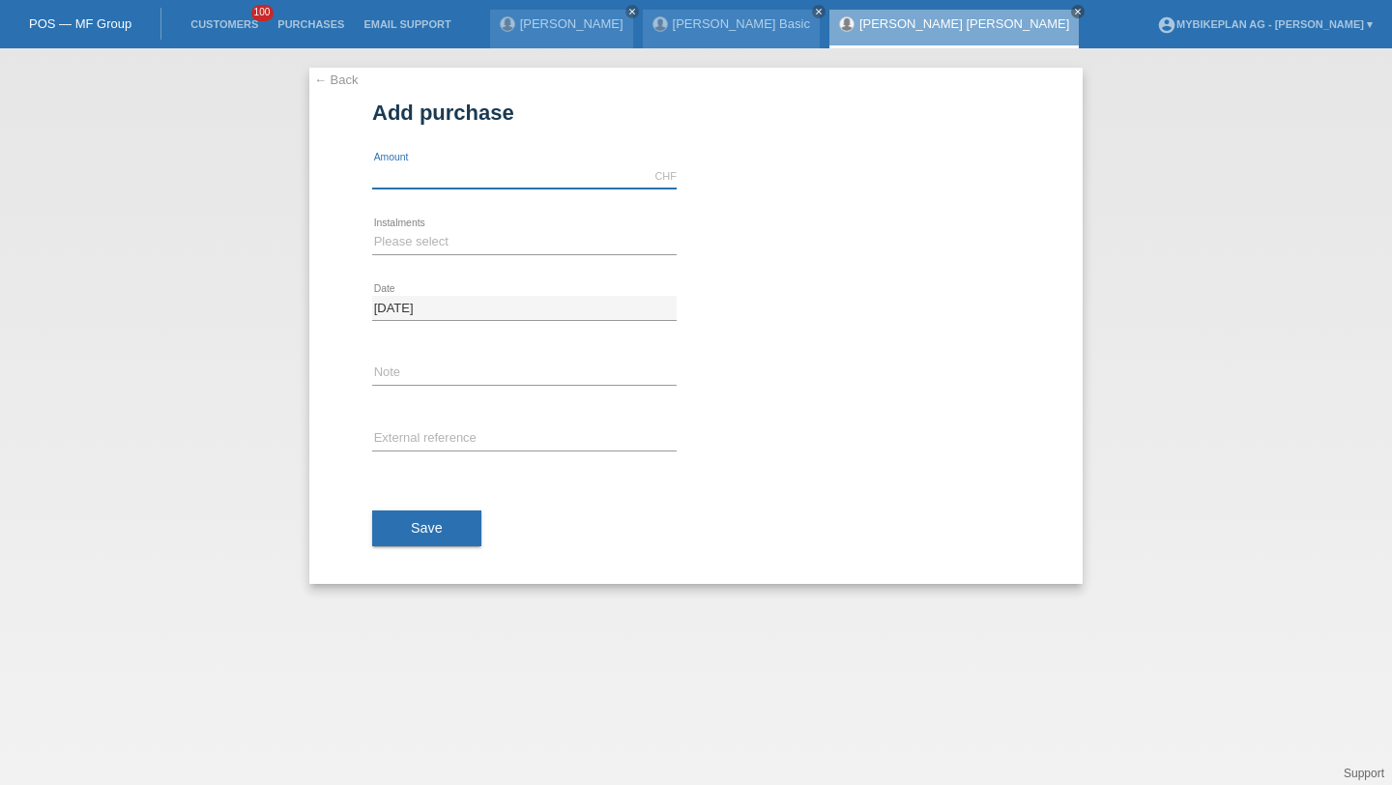
click at [402, 175] on input "text" at bounding box center [524, 176] width 305 height 24
type input "4299.00"
click at [402, 232] on select "Please select 6 instalments 12 instalments 18 instalments 24 instalments 36 ins…" at bounding box center [524, 241] width 305 height 23
select select "487"
click at [372, 230] on select "Please select 6 instalments 12 instalments 18 instalments 24 instalments 36 ins…" at bounding box center [524, 241] width 305 height 23
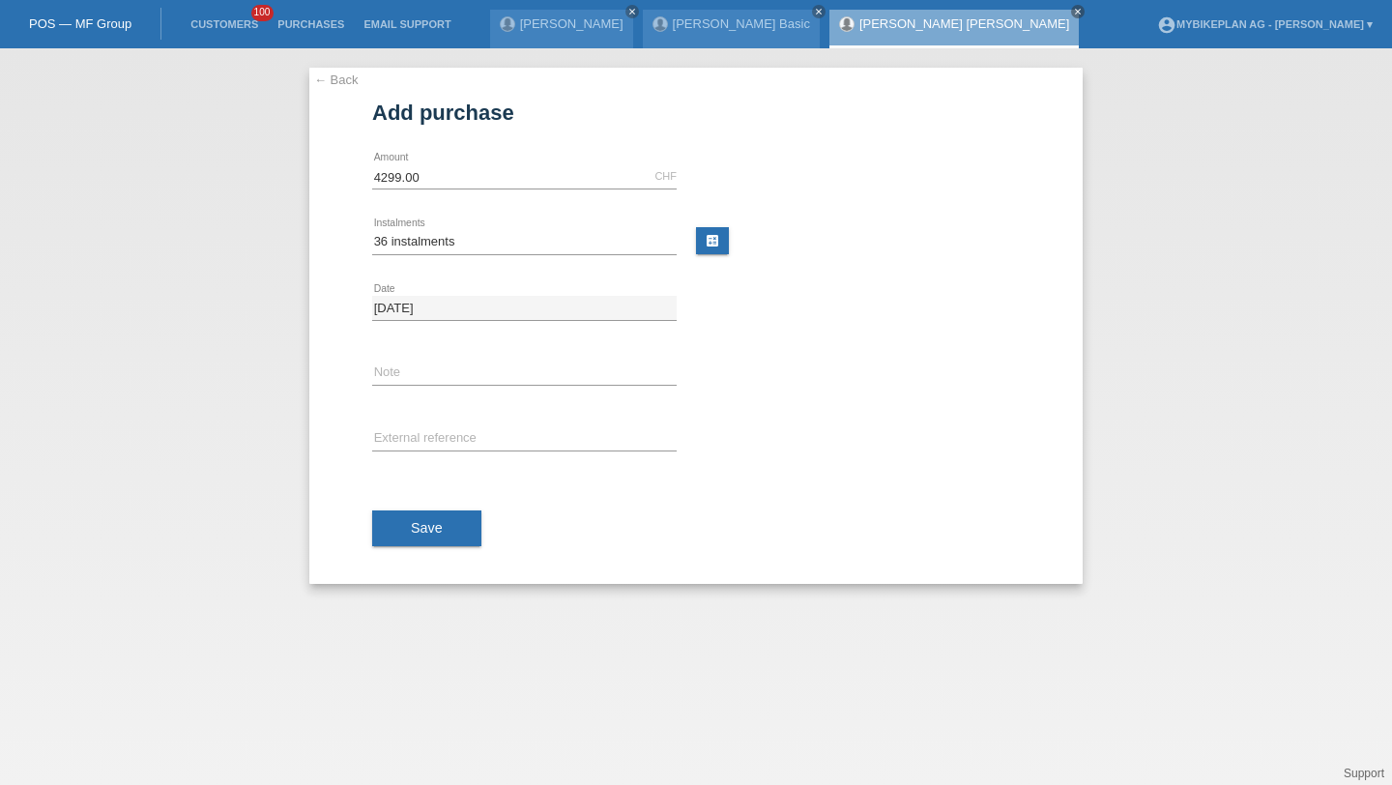
click at [424, 414] on div "error External reference" at bounding box center [524, 440] width 305 height 66
click at [424, 428] on input "text" at bounding box center [524, 439] width 305 height 24
paste input "44050989424"
type input "44050989424"
click at [423, 480] on div "Save" at bounding box center [696, 529] width 648 height 112
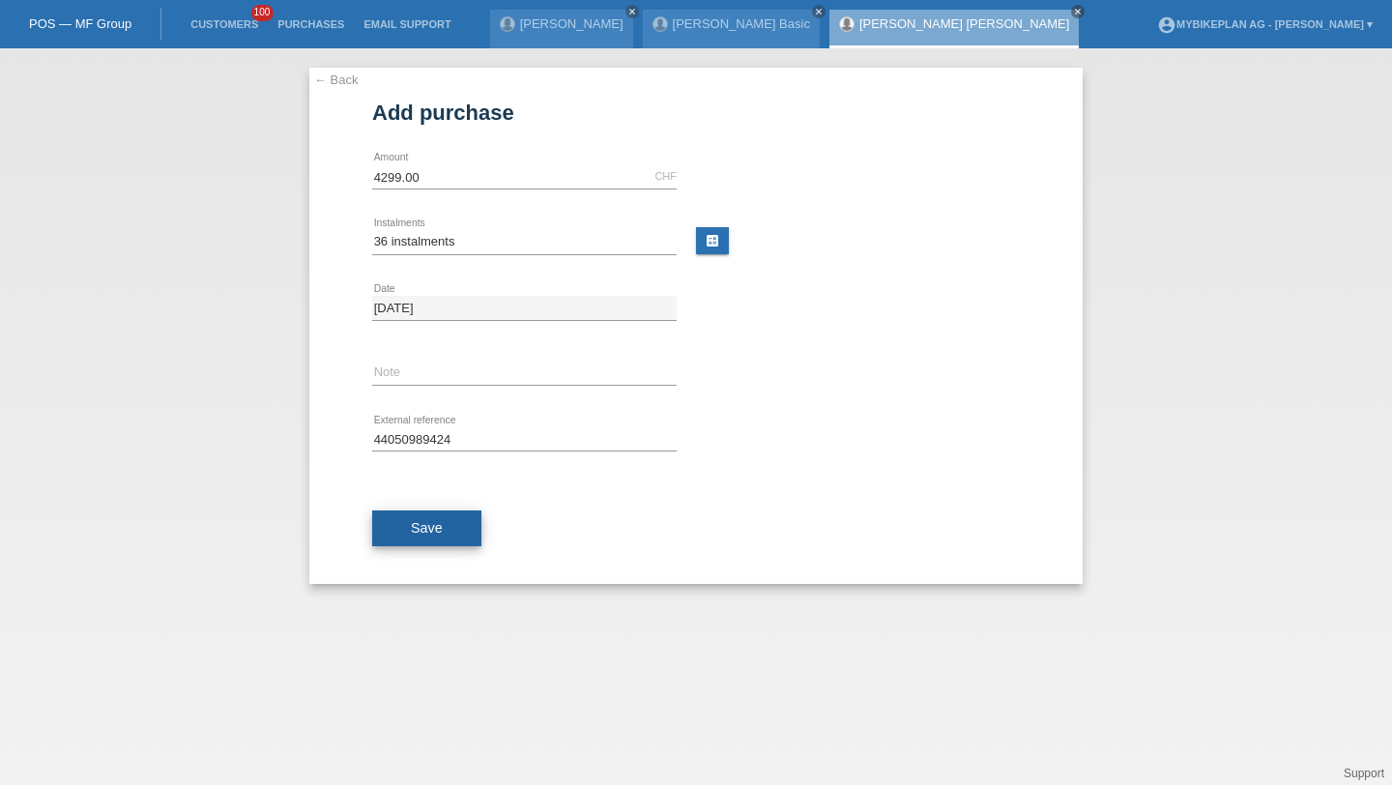
click at [424, 515] on button "Save" at bounding box center [426, 529] width 109 height 37
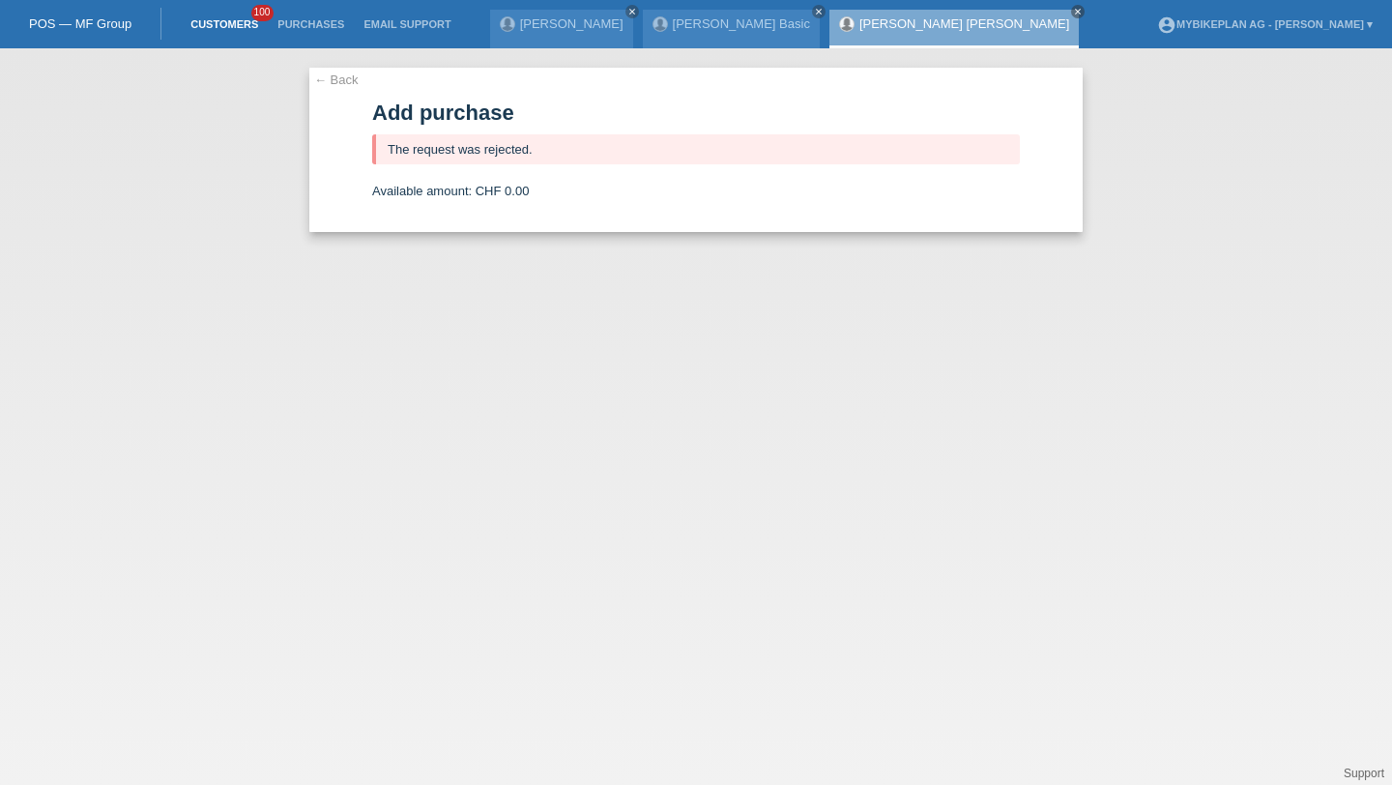
click at [232, 25] on link "Customers" at bounding box center [224, 24] width 87 height 12
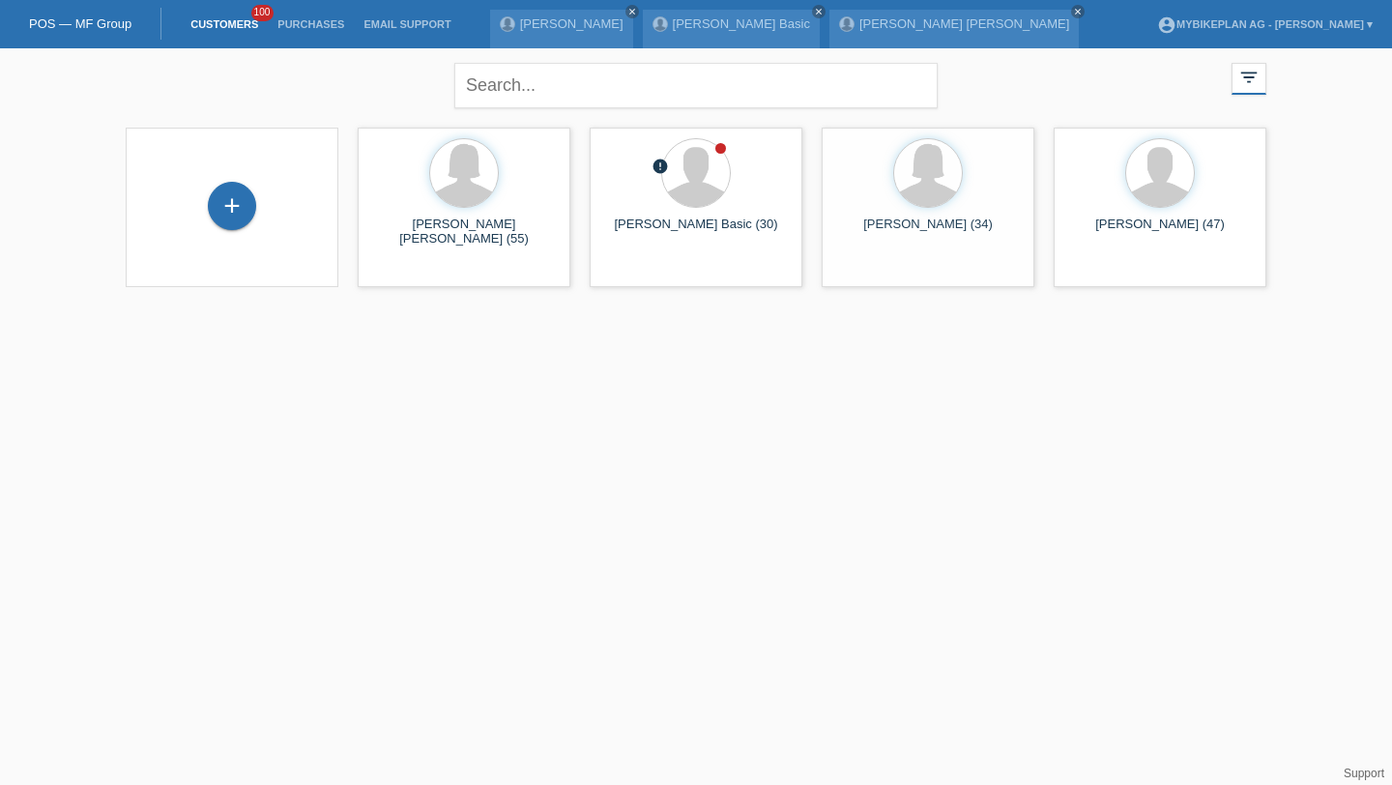
click at [261, 213] on div "+" at bounding box center [232, 207] width 182 height 51
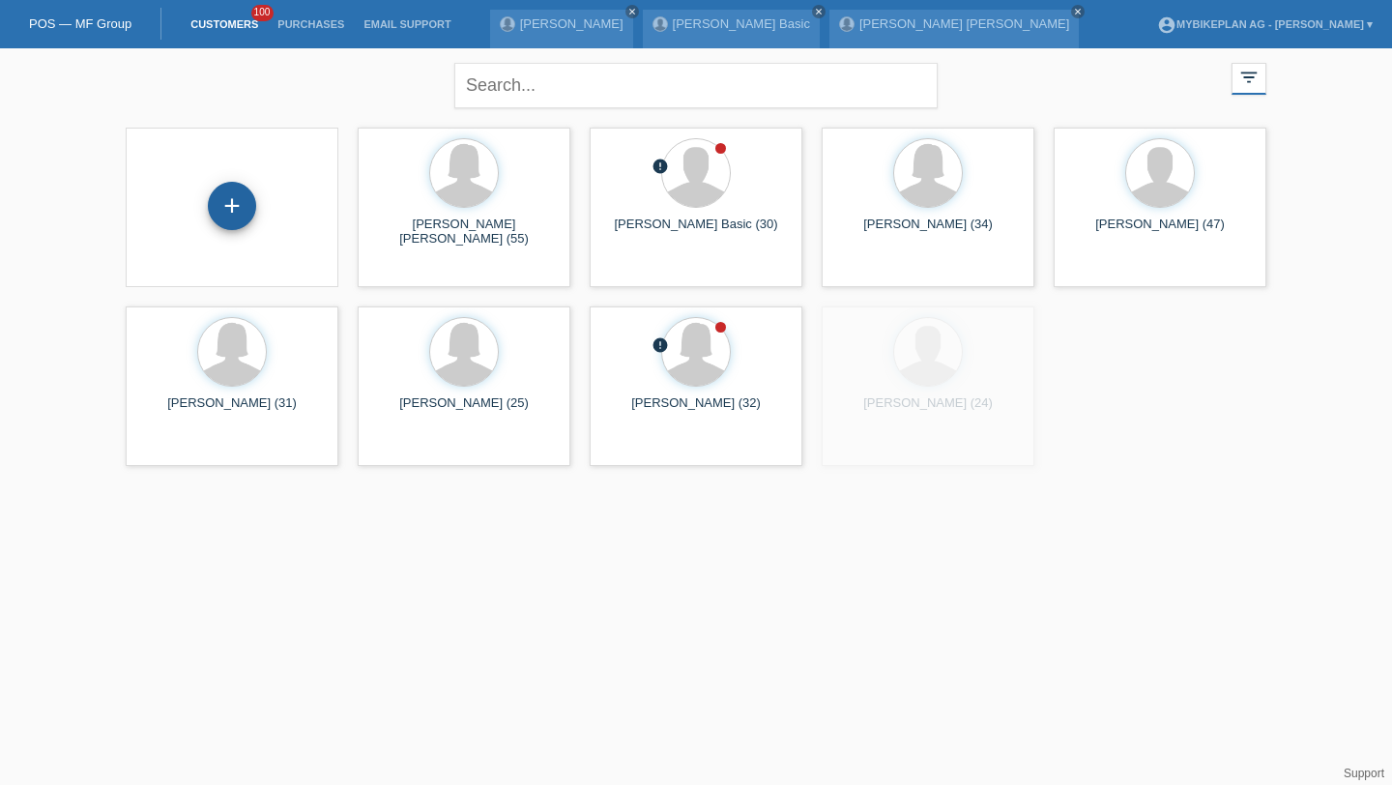
click at [251, 211] on div "+" at bounding box center [232, 206] width 48 height 48
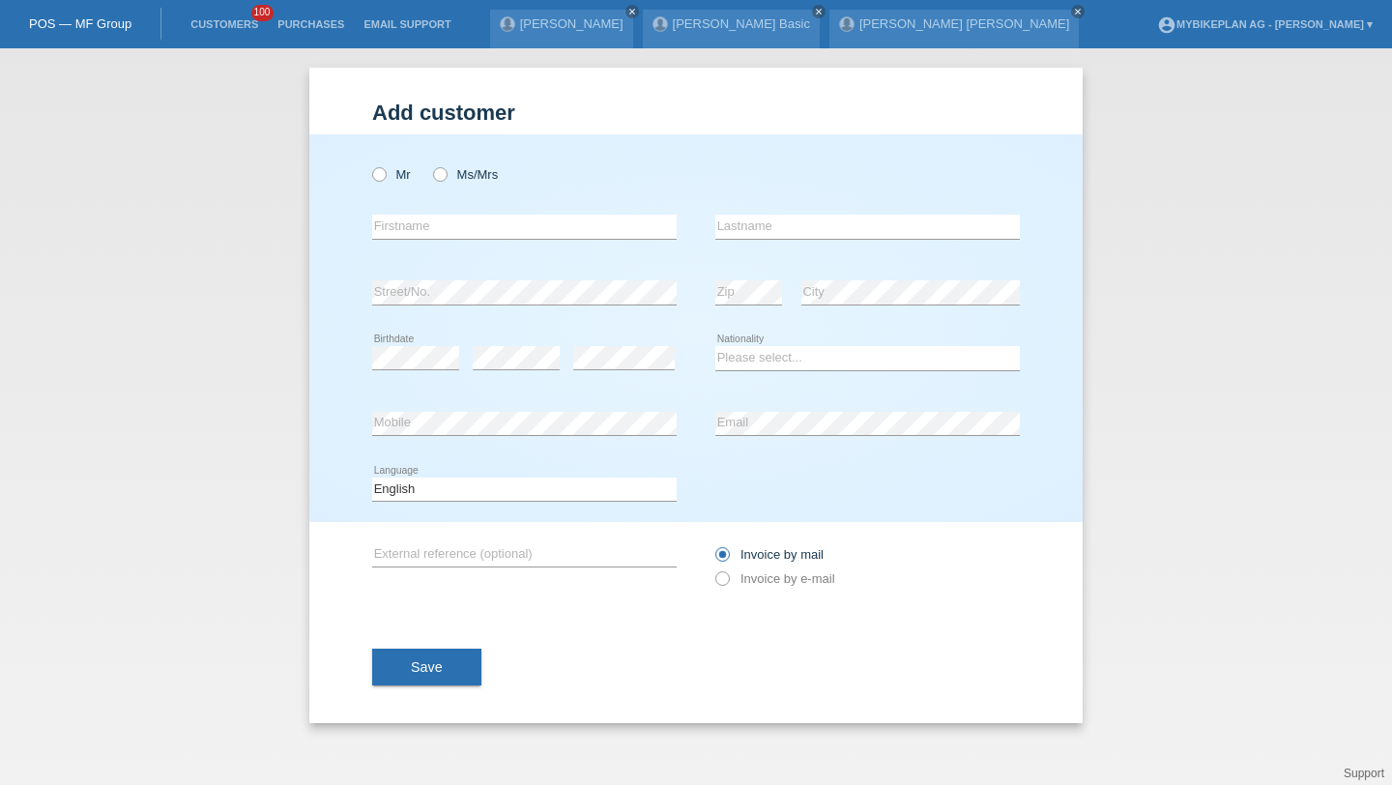
click at [412, 172] on div "Mr Ms/Mrs" at bounding box center [524, 175] width 305 height 40
click at [412, 183] on div "Mr Ms/Mrs" at bounding box center [524, 175] width 305 height 40
click at [399, 181] on label "Mr" at bounding box center [391, 174] width 39 height 15
click at [385, 180] on input "Mr" at bounding box center [378, 173] width 13 height 13
radio input "true"
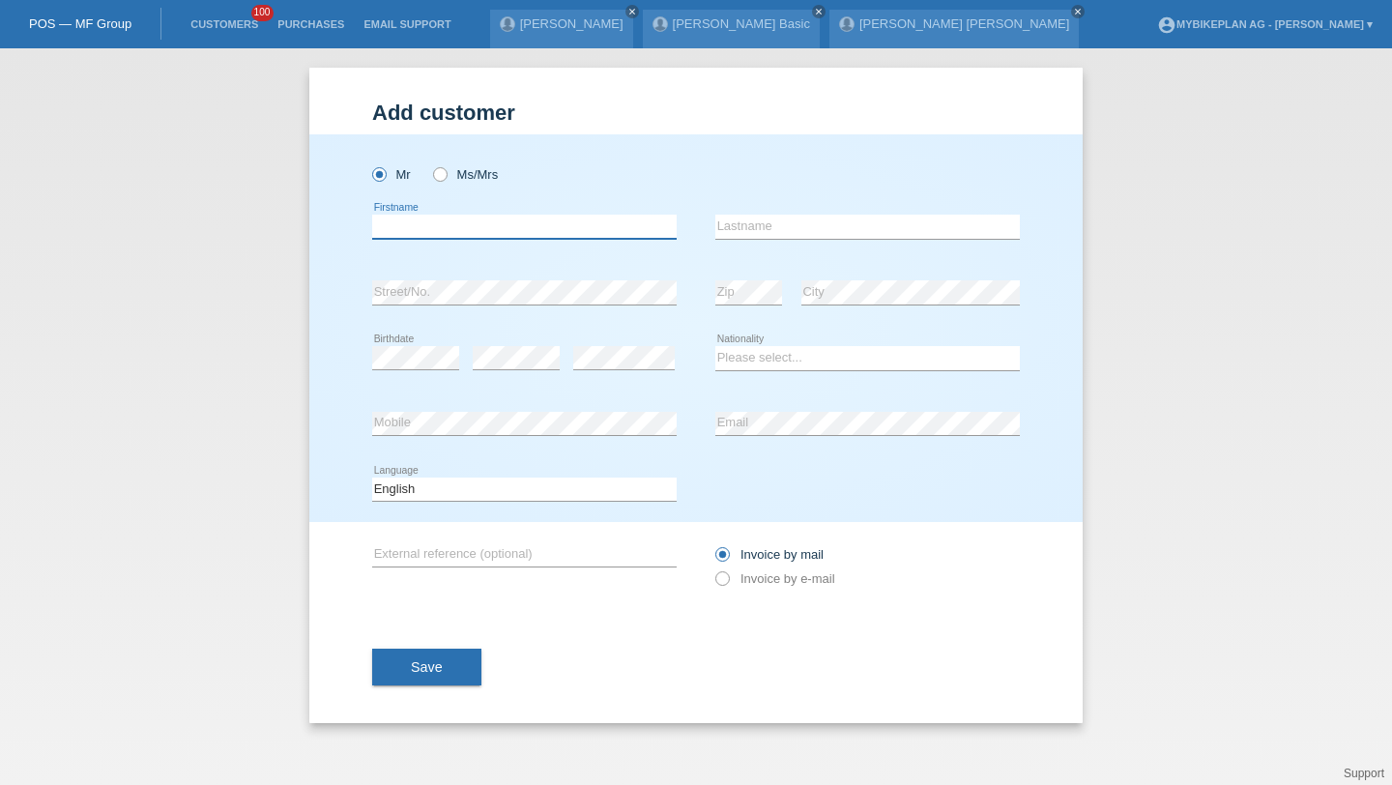
click at [399, 217] on input "text" at bounding box center [524, 227] width 305 height 24
type input "Soner"
type input "Celik"
click at [749, 368] on select "Please select... Switzerland Austria Germany Liechtenstein ------------ Afghani…" at bounding box center [868, 357] width 305 height 23
select select "AT"
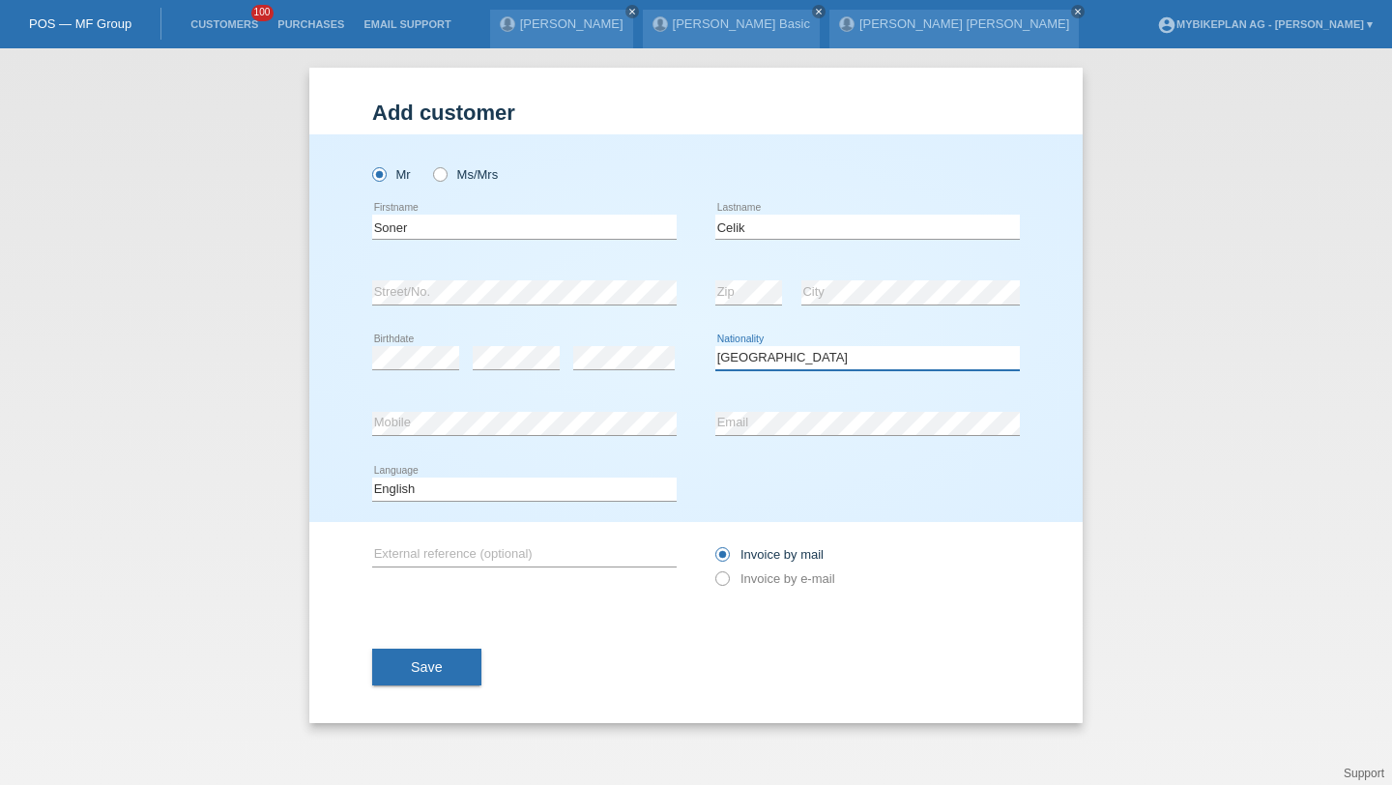
click at [716, 347] on select "Please select... Switzerland Austria Germany Liechtenstein ------------ Afghani…" at bounding box center [868, 357] width 305 height 23
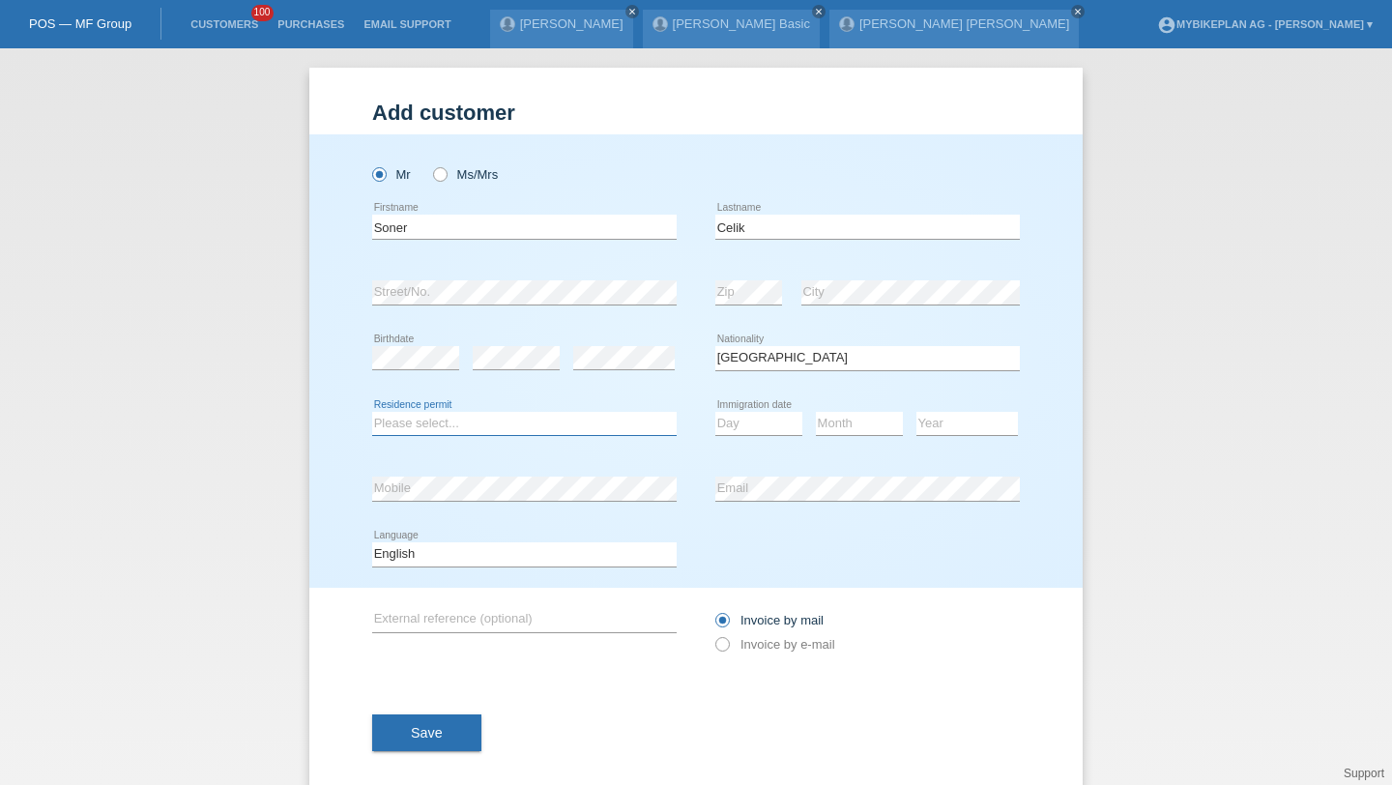
click at [573, 424] on select "Please select... C B B - Refugee status Other" at bounding box center [524, 423] width 305 height 23
select select "B"
click at [372, 412] on select "Please select... C B B - Refugee status Other" at bounding box center [524, 423] width 305 height 23
click at [747, 434] on select "Day 01 02 03 04 05 06 07 08 09 10 11" at bounding box center [759, 423] width 87 height 23
select select "21"
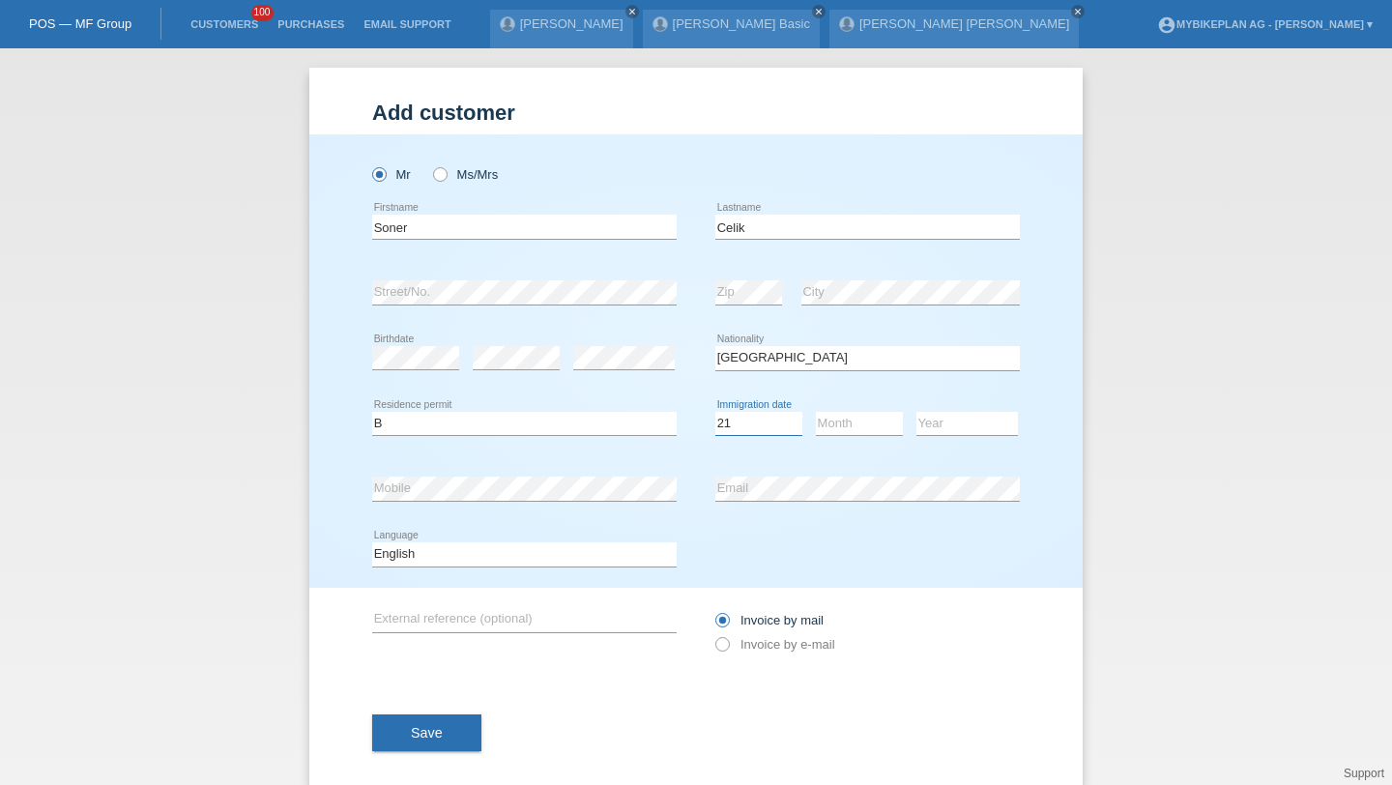
click at [716, 412] on select "Day 01 02 03 04 05 06 07 08 09 10 11" at bounding box center [759, 423] width 87 height 23
click at [867, 440] on div "Month 01 02 03 04 05 06 07 08 09 10 11 12 error" at bounding box center [859, 425] width 87 height 66
click at [867, 432] on select "Month 01 02 03 04 05 06 07 08 09 10 11" at bounding box center [859, 423] width 87 height 23
select select "10"
click at [816, 412] on select "Month 01 02 03 04 05 06 07 08 09 10 11" at bounding box center [859, 423] width 87 height 23
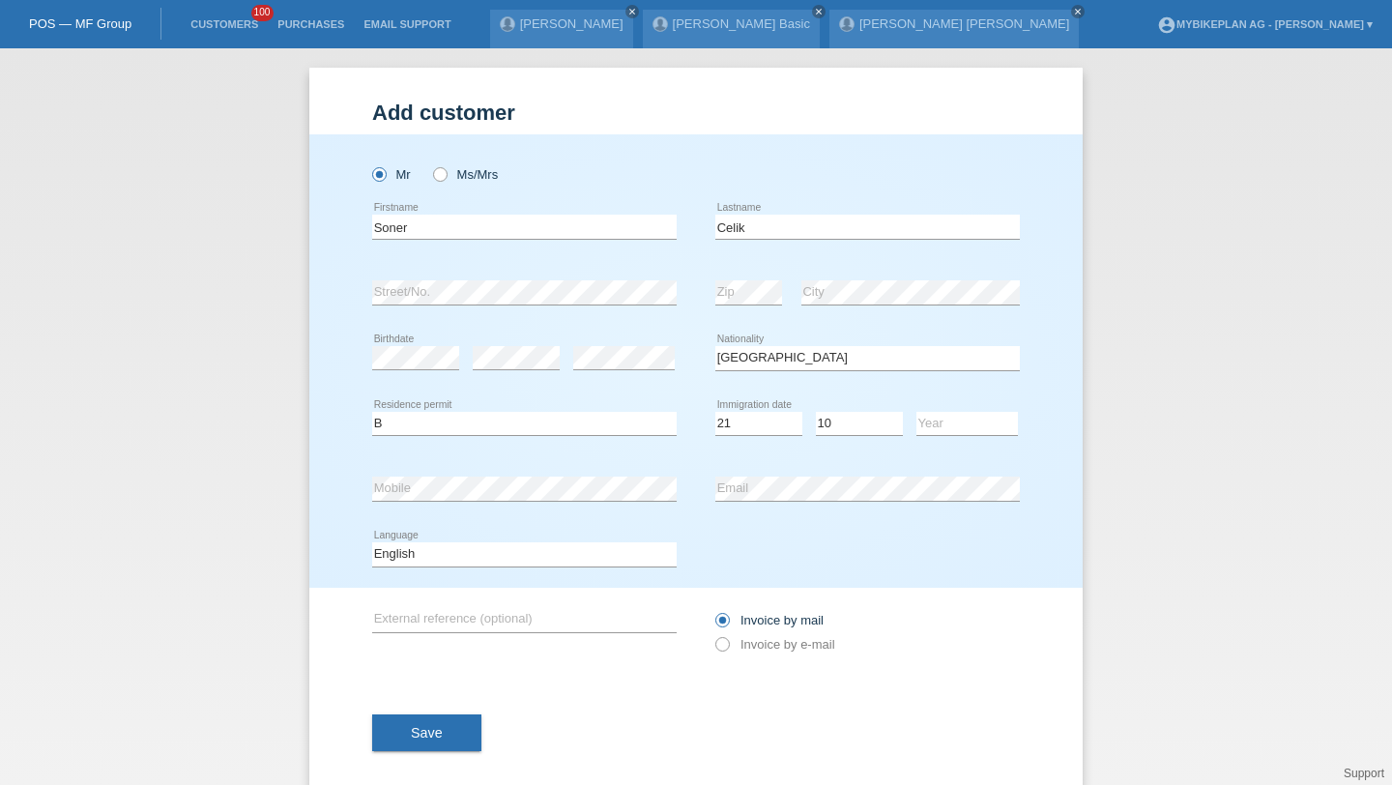
click at [957, 402] on div "Year 2025 2024 2023 2022 2021 2020 2019 2018 2017" at bounding box center [968, 425] width 102 height 66
click at [957, 417] on select "Year 2025 2024 2023 2022 2021 2020 2019 2018 2017 2016 2015 2014 2013 2012 2011…" at bounding box center [968, 423] width 102 height 23
select select "2019"
click at [917, 412] on select "Year 2025 2024 2023 2022 2021 2020 2019 2018 2017 2016 2015 2014 2013 2012 2011…" at bounding box center [968, 423] width 102 height 23
click at [531, 557] on select "Deutsch Français Italiano English" at bounding box center [524, 553] width 305 height 23
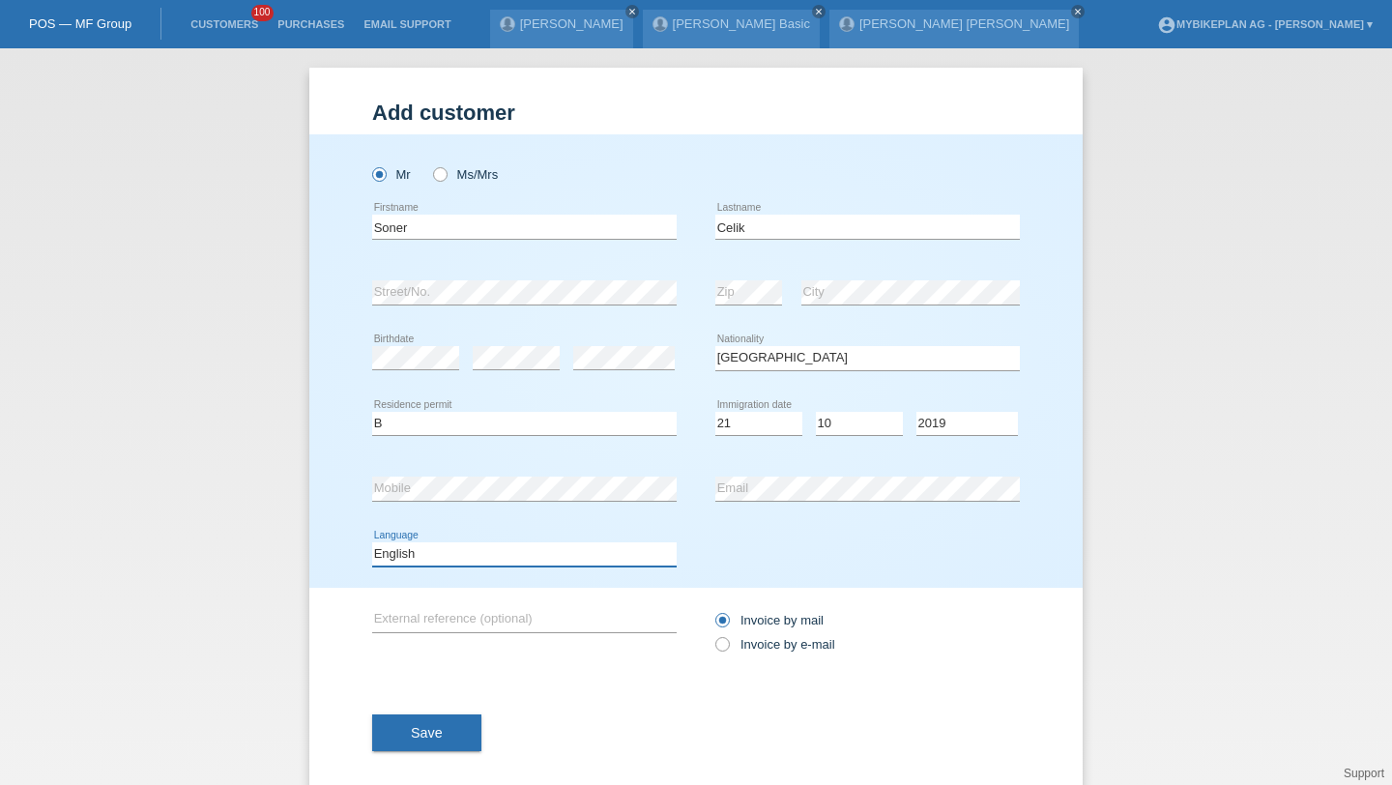
select select "de"
click at [372, 543] on select "Deutsch Français Italiano English" at bounding box center [524, 553] width 305 height 23
click at [713, 634] on icon at bounding box center [713, 634] width 0 height 0
click at [723, 643] on input "Invoice by e-mail" at bounding box center [722, 649] width 13 height 24
radio input "true"
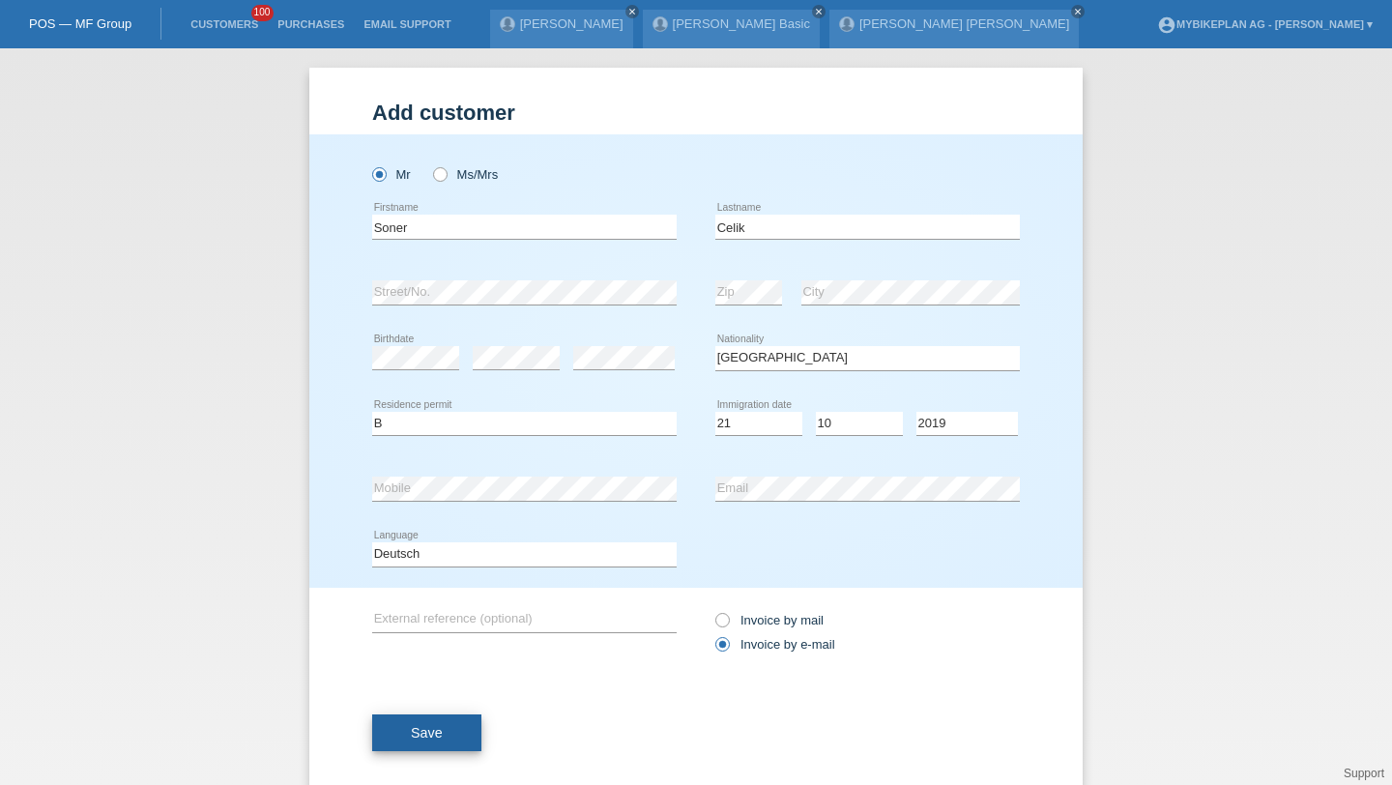
click at [461, 722] on button "Save" at bounding box center [426, 733] width 109 height 37
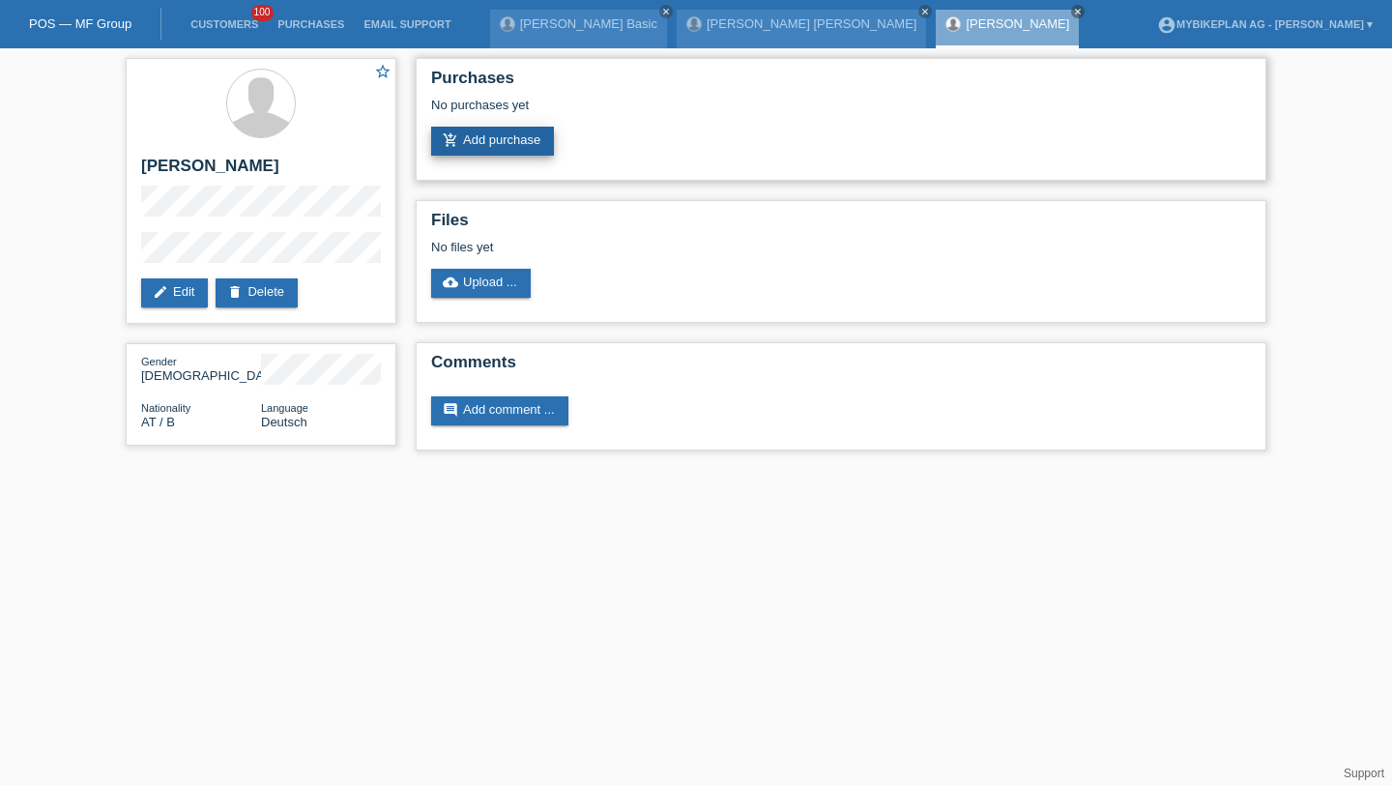
click at [463, 146] on link "add_shopping_cart Add purchase" at bounding box center [492, 141] width 123 height 29
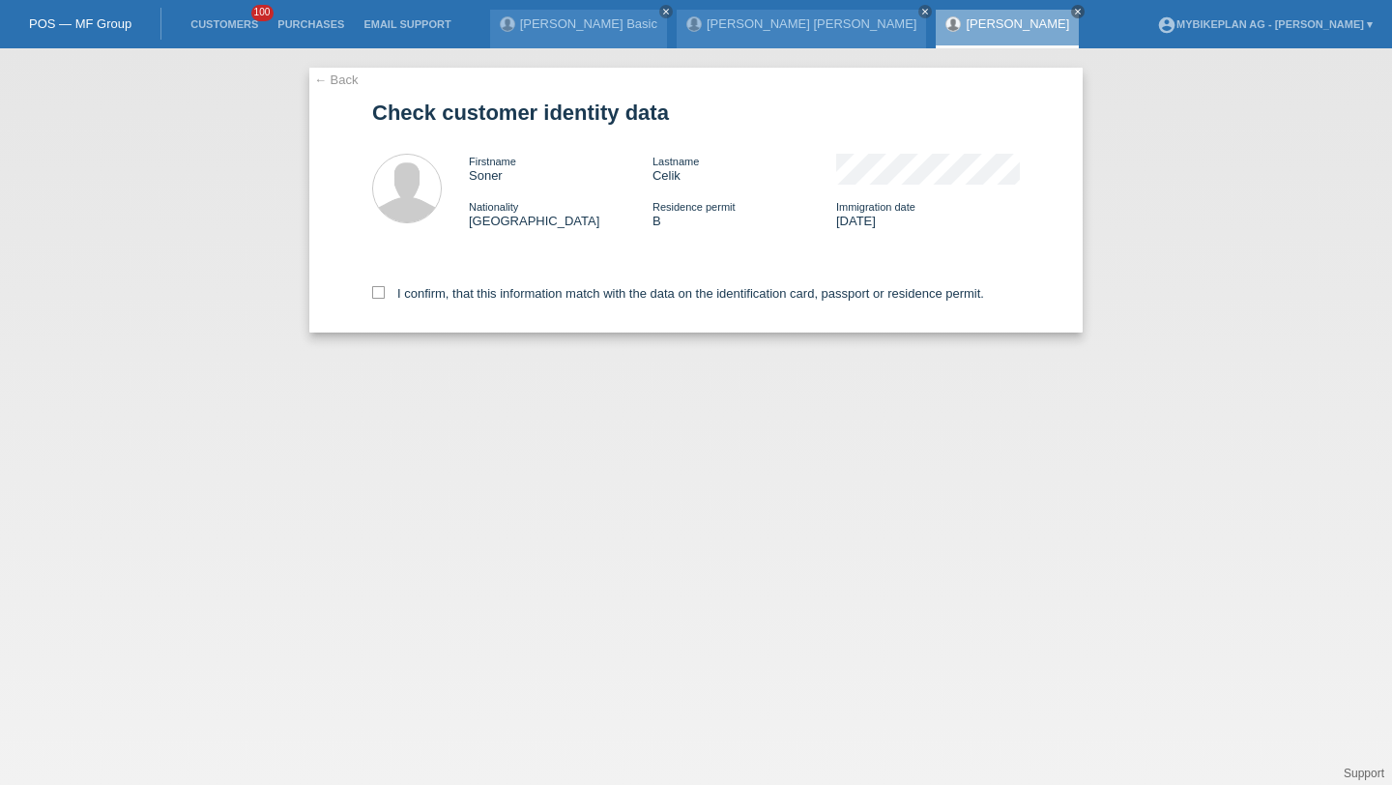
click at [485, 286] on div "I confirm, that this information match with the data on the identification card…" at bounding box center [696, 290] width 648 height 85
click at [485, 287] on div "I confirm, that this information match with the data on the identification card…" at bounding box center [696, 290] width 648 height 85
click at [488, 308] on div "I confirm, that this information match with the data on the identification card…" at bounding box center [696, 290] width 648 height 85
click at [507, 296] on label "I confirm, that this information match with the data on the identification card…" at bounding box center [678, 293] width 612 height 15
click at [385, 296] on input "I confirm, that this information match with the data on the identification card…" at bounding box center [378, 292] width 13 height 13
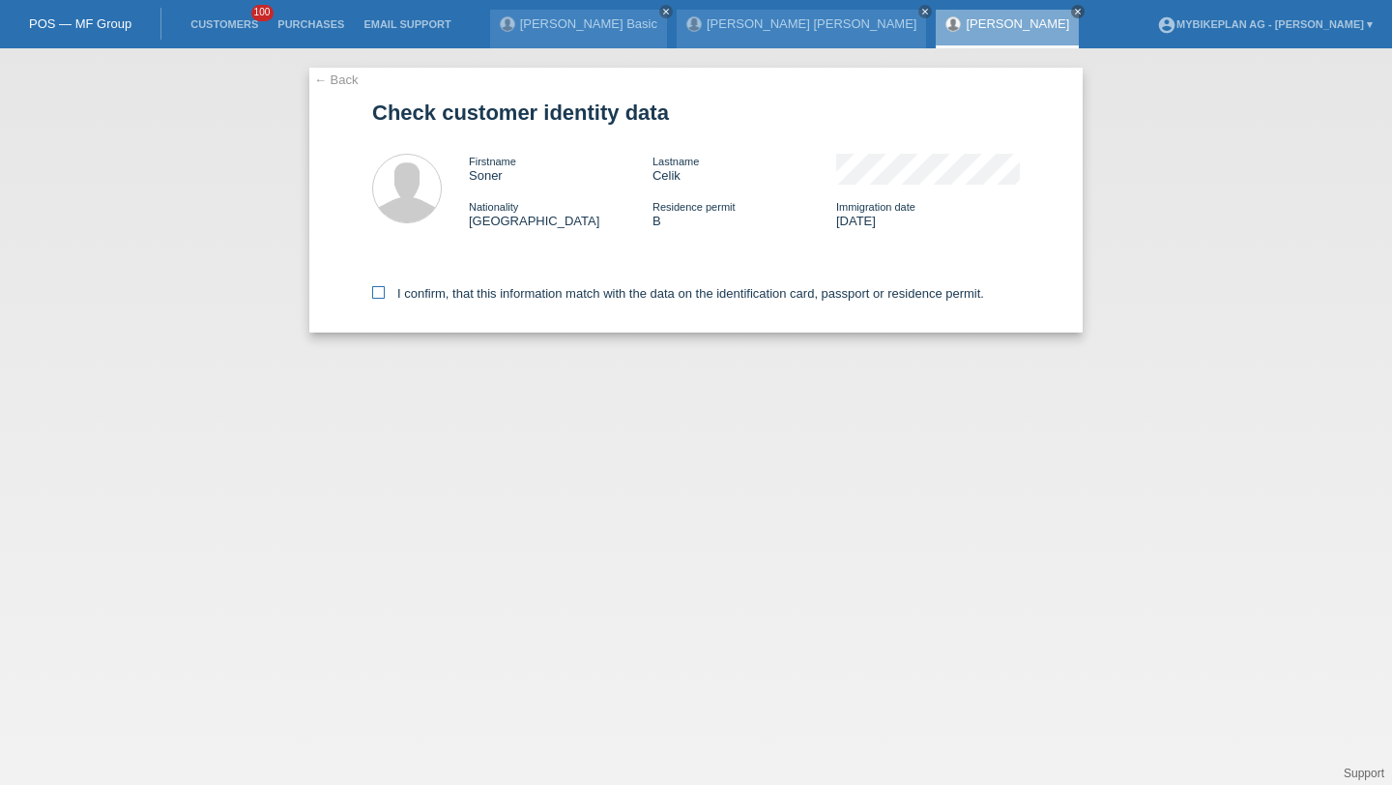
checkbox input "true"
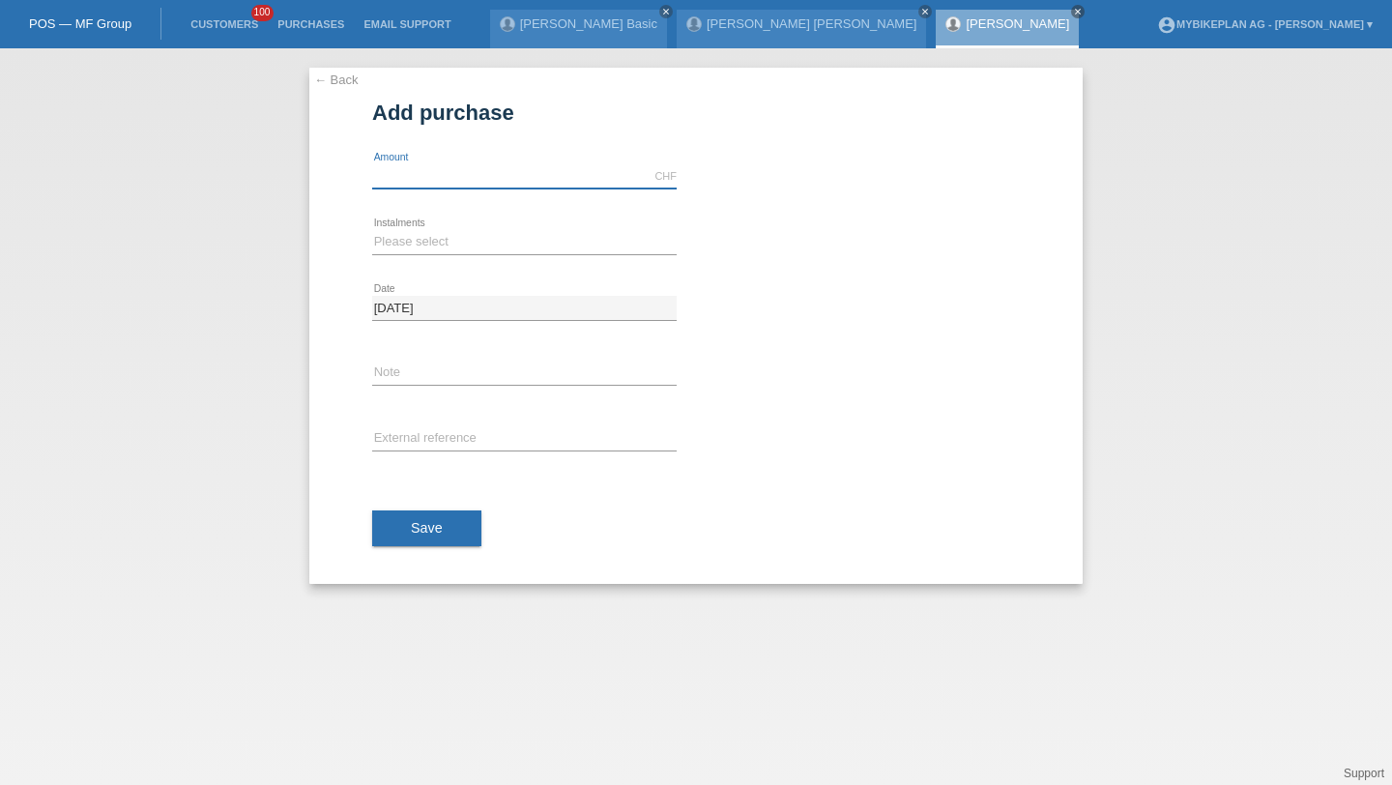
click at [499, 182] on input "text" at bounding box center [524, 176] width 305 height 24
type input "7900.00"
click at [422, 247] on select "Please select 6 instalments 12 instalments 18 instalments 24 instalments 36 ins…" at bounding box center [524, 241] width 305 height 23
select select "488"
click at [372, 230] on select "Please select 6 instalments 12 instalments 18 instalments 24 instalments 36 ins…" at bounding box center [524, 241] width 305 height 23
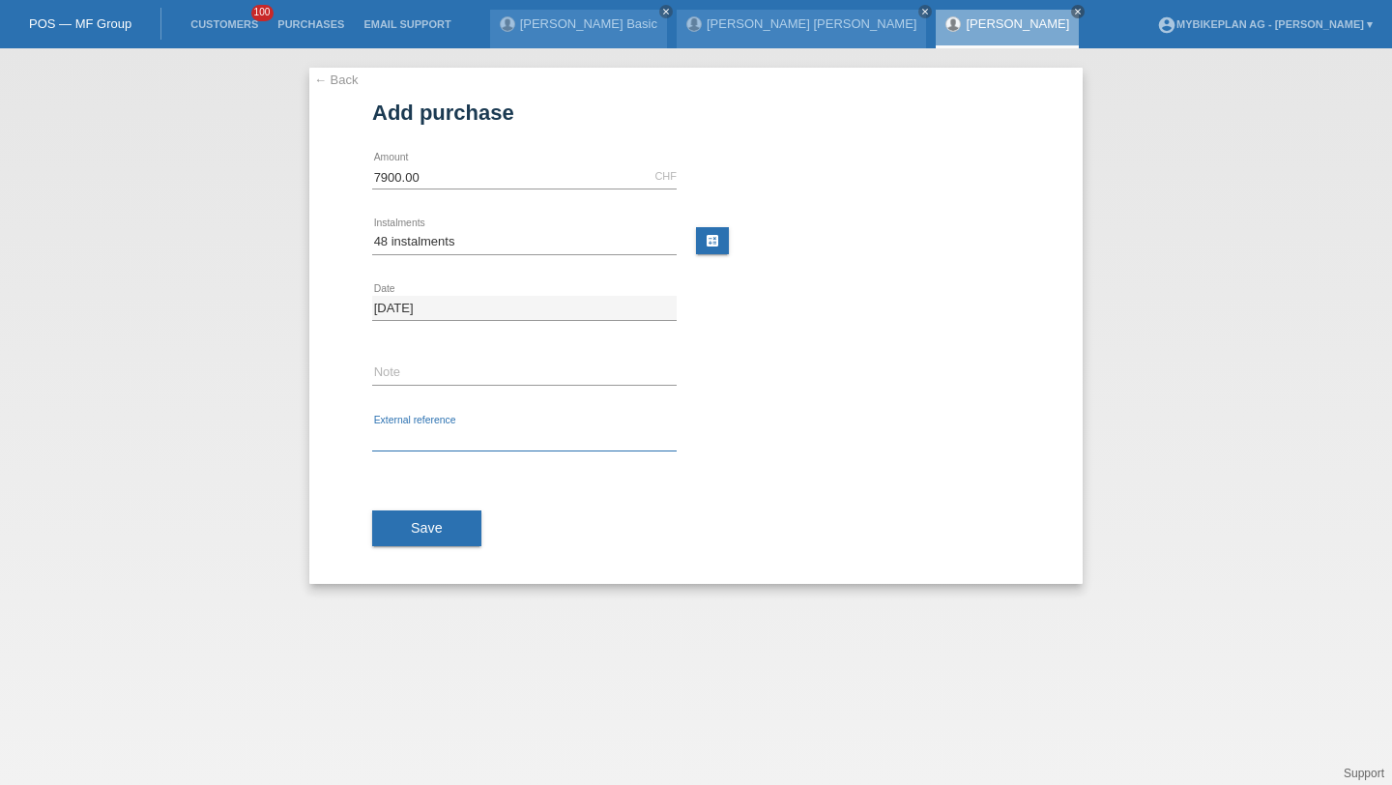
click at [405, 442] on input "text" at bounding box center [524, 439] width 305 height 24
paste input "44049481124"
type input "44049481124"
click at [411, 502] on div "Save" at bounding box center [696, 529] width 648 height 112
click at [416, 523] on span "Save" at bounding box center [427, 527] width 32 height 15
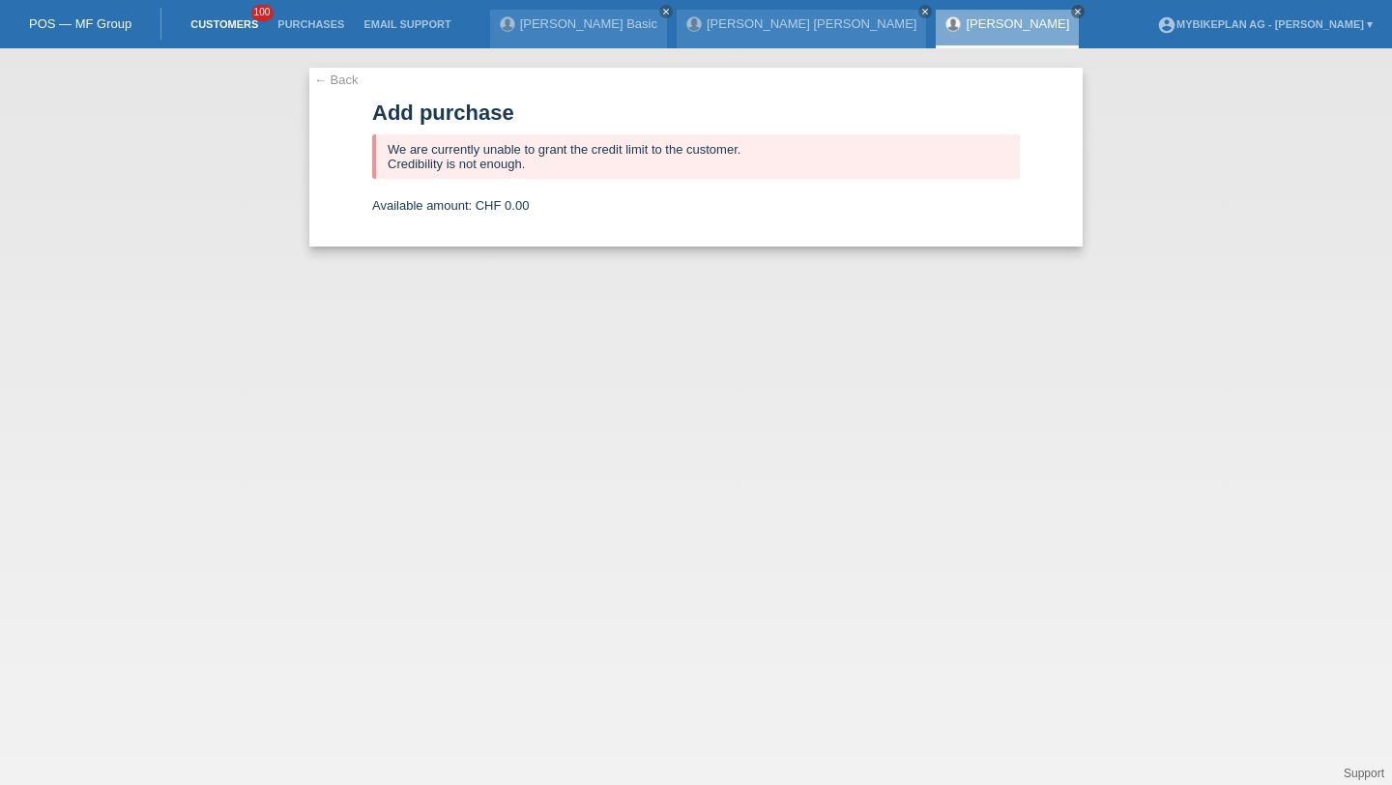
click at [241, 23] on link "Customers" at bounding box center [224, 24] width 87 height 12
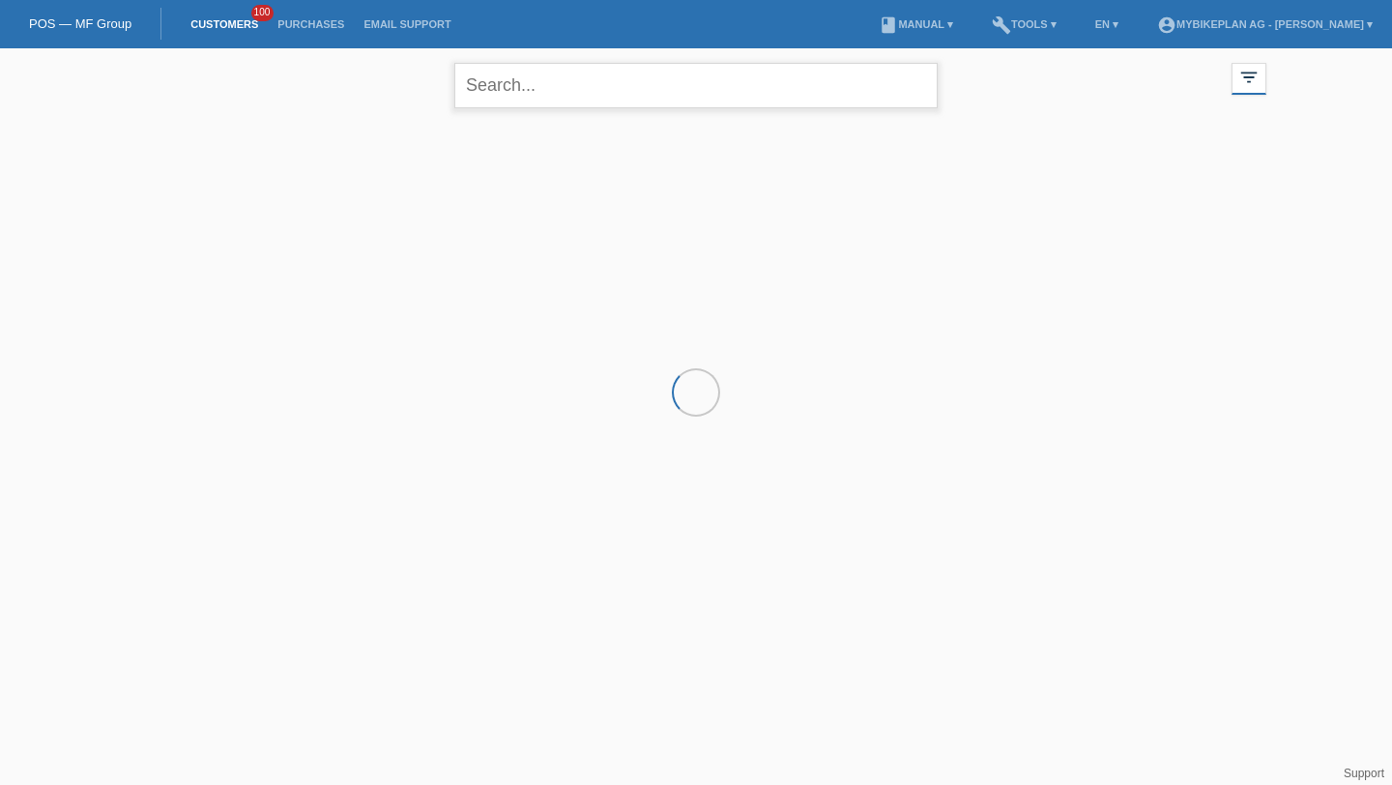
click at [612, 93] on input "text" at bounding box center [695, 85] width 483 height 45
type input "j"
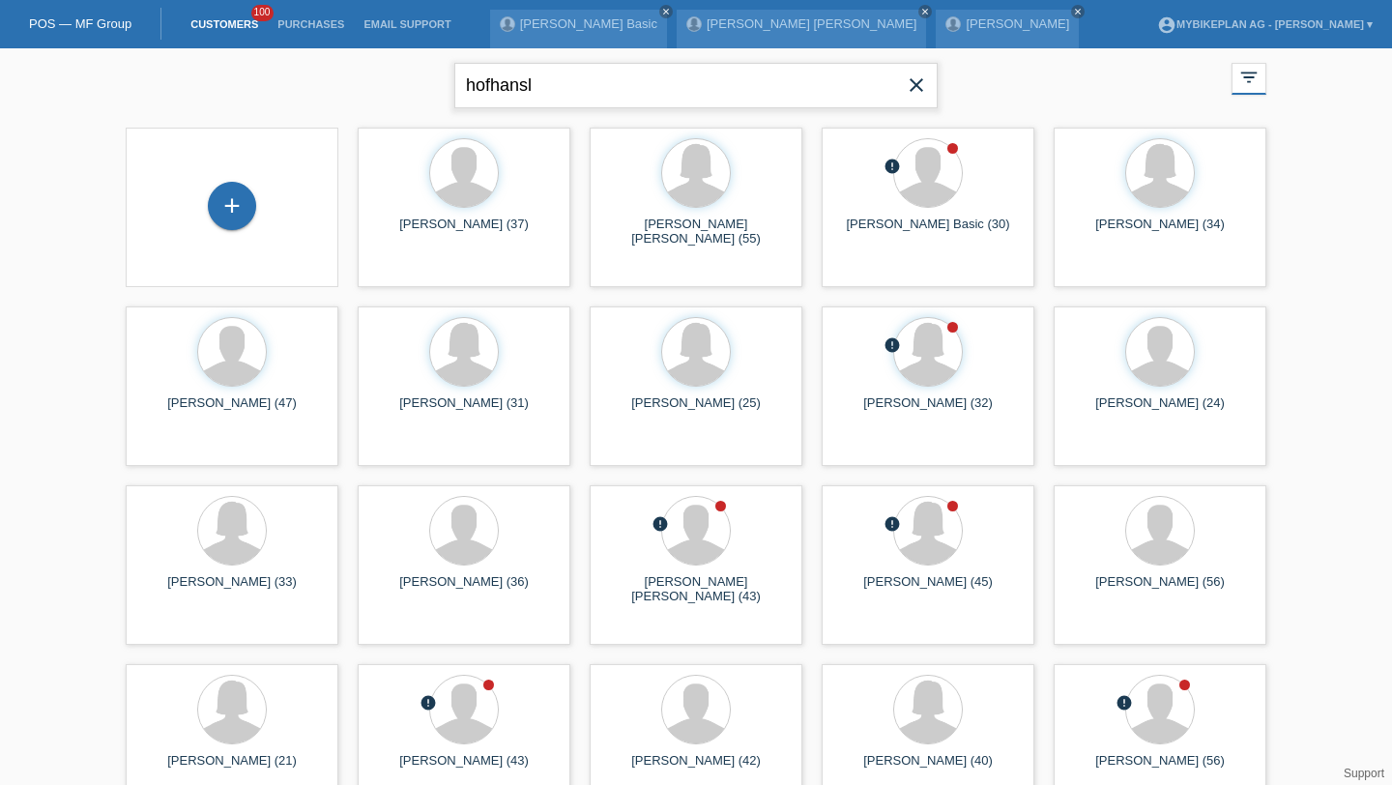
type input "hofhansl"
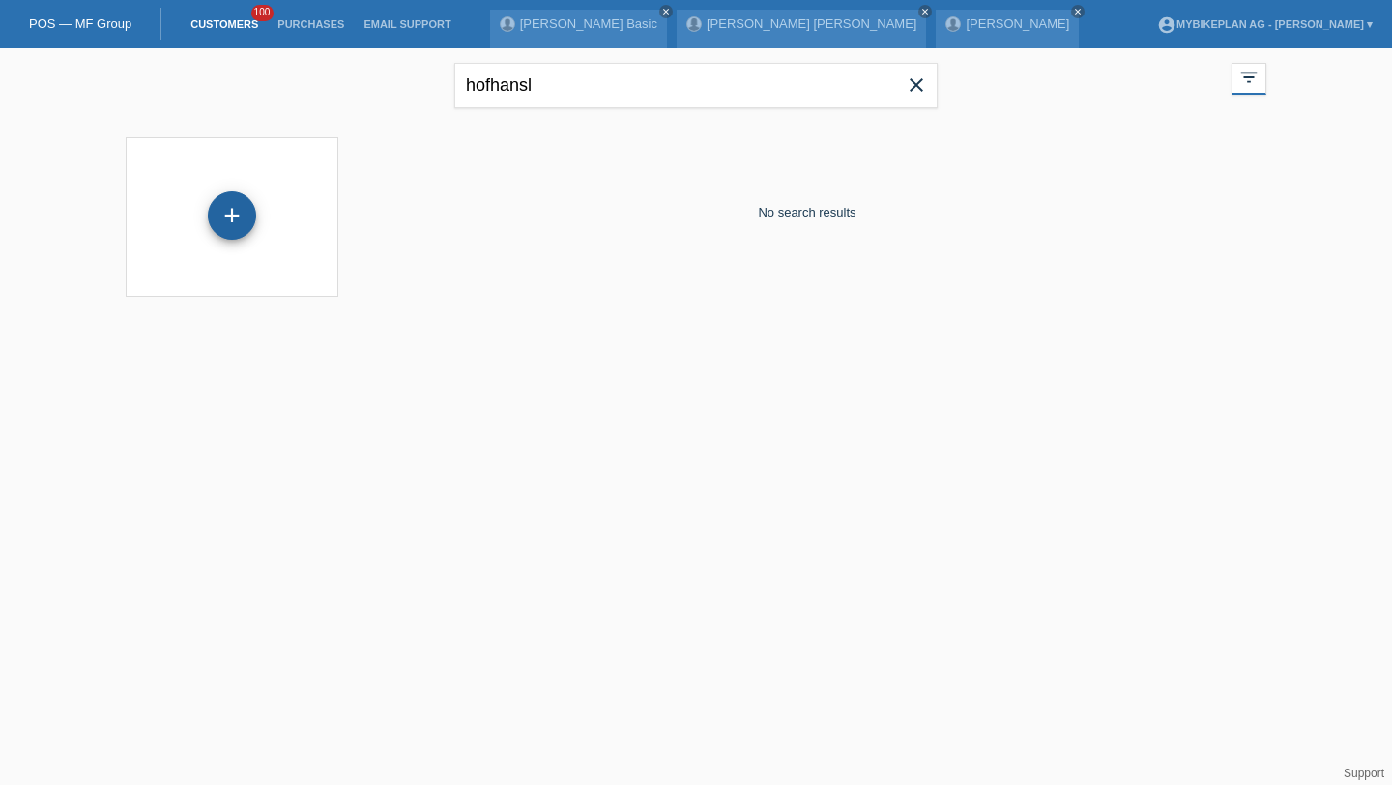
click at [239, 230] on div "+" at bounding box center [232, 215] width 46 height 33
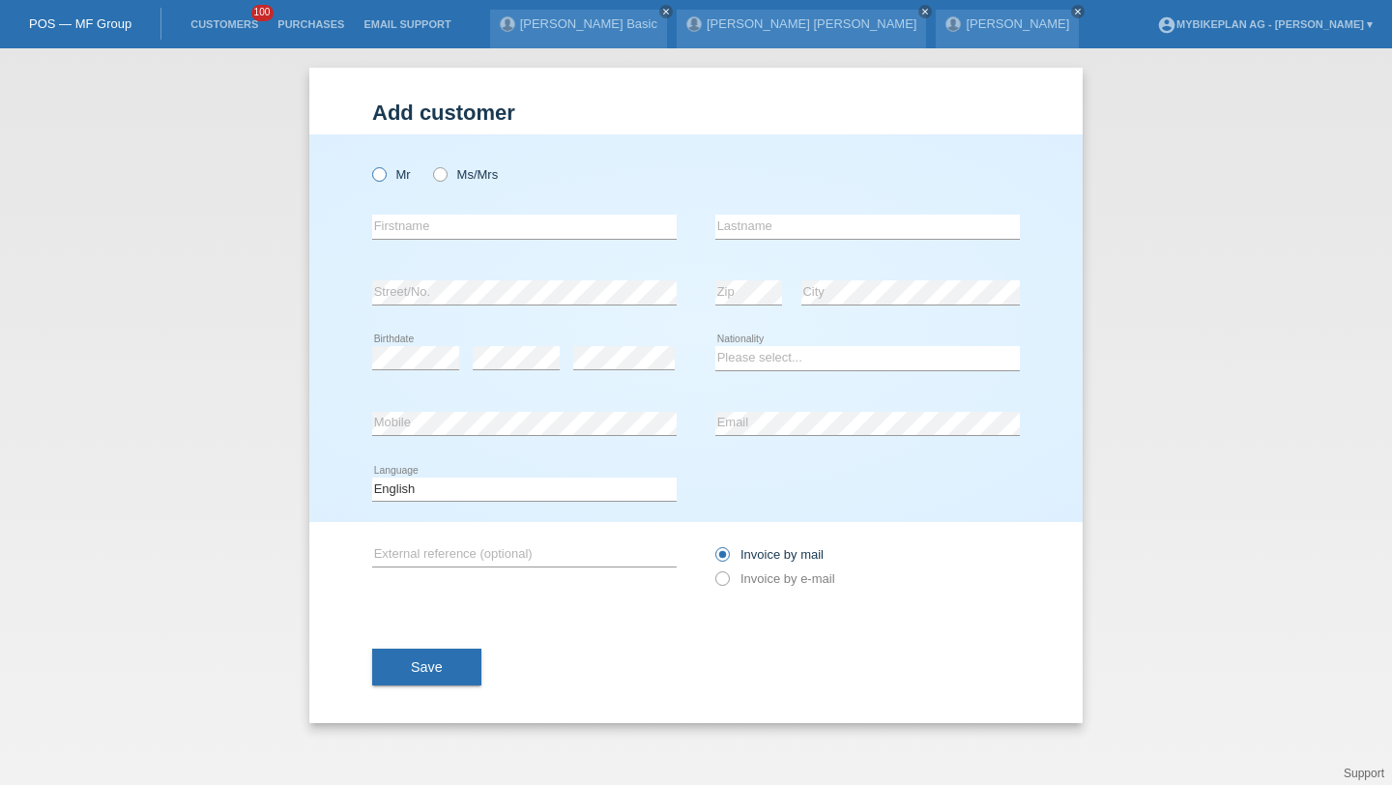
click at [369, 164] on icon at bounding box center [369, 164] width 0 height 0
click at [380, 174] on input "Mr" at bounding box center [378, 173] width 13 height 13
radio input "true"
click at [417, 219] on input "text" at bounding box center [524, 227] width 305 height 24
type input "[PERSON_NAME]"
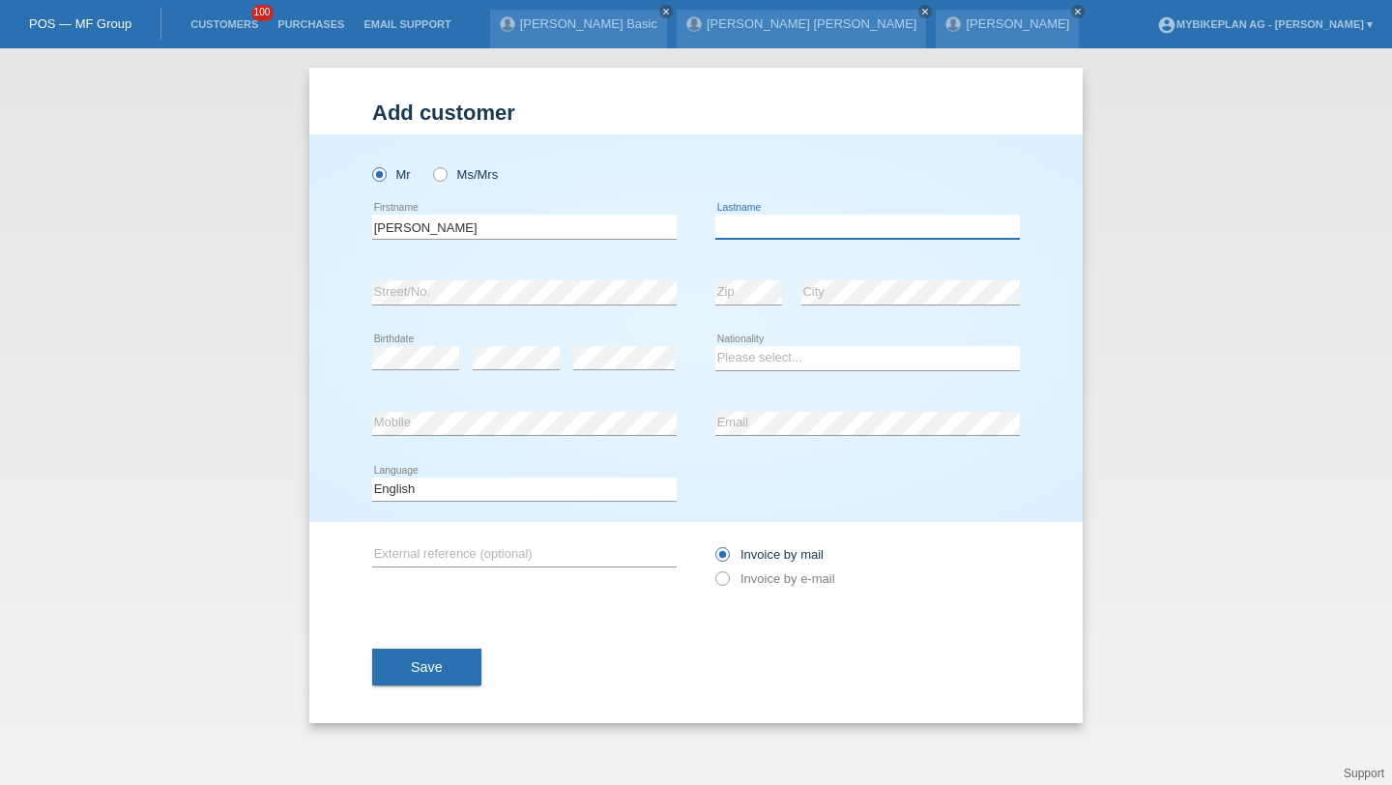
type input "J"
type input "Hofhansl"
click at [520, 375] on div "error" at bounding box center [516, 359] width 87 height 66
click at [758, 346] on div "Please select... [GEOGRAPHIC_DATA] [GEOGRAPHIC_DATA] [GEOGRAPHIC_DATA] [GEOGRAP…" at bounding box center [868, 359] width 305 height 66
click at [758, 350] on select "Please select... [GEOGRAPHIC_DATA] [GEOGRAPHIC_DATA] [GEOGRAPHIC_DATA] [GEOGRAP…" at bounding box center [868, 357] width 305 height 23
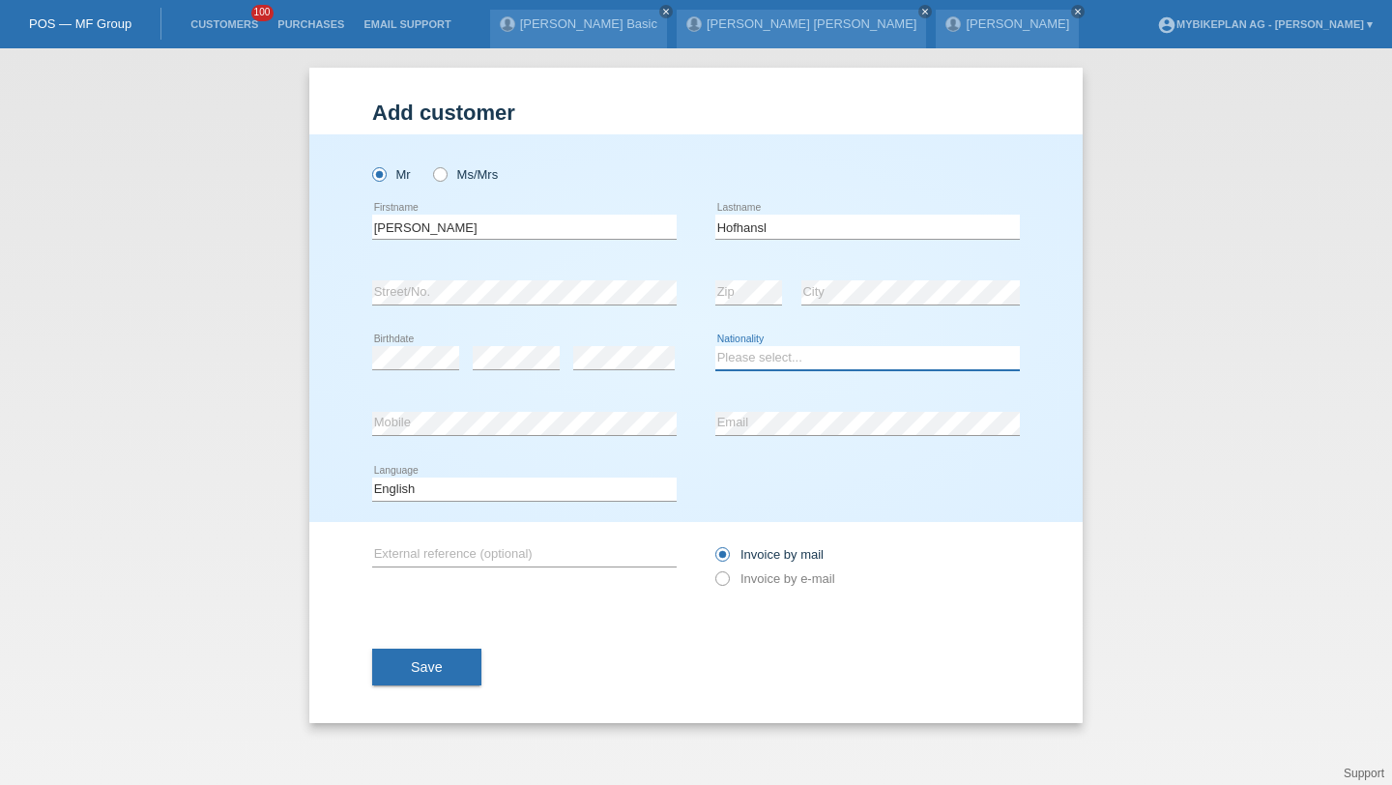
click at [746, 364] on select "Please select... [GEOGRAPHIC_DATA] [GEOGRAPHIC_DATA] [GEOGRAPHIC_DATA] [GEOGRAP…" at bounding box center [868, 357] width 305 height 23
select select "DE"
click at [716, 347] on select "Please select... [GEOGRAPHIC_DATA] [GEOGRAPHIC_DATA] [GEOGRAPHIC_DATA] [GEOGRAP…" at bounding box center [868, 357] width 305 height 23
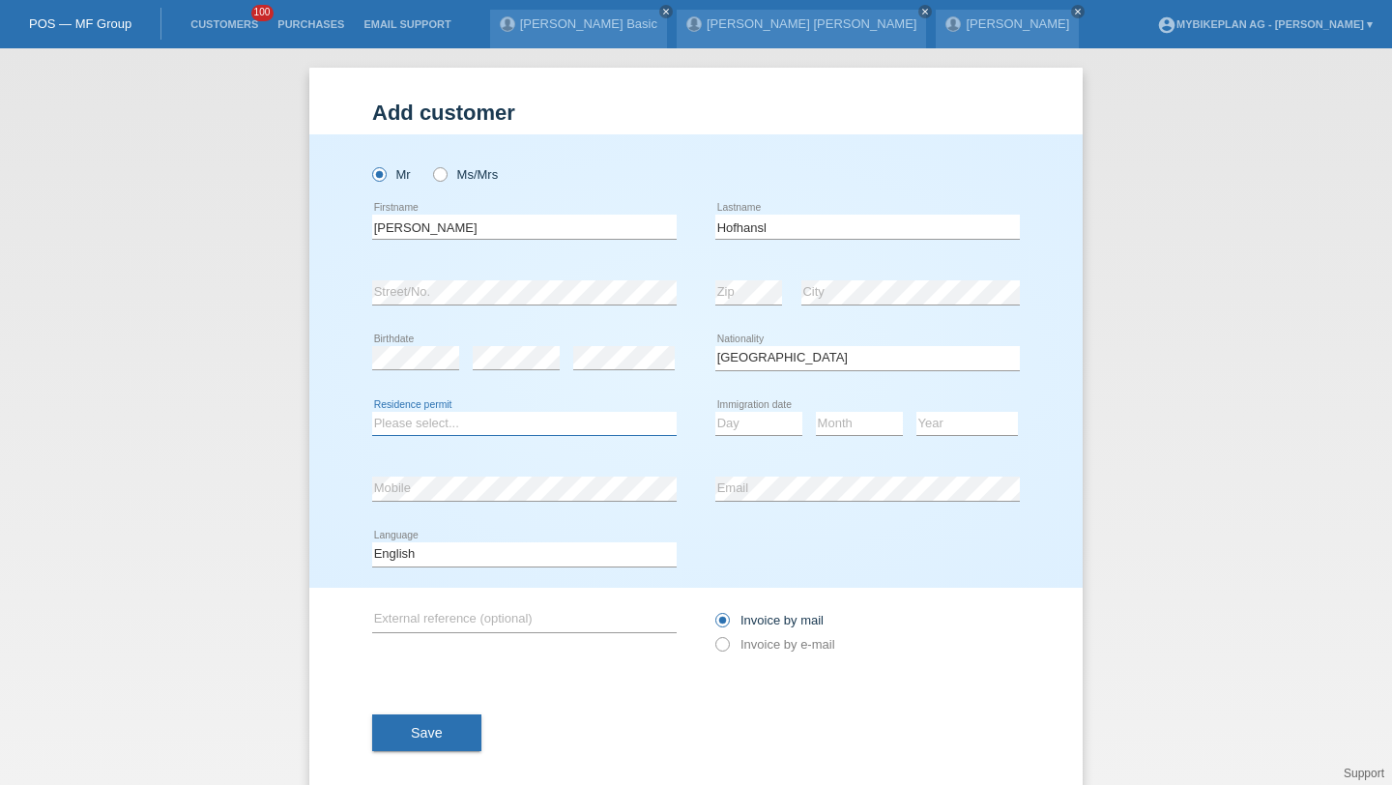
click at [543, 430] on select "Please select... C B B - Refugee status Other" at bounding box center [524, 423] width 305 height 23
select select "B"
click at [372, 412] on select "Please select... C B B - Refugee status Other" at bounding box center [524, 423] width 305 height 23
click at [748, 437] on div "Day 01 02 03 04 05 06 07 08 09 10 11 12 13 14 15 16" at bounding box center [759, 425] width 87 height 66
click at [751, 418] on select "Day 01 02 03 04 05 06 07 08 09 10 11" at bounding box center [759, 423] width 87 height 23
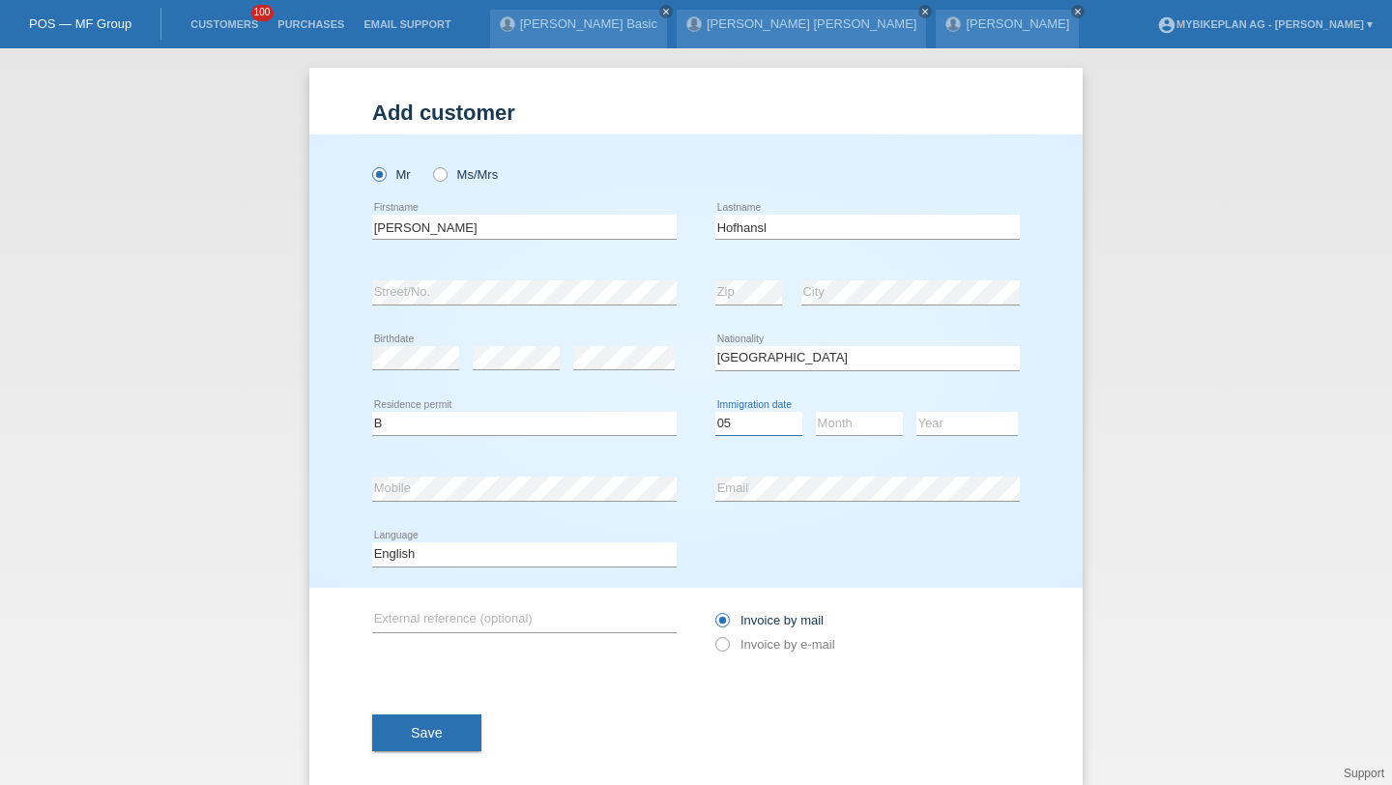
click at [716, 412] on select "Day 01 02 03 04 05 06 07 08 09 10 11" at bounding box center [759, 423] width 87 height 23
click at [759, 435] on icon at bounding box center [759, 435] width 87 height 1
click at [758, 424] on select "Day 01 02 03 04 05 06 07 08 09 10 11" at bounding box center [759, 423] width 87 height 23
select select "04"
click at [716, 412] on select "Day 01 02 03 04 05 06 07 08 09 10 11" at bounding box center [759, 423] width 87 height 23
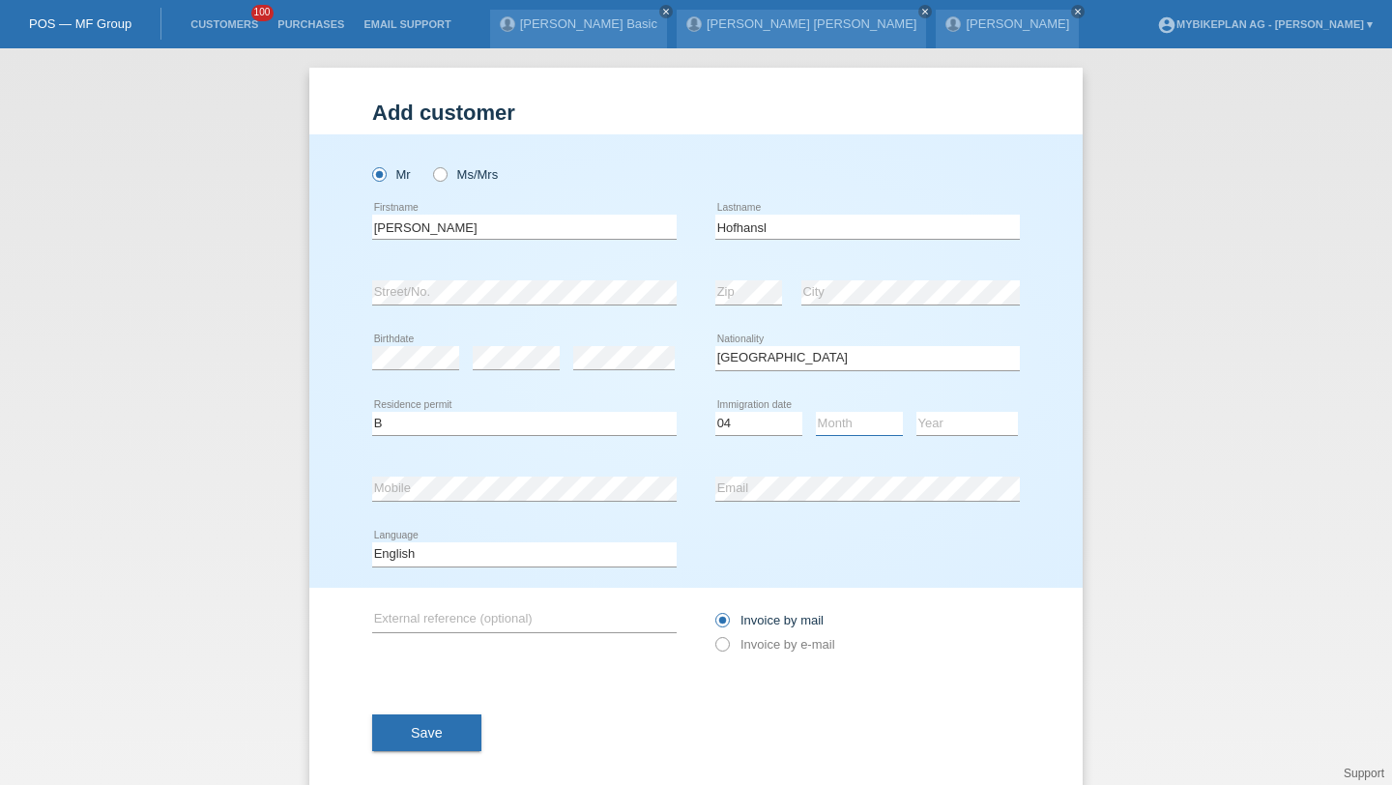
click at [821, 413] on select "Month 01 02 03 04 05 06 07 08 09 10 11" at bounding box center [859, 423] width 87 height 23
select select "03"
click at [816, 412] on select "Month 01 02 03 04 05 06 07 08 09 10 11" at bounding box center [859, 423] width 87 height 23
click at [942, 429] on select "Year [DATE] 2024 2023 2022 2021 2020 2019 2018 2017 2016 2015 2014 2013 2012 20…" at bounding box center [968, 423] width 102 height 23
select select "2024"
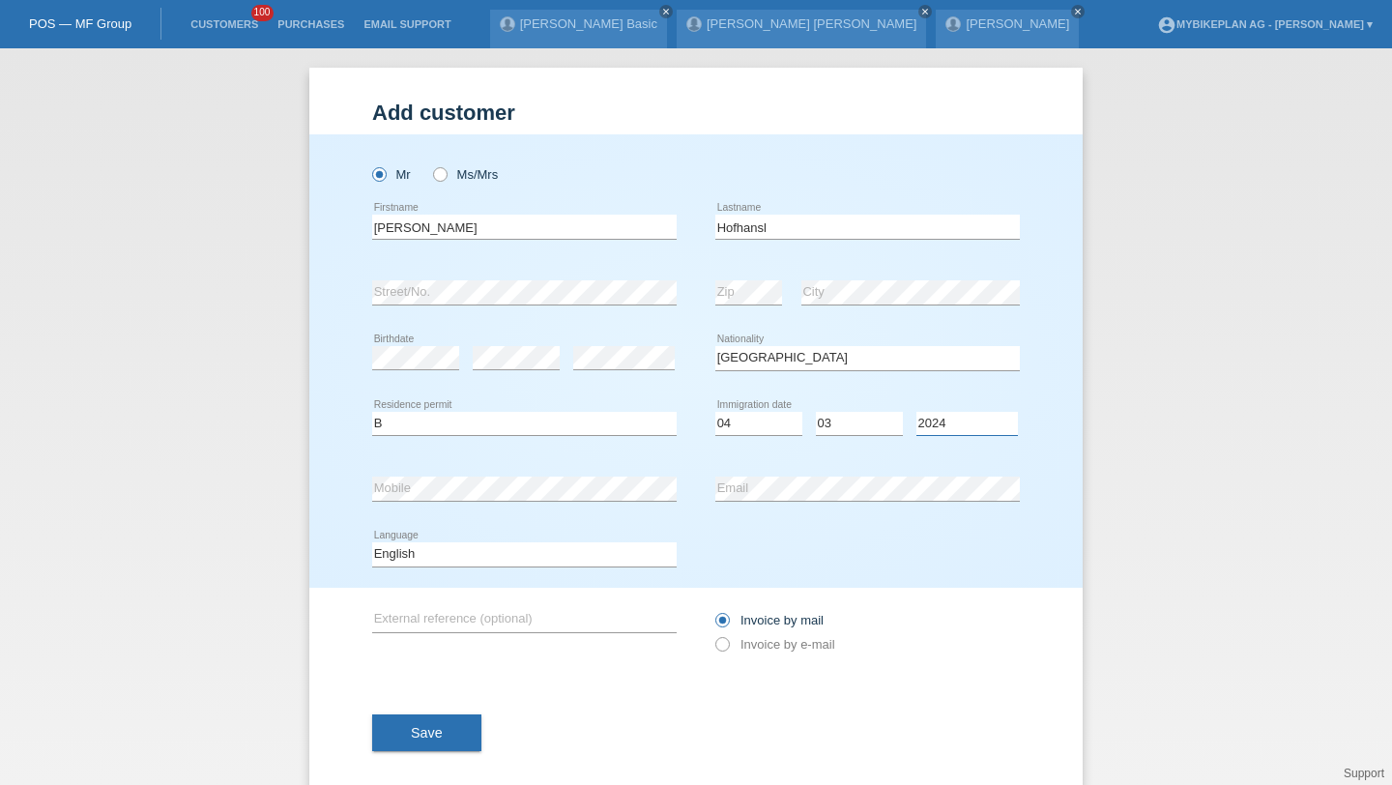
click at [917, 412] on select "Year [DATE] 2024 2023 2022 2021 2020 2019 2018 2017 2016 2015 2014 2013 2012 20…" at bounding box center [968, 423] width 102 height 23
click at [559, 565] on select "Deutsch Français Italiano English" at bounding box center [524, 553] width 305 height 23
select select "de"
click at [372, 543] on select "Deutsch Français Italiano English" at bounding box center [524, 553] width 305 height 23
click at [744, 650] on label "Invoice by e-mail" at bounding box center [776, 644] width 120 height 15
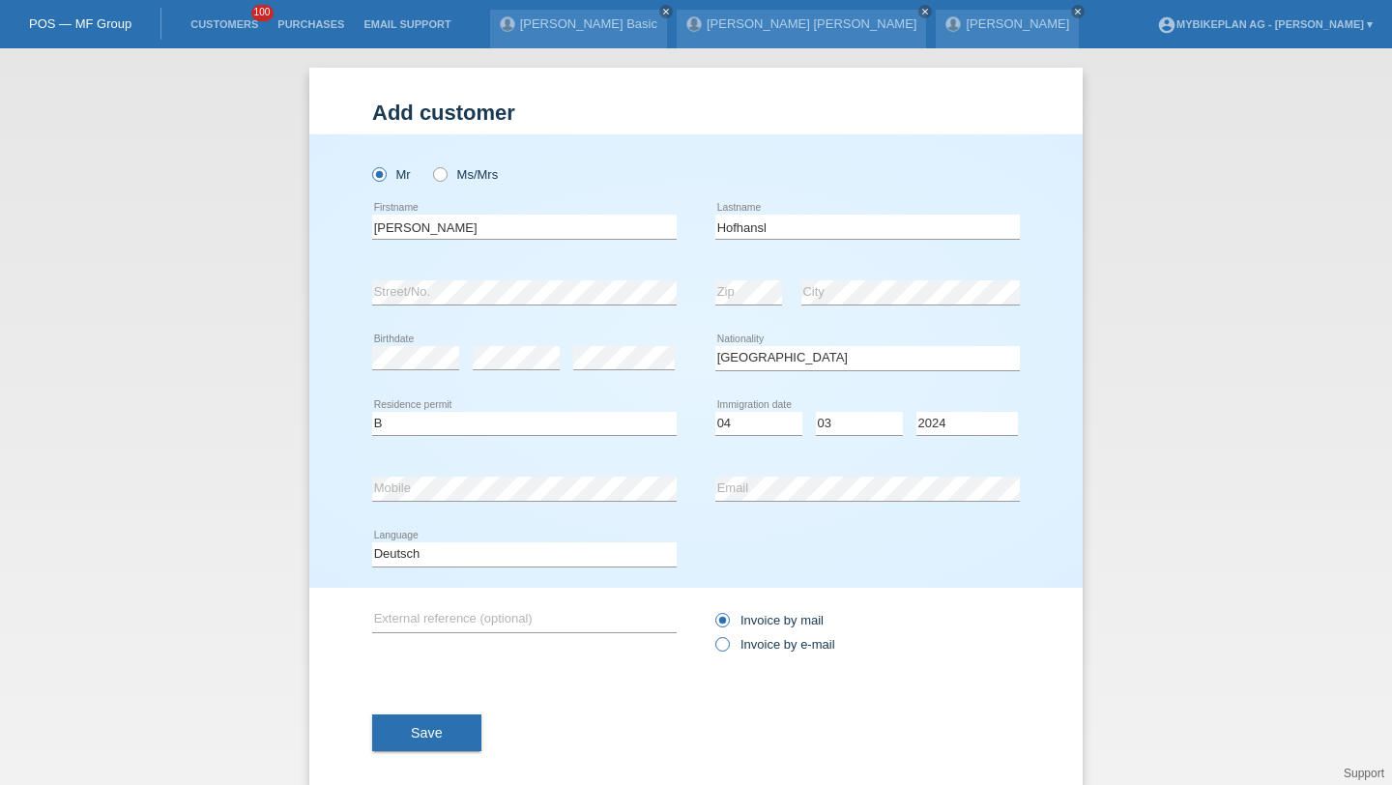
click at [728, 650] on input "Invoice by e-mail" at bounding box center [722, 649] width 13 height 24
radio input "true"
click at [468, 722] on button "Save" at bounding box center [426, 733] width 109 height 37
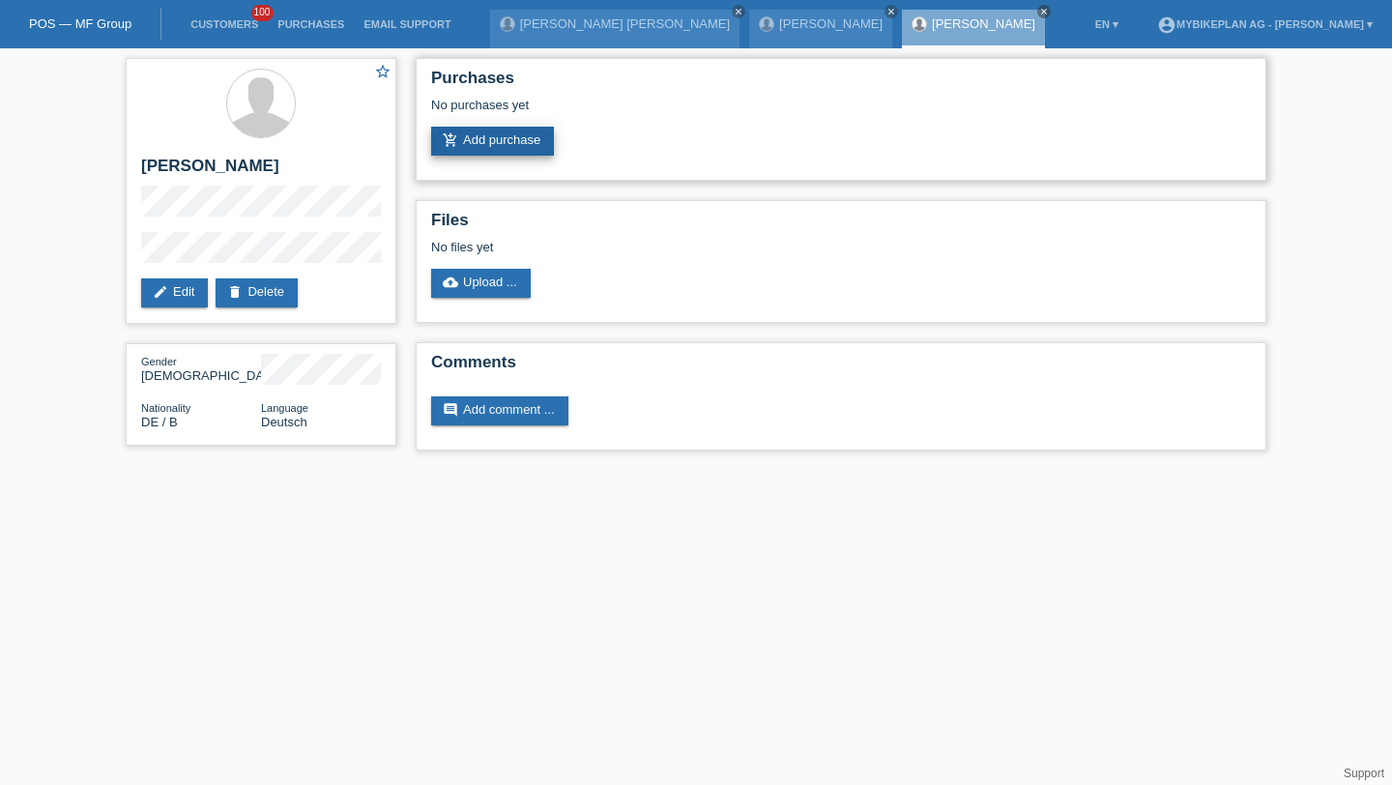
click at [478, 139] on link "add_shopping_cart Add purchase" at bounding box center [492, 141] width 123 height 29
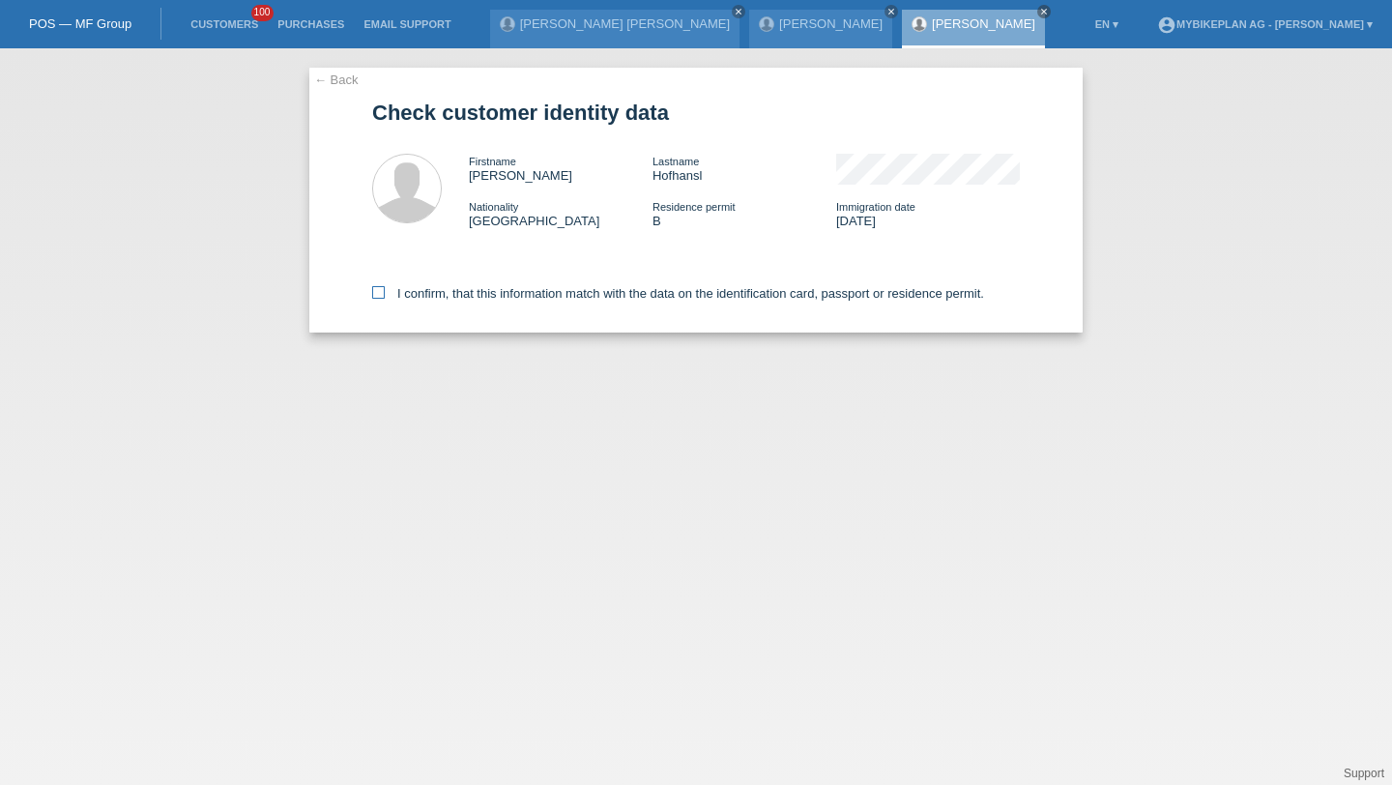
click at [427, 293] on label "I confirm, that this information match with the data on the identification card…" at bounding box center [678, 293] width 612 height 15
click at [385, 293] on input "I confirm, that this information match with the data on the identification card…" at bounding box center [378, 292] width 13 height 13
checkbox input "true"
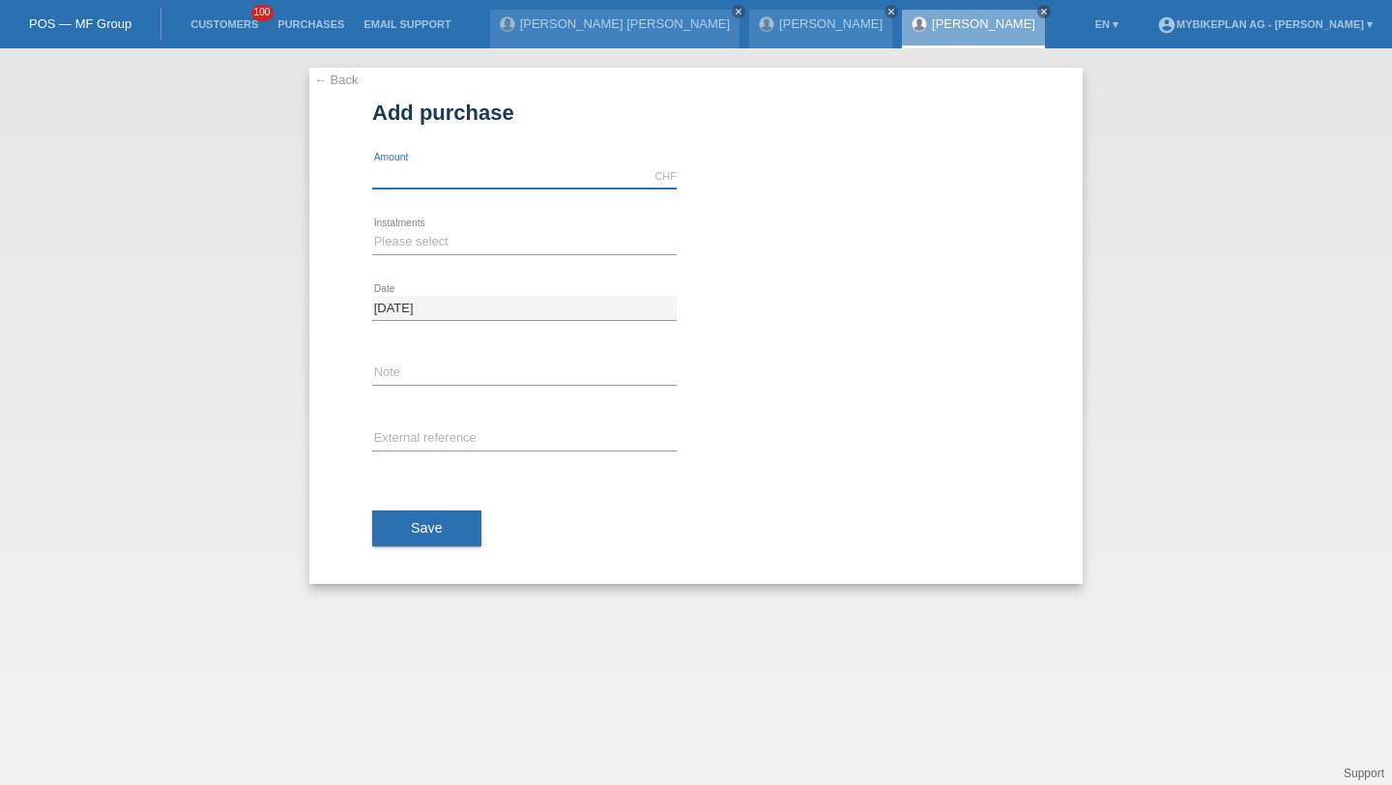
click at [423, 180] on input "text" at bounding box center [524, 176] width 305 height 24
type input "4490.00"
click at [405, 238] on select "Please select 6 instalments 12 instalments 18 instalments 24 instalments 36 ins…" at bounding box center [524, 241] width 305 height 23
select select "487"
click at [372, 230] on select "Please select 6 instalments 12 instalments 18 instalments 24 instalments 36 ins…" at bounding box center [524, 241] width 305 height 23
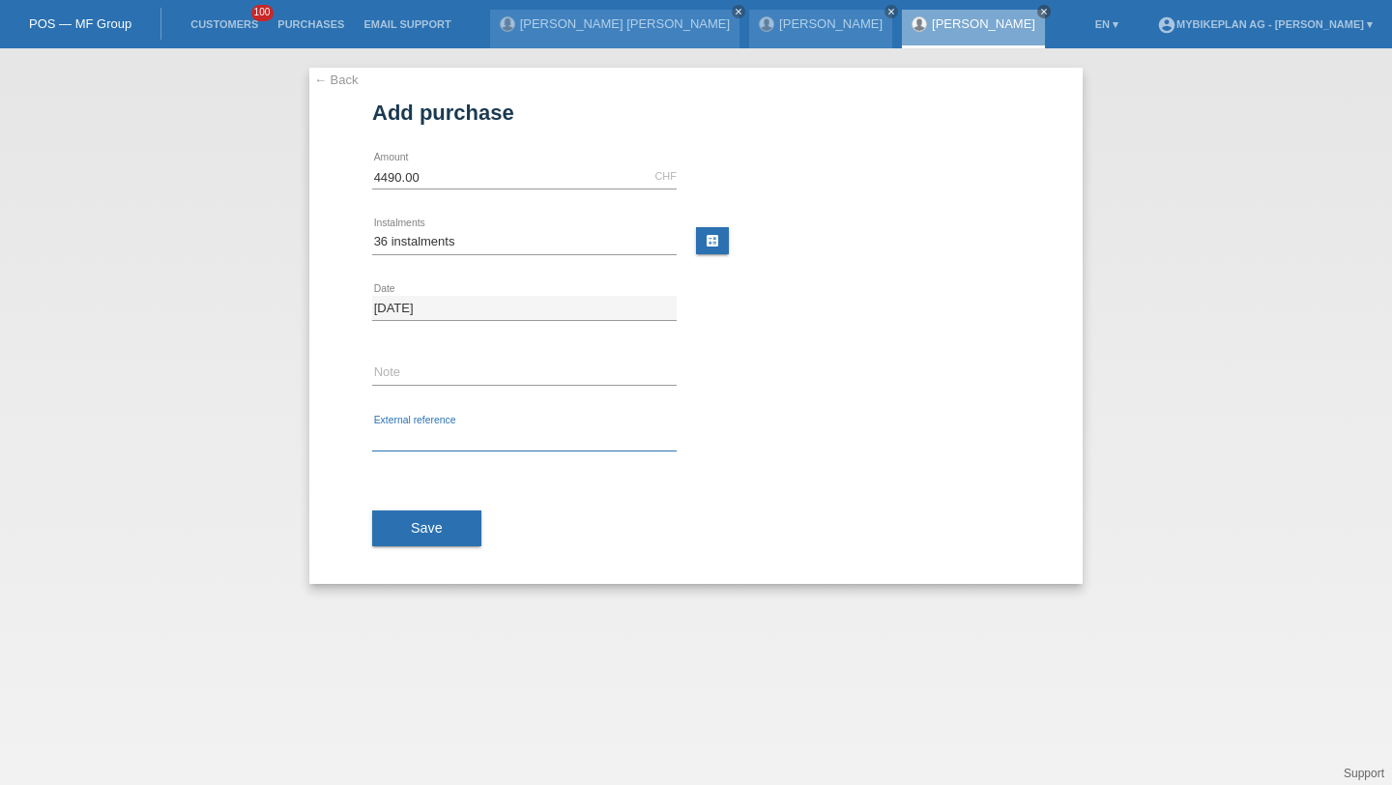
click at [427, 446] on input "text" at bounding box center [524, 439] width 305 height 24
paste input "44055389353"
type input "44055389353"
click at [416, 526] on span "Save" at bounding box center [427, 527] width 32 height 15
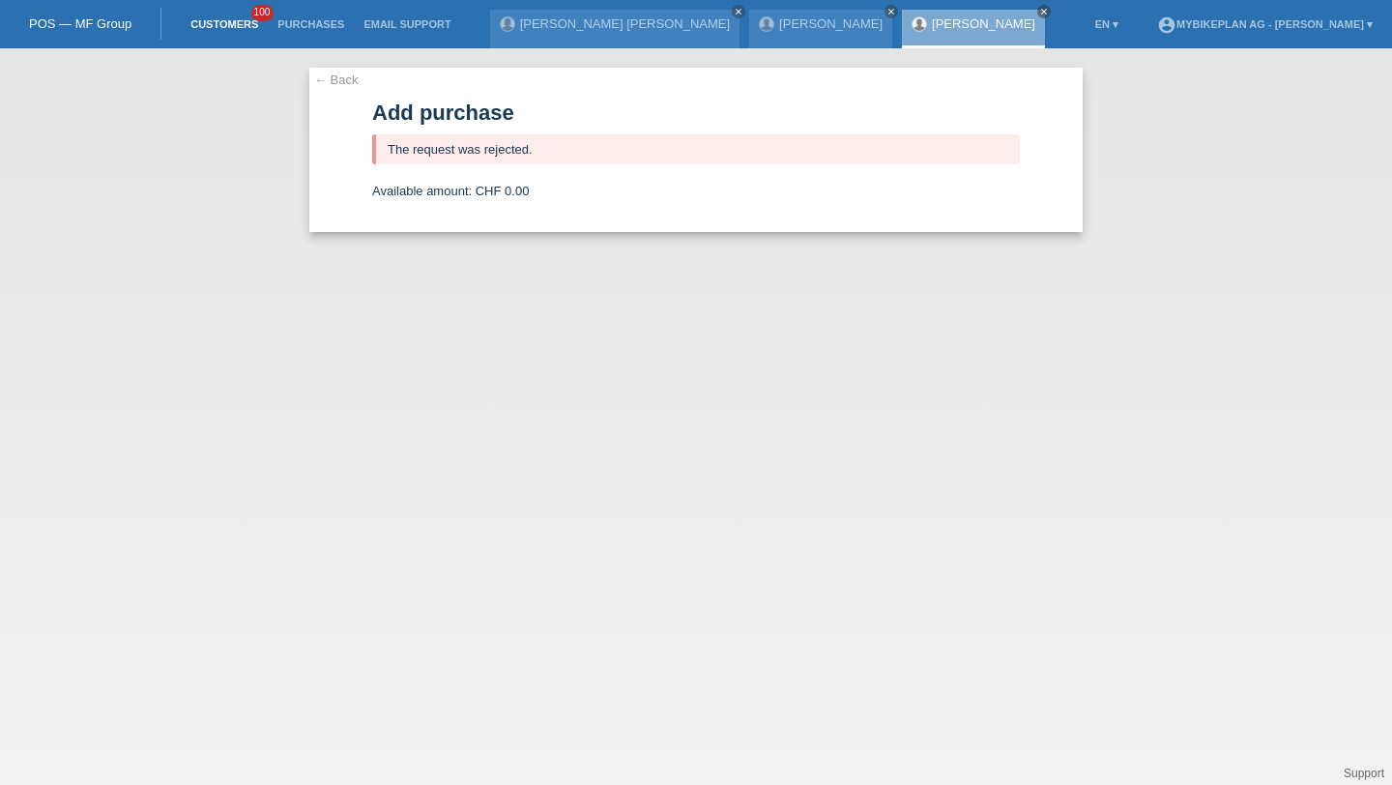
click at [247, 19] on link "Customers" at bounding box center [224, 24] width 87 height 12
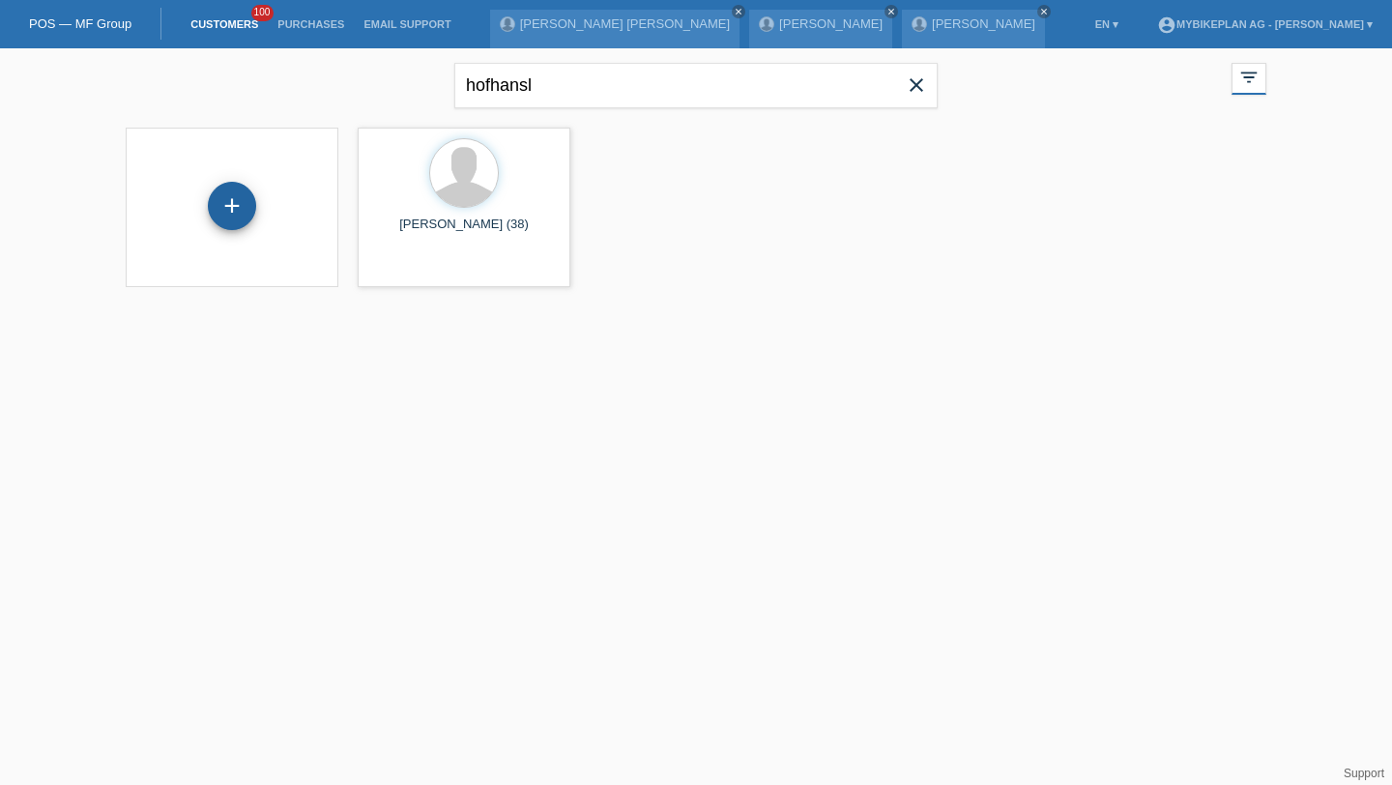
click at [246, 197] on div "+" at bounding box center [232, 206] width 46 height 33
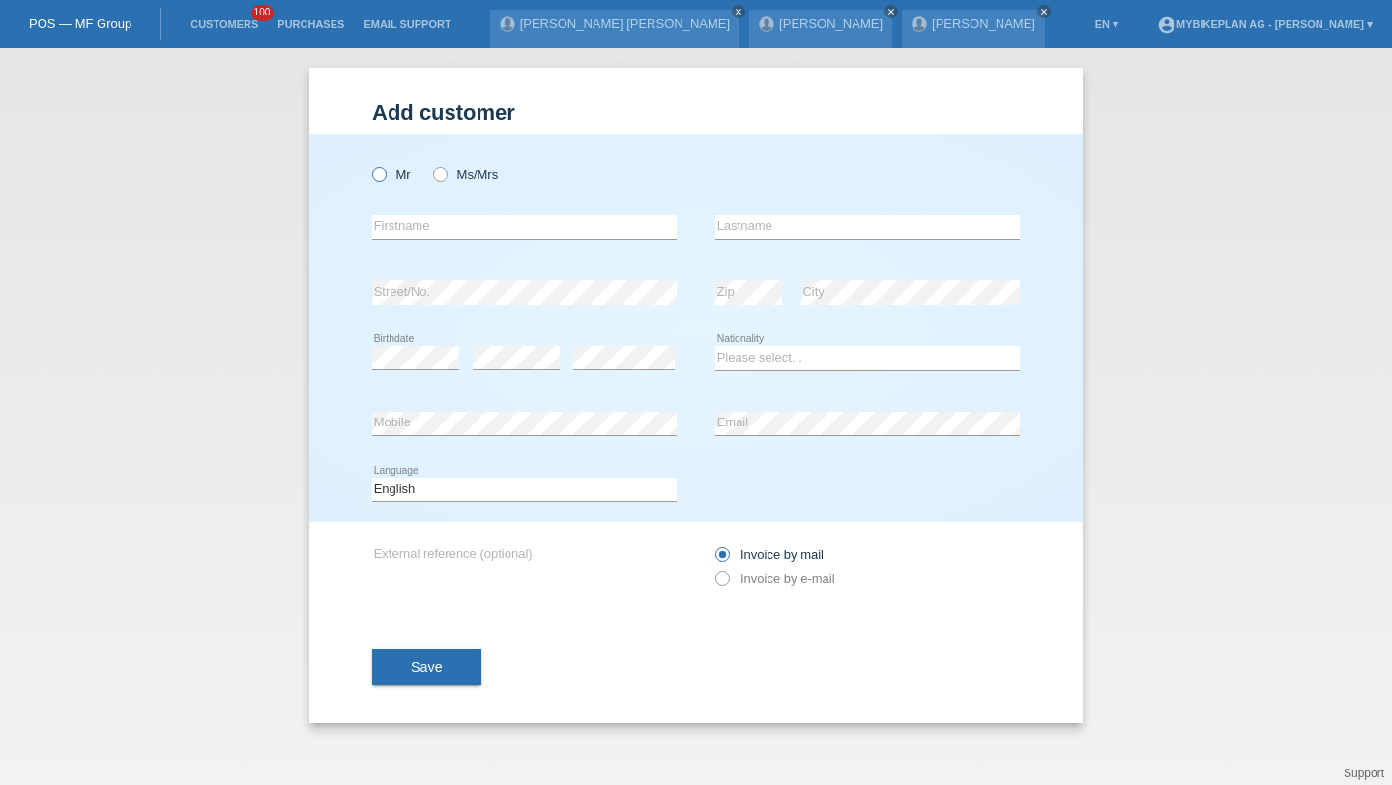
click at [394, 168] on label "Mr" at bounding box center [391, 174] width 39 height 15
click at [385, 168] on input "Mr" at bounding box center [378, 173] width 13 height 13
radio input "true"
click at [418, 219] on input "text" at bounding box center [524, 227] width 305 height 24
type input "Olivre"
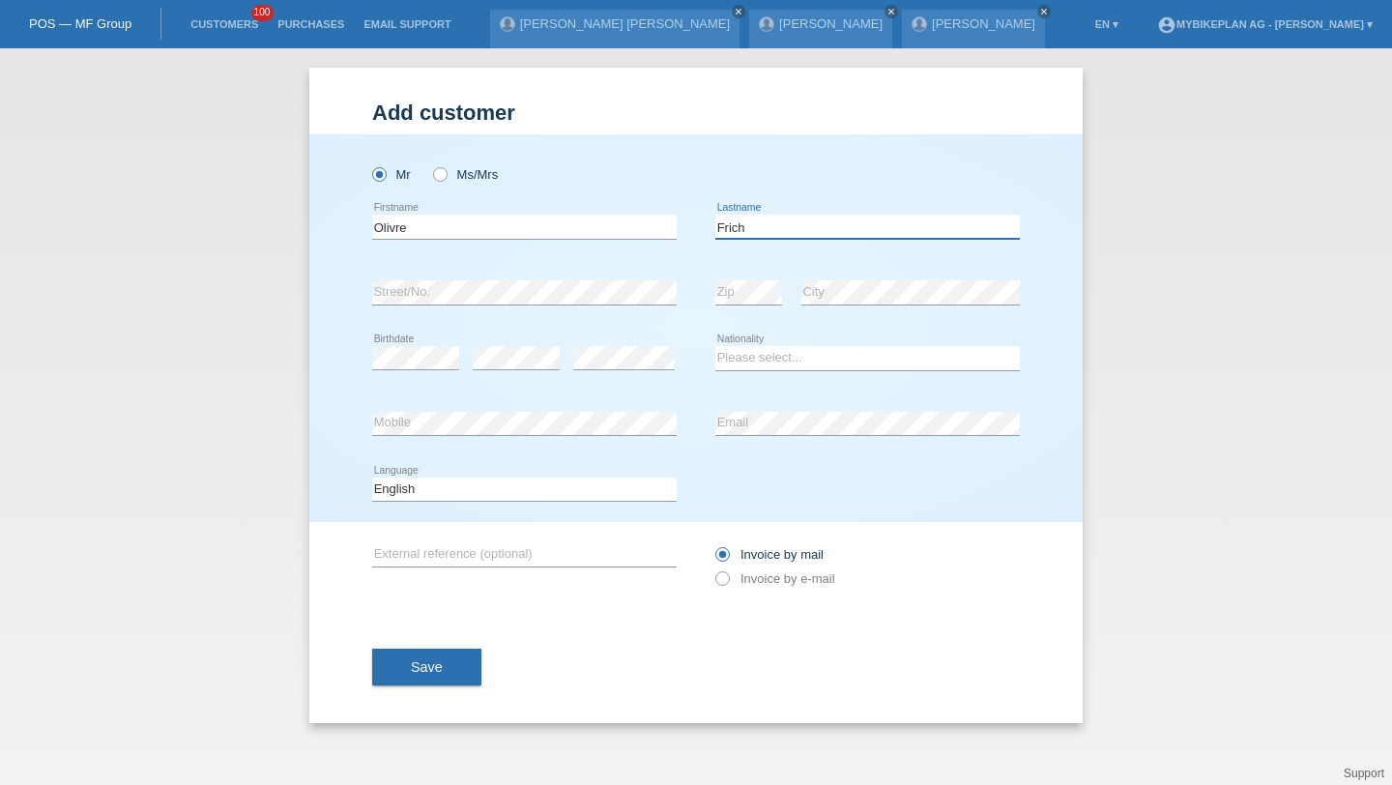
click at [740, 219] on input "Frich" at bounding box center [868, 227] width 305 height 24
click at [756, 219] on input "Frich" at bounding box center [868, 227] width 305 height 24
click at [758, 220] on input "Frich" at bounding box center [868, 227] width 305 height 24
type input "[PERSON_NAME]"
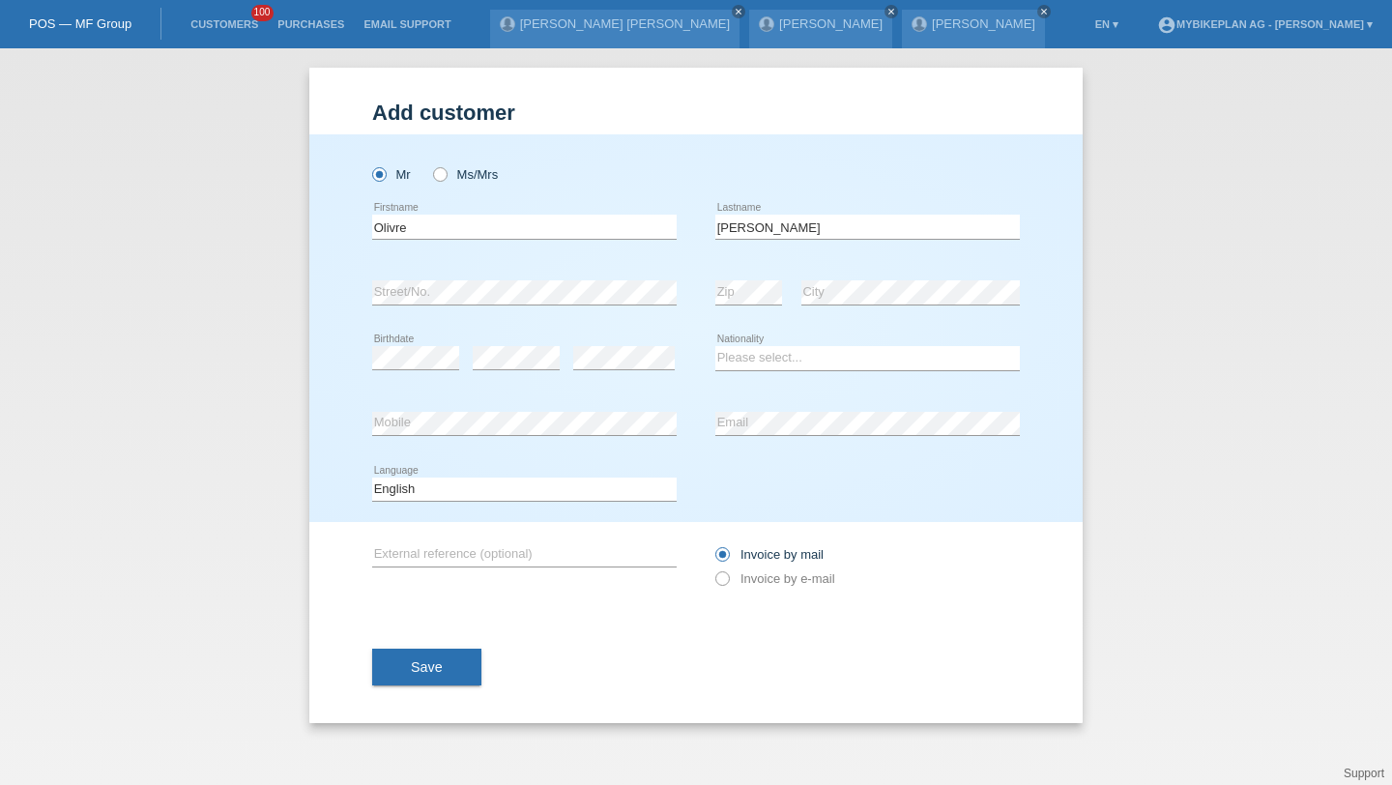
click at [424, 333] on div "error Birthdate" at bounding box center [415, 359] width 87 height 66
